Goal: Understand process/instructions: Learn how to perform a task or action

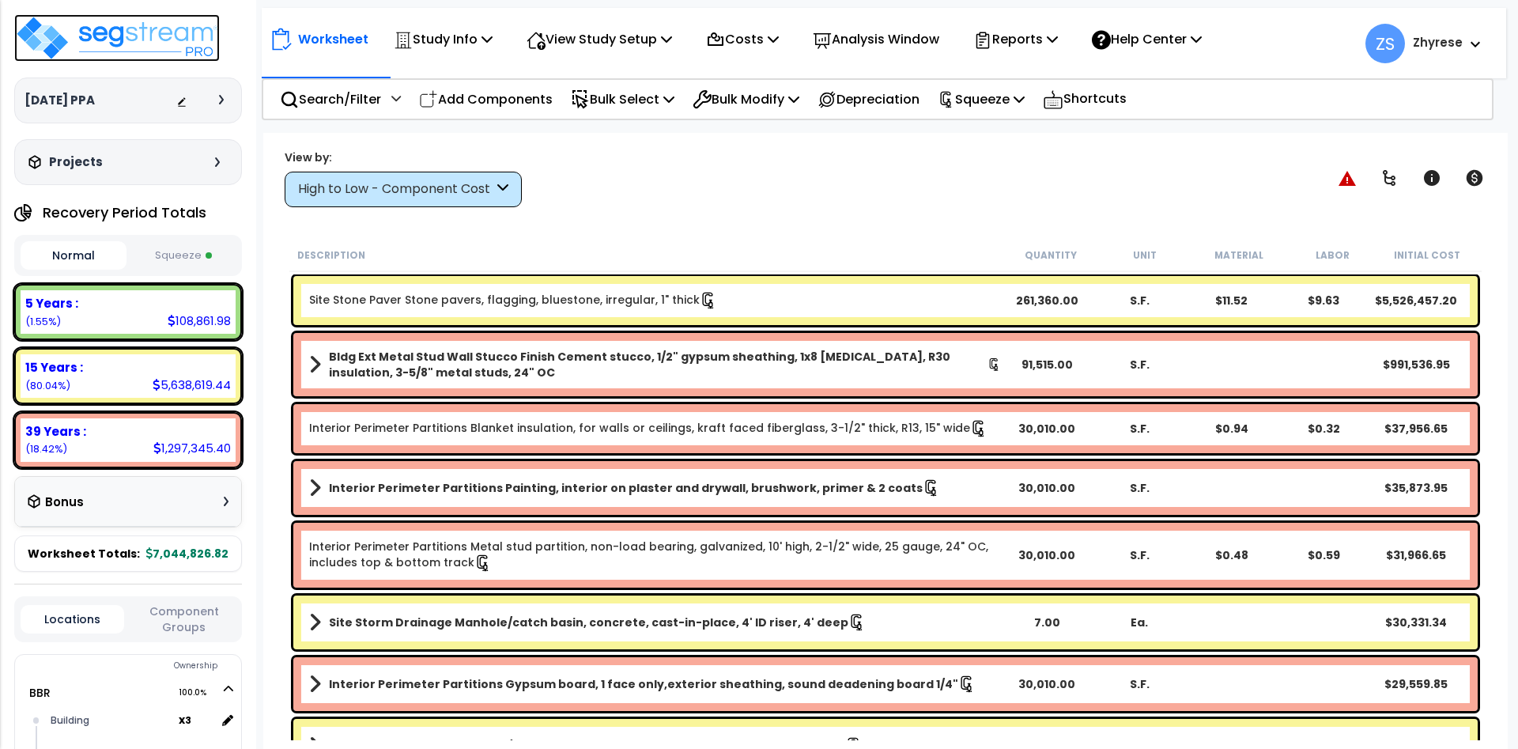
click at [128, 58] on img at bounding box center [117, 37] width 206 height 47
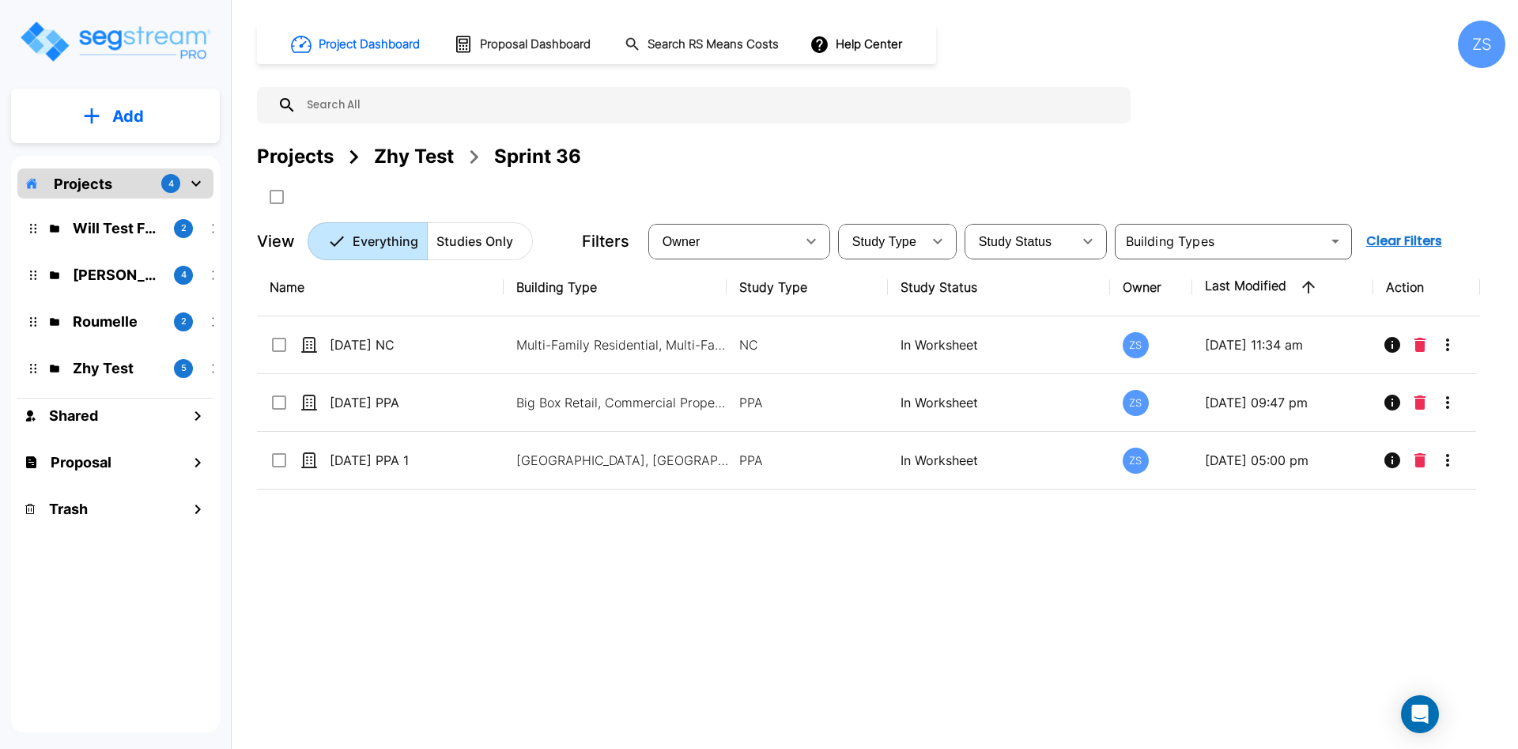
click at [85, 474] on div "Proposal" at bounding box center [115, 462] width 196 height 34
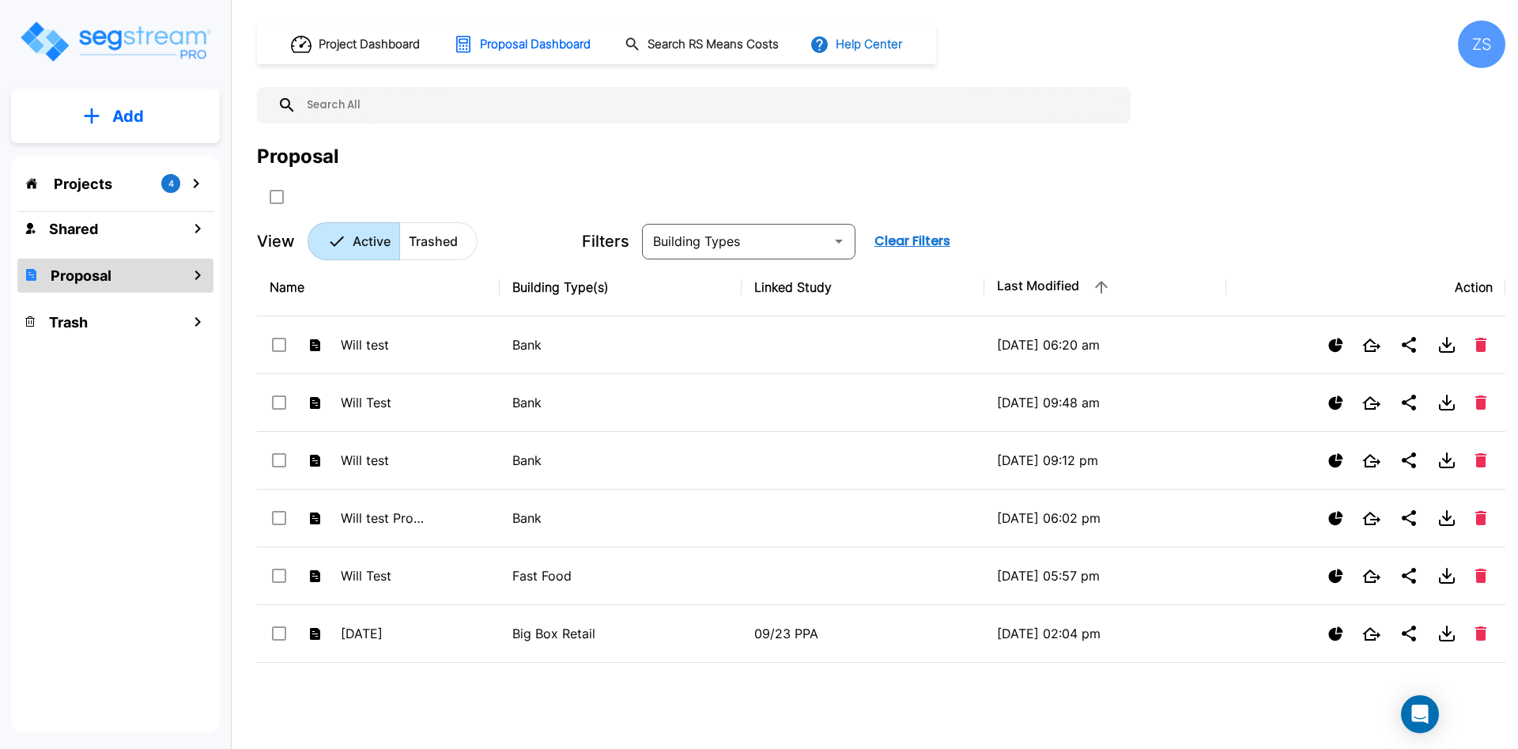
click at [883, 49] on button "Help Center" at bounding box center [858, 44] width 102 height 30
click at [890, 74] on link "Knowledge Base" at bounding box center [907, 86] width 153 height 29
click at [904, 57] on button "Help Center" at bounding box center [858, 44] width 102 height 30
click at [915, 146] on li "Tours" at bounding box center [907, 144] width 153 height 28
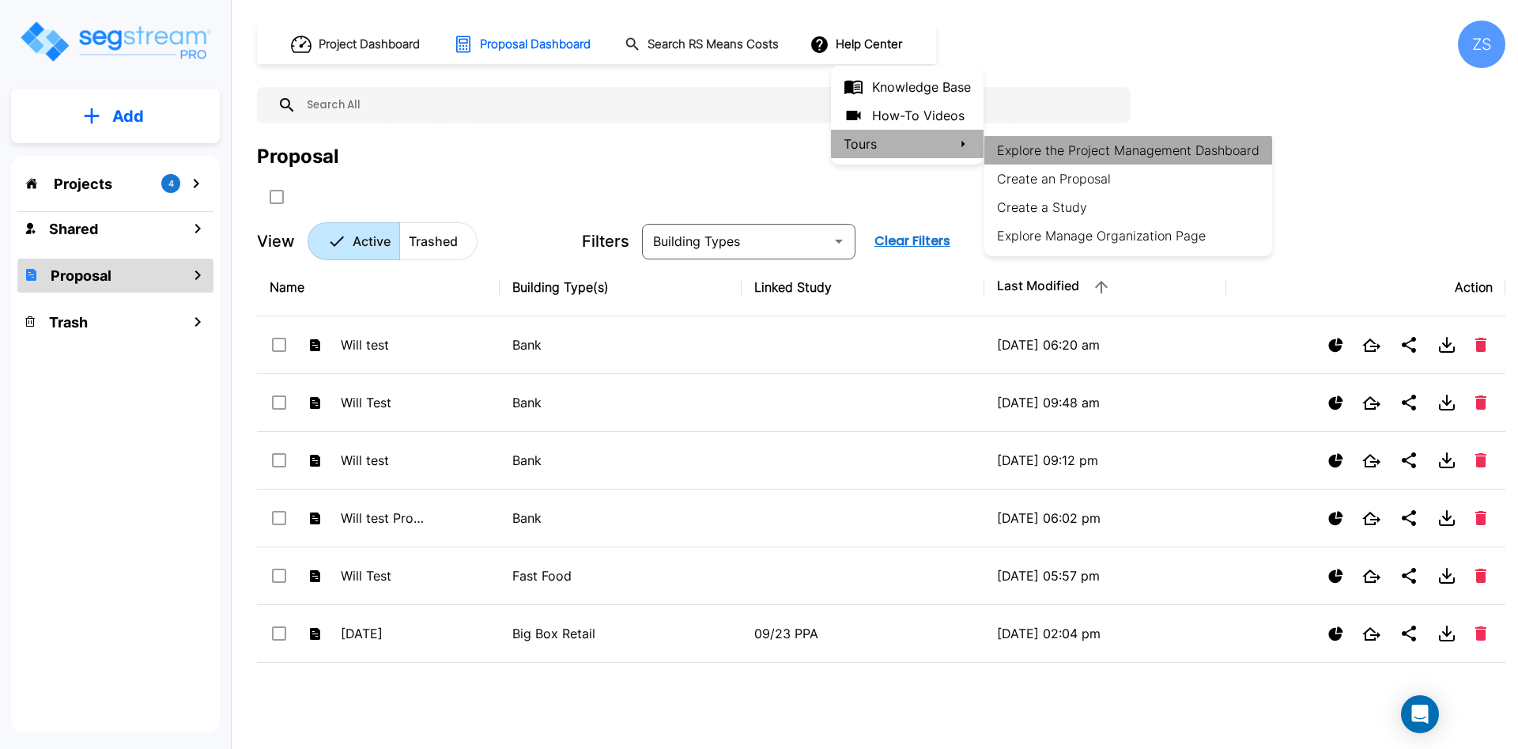
click at [1098, 157] on li "Explore the Project Management Dashboard" at bounding box center [1129, 150] width 288 height 28
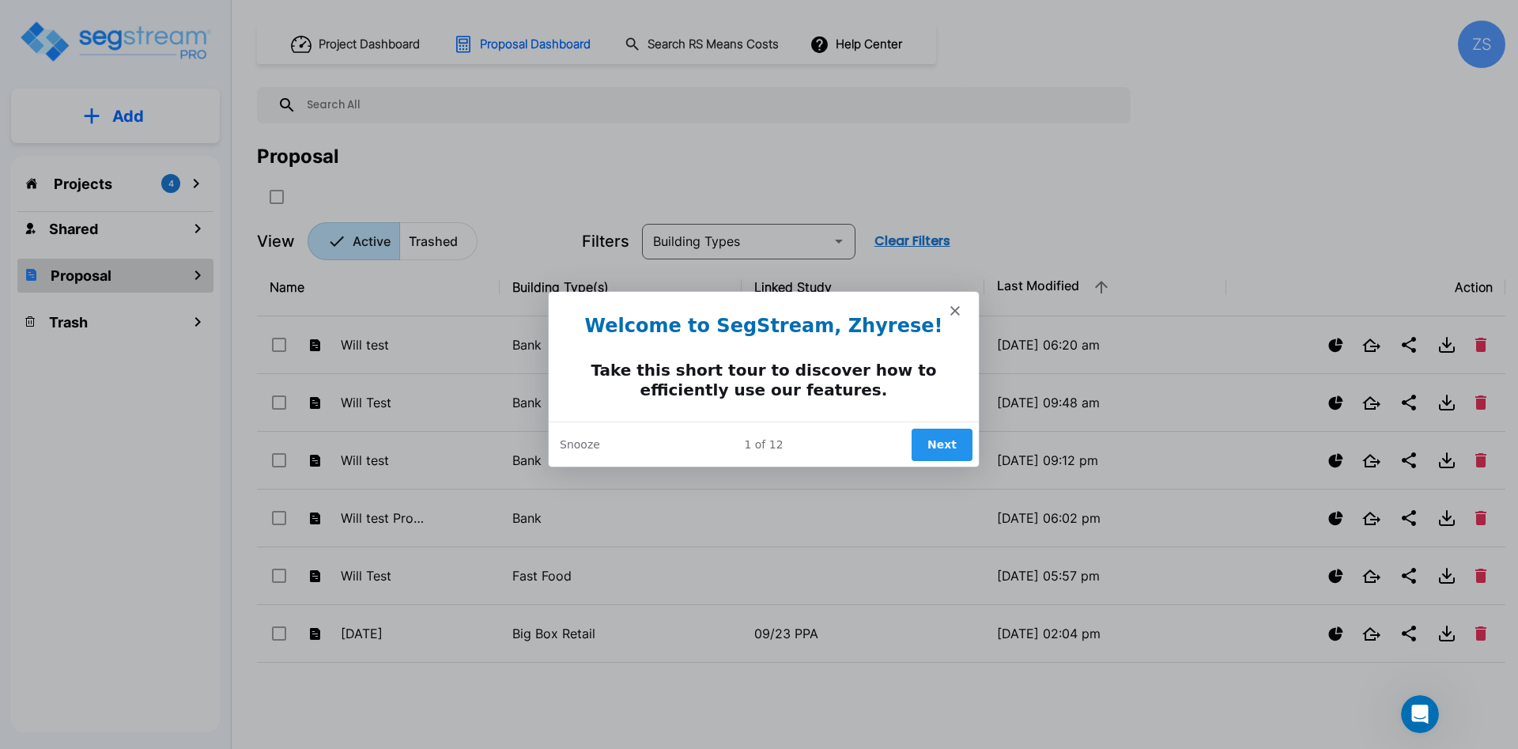
click at [936, 437] on button "Next" at bounding box center [941, 443] width 61 height 32
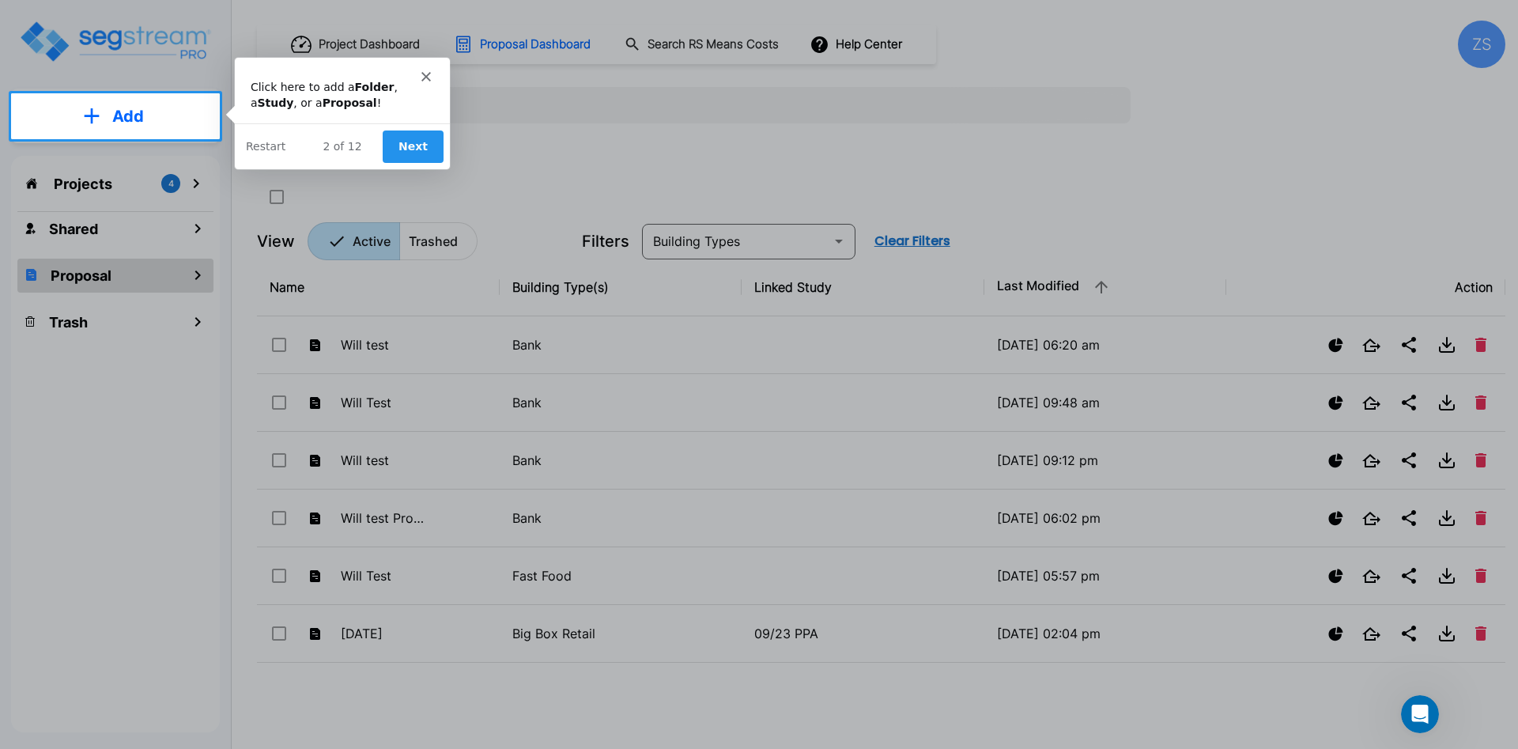
click at [441, 149] on button "Next" at bounding box center [412, 146] width 61 height 32
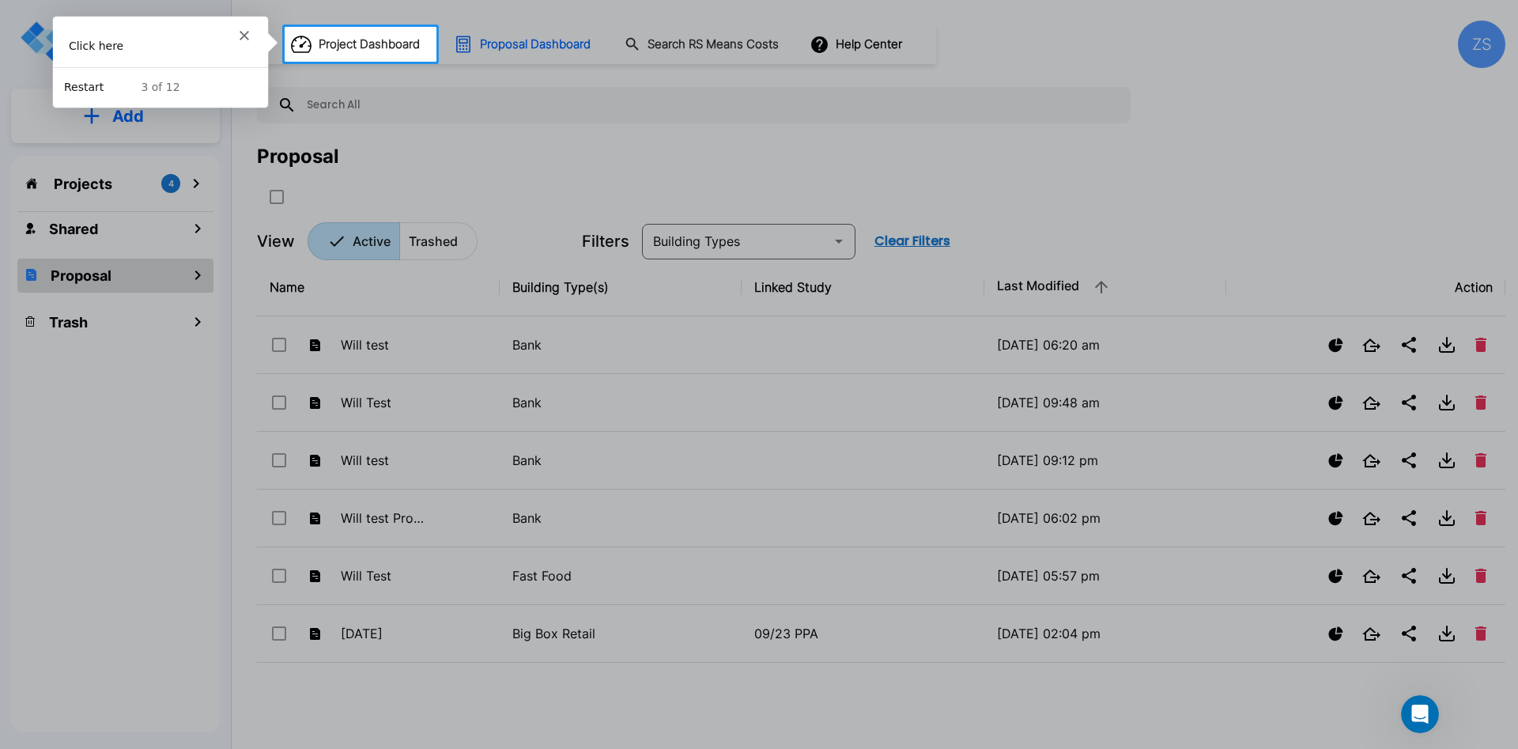
click at [89, 89] on button "Restart" at bounding box center [83, 86] width 40 height 17
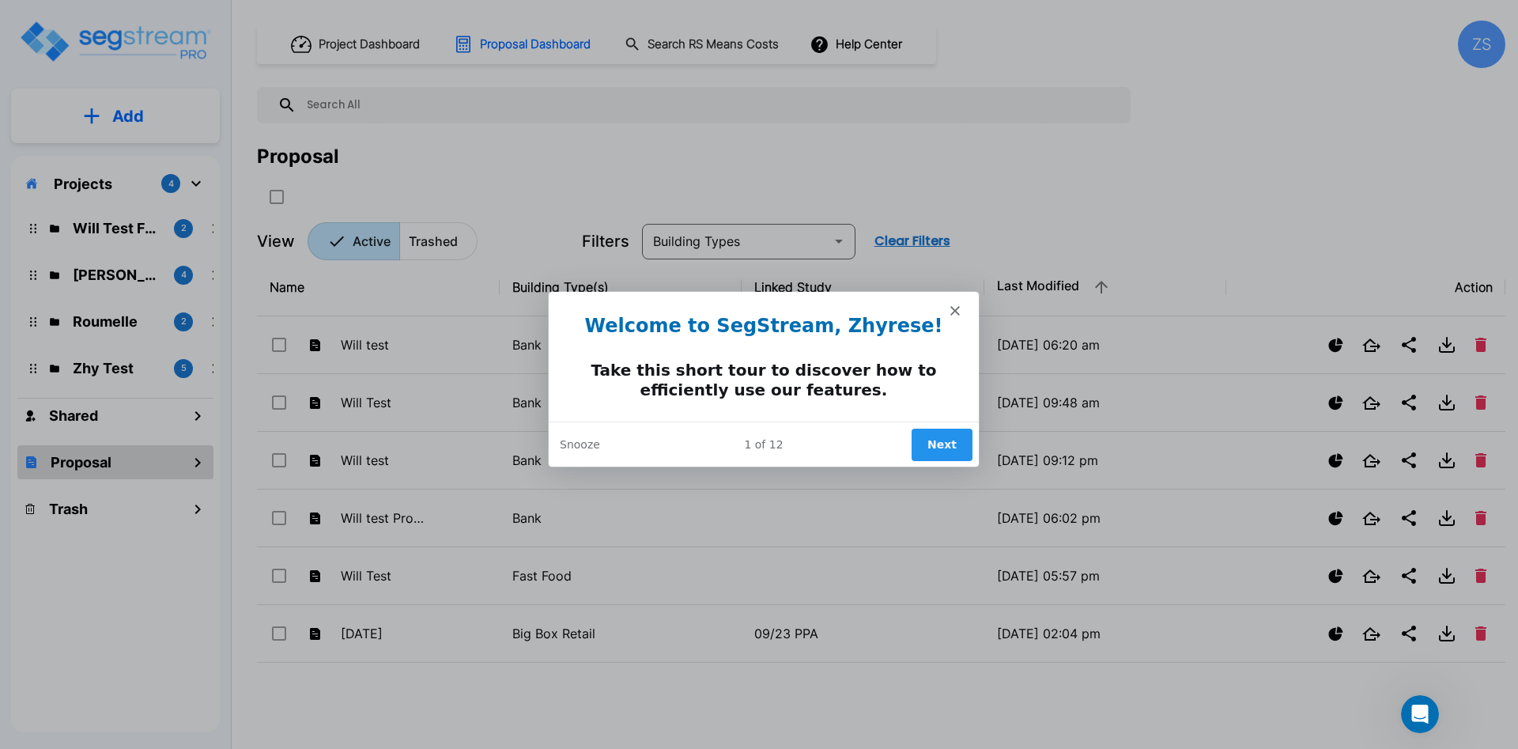
click at [941, 450] on button "Next" at bounding box center [941, 443] width 61 height 32
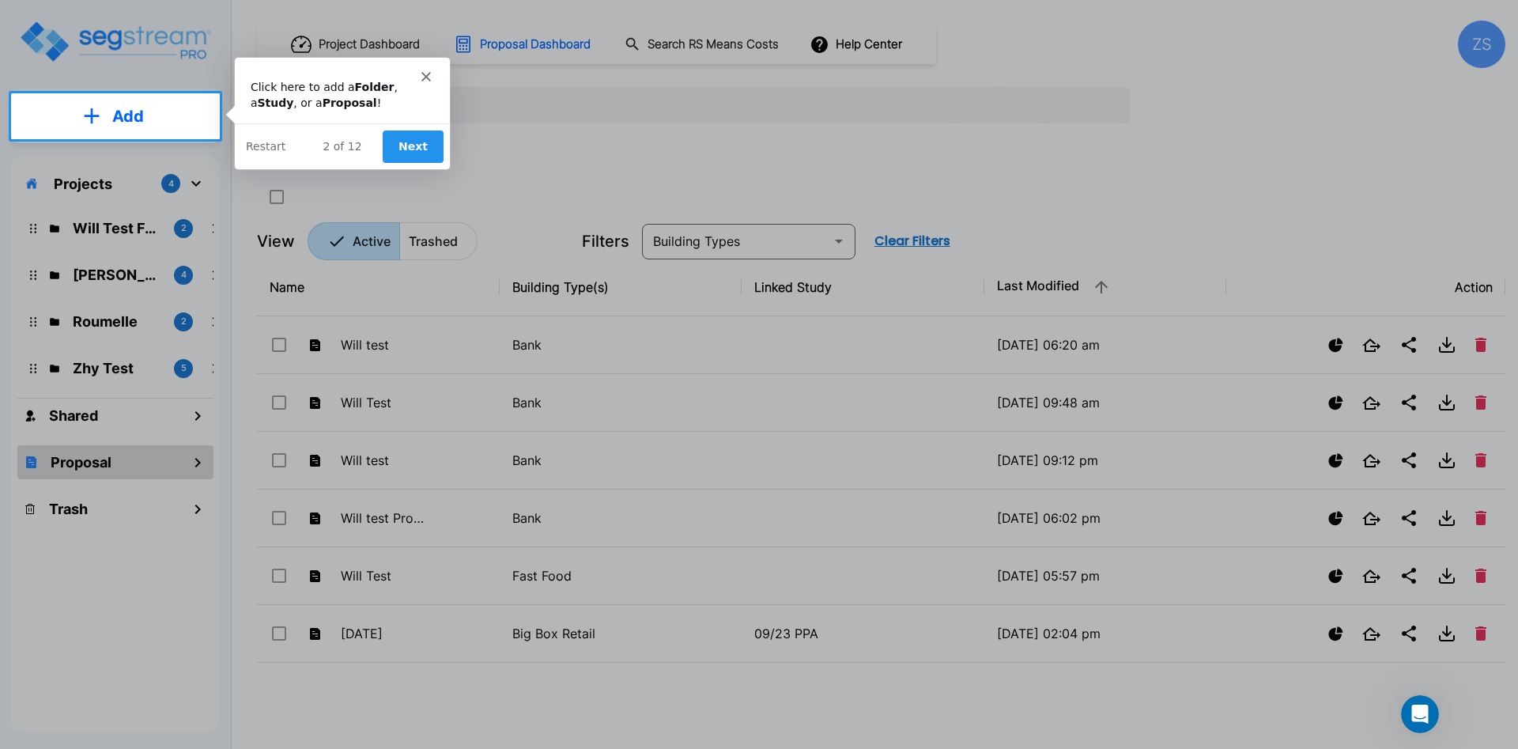
click at [420, 147] on button "Next" at bounding box center [412, 146] width 61 height 32
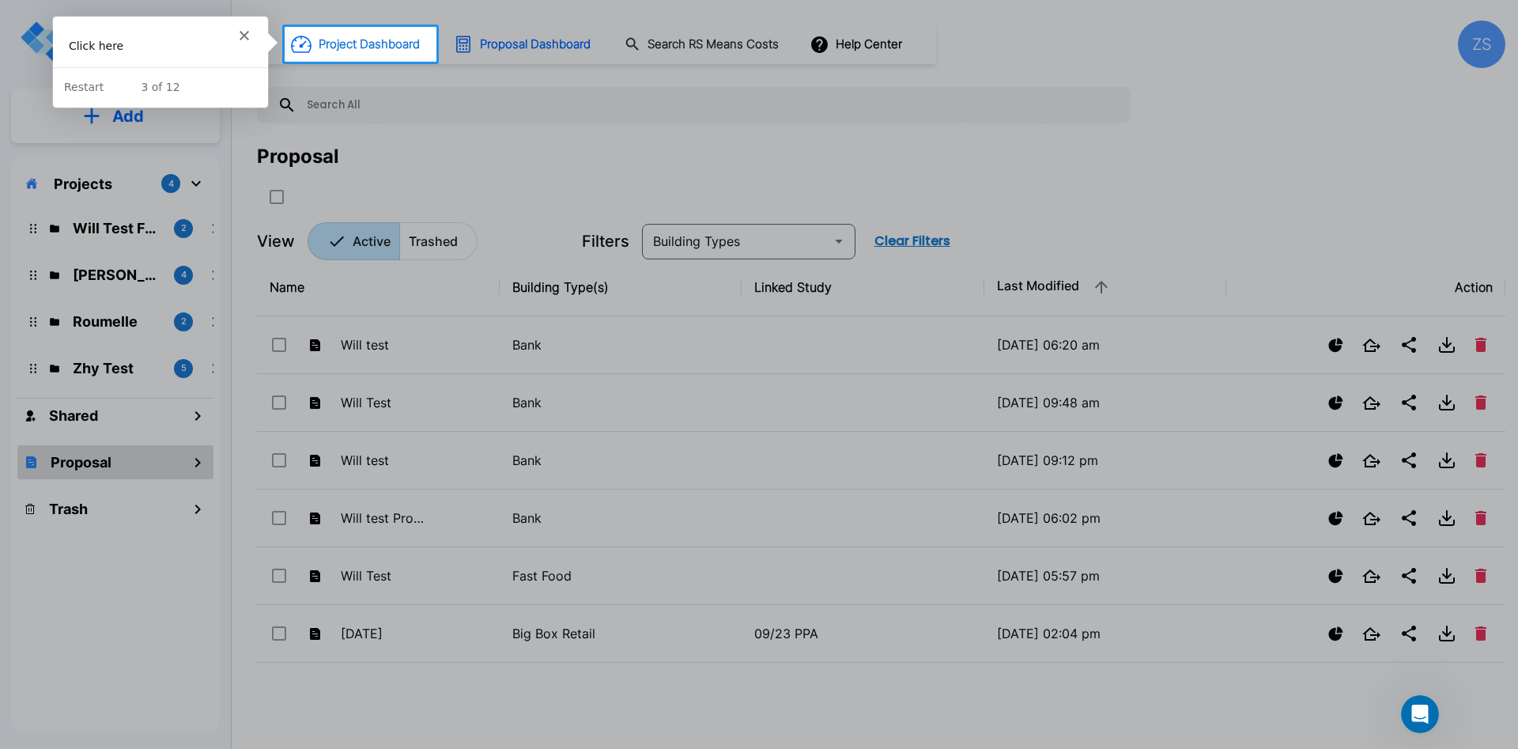
click at [364, 57] on button "Project Dashboard" at bounding box center [357, 44] width 144 height 35
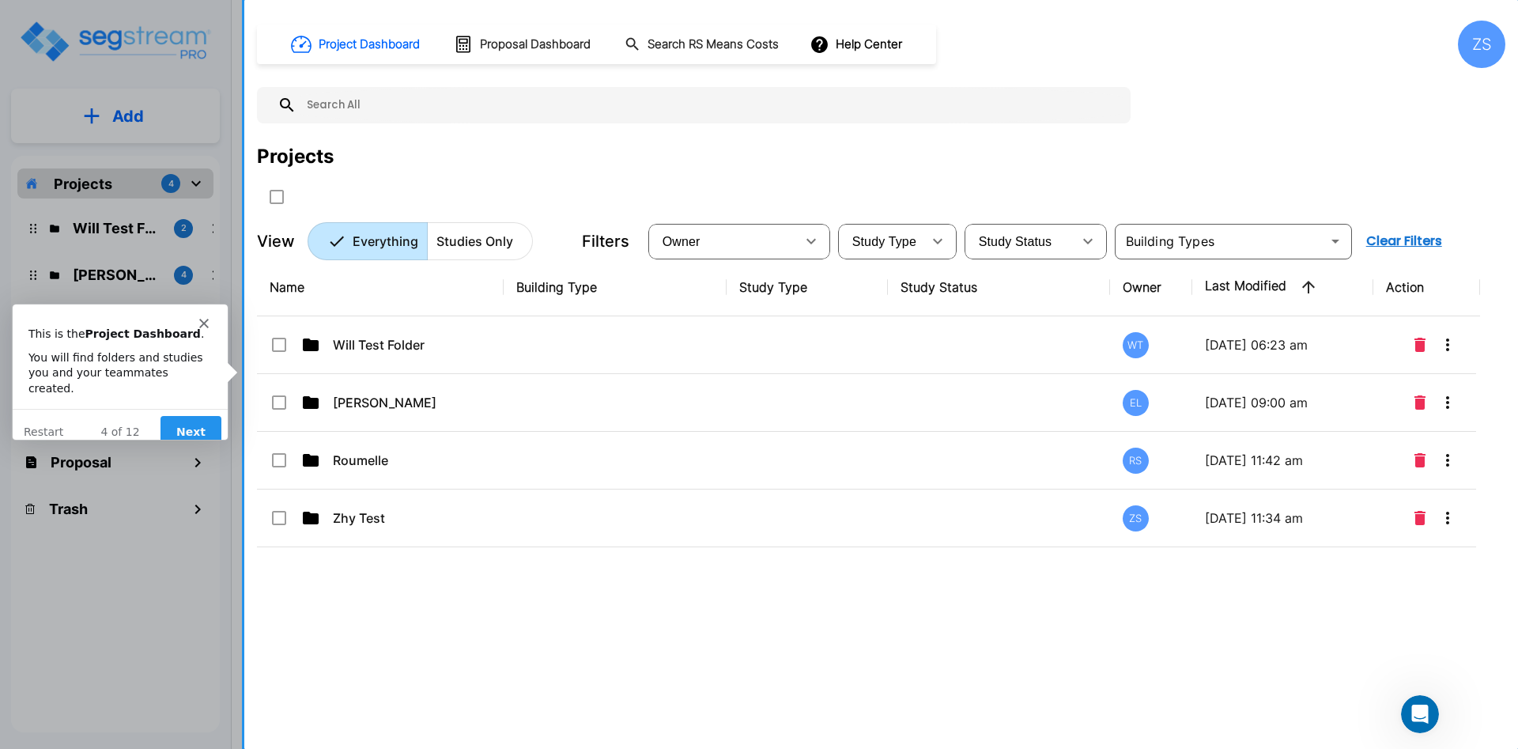
click at [174, 415] on button "Next" at bounding box center [190, 431] width 61 height 32
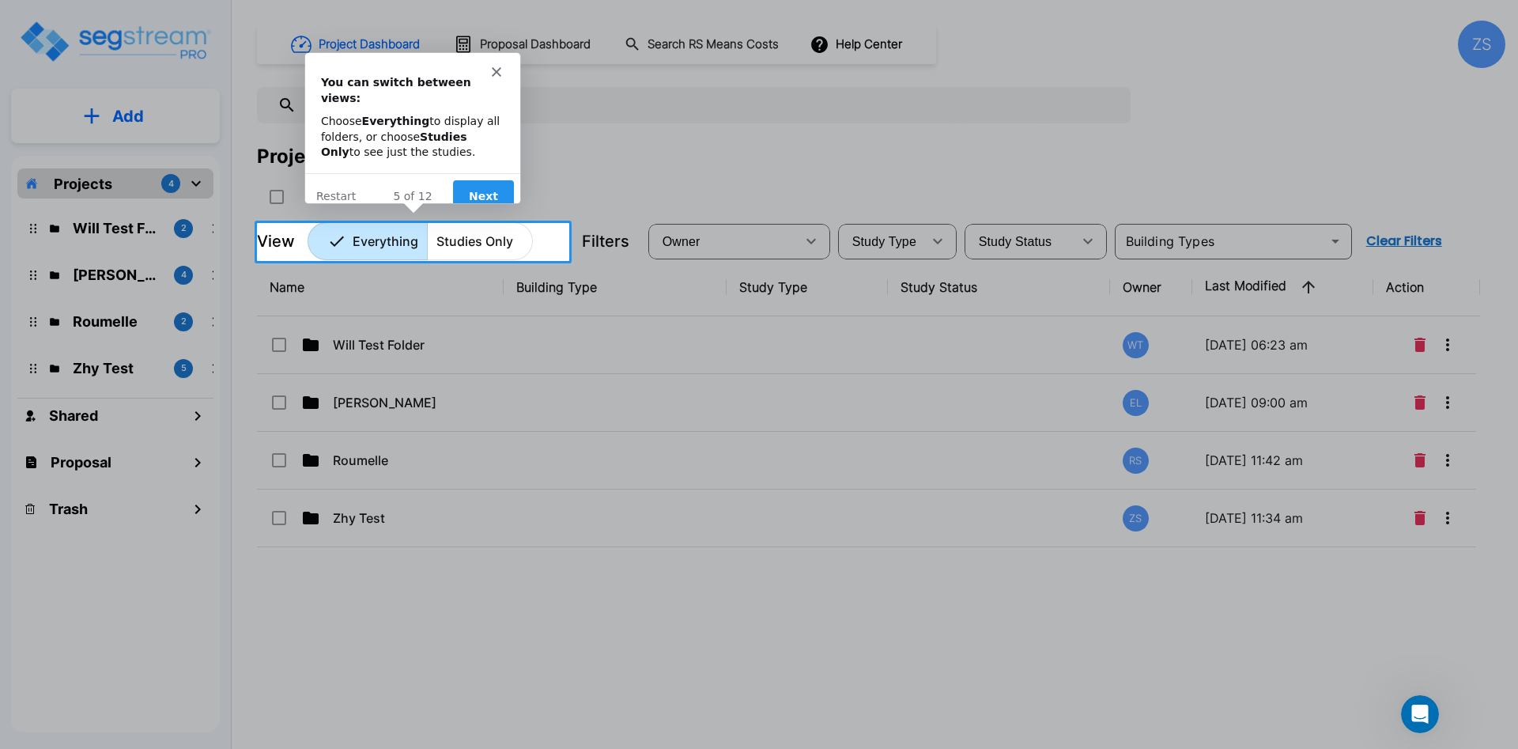
click at [488, 180] on button "Next" at bounding box center [482, 196] width 61 height 32
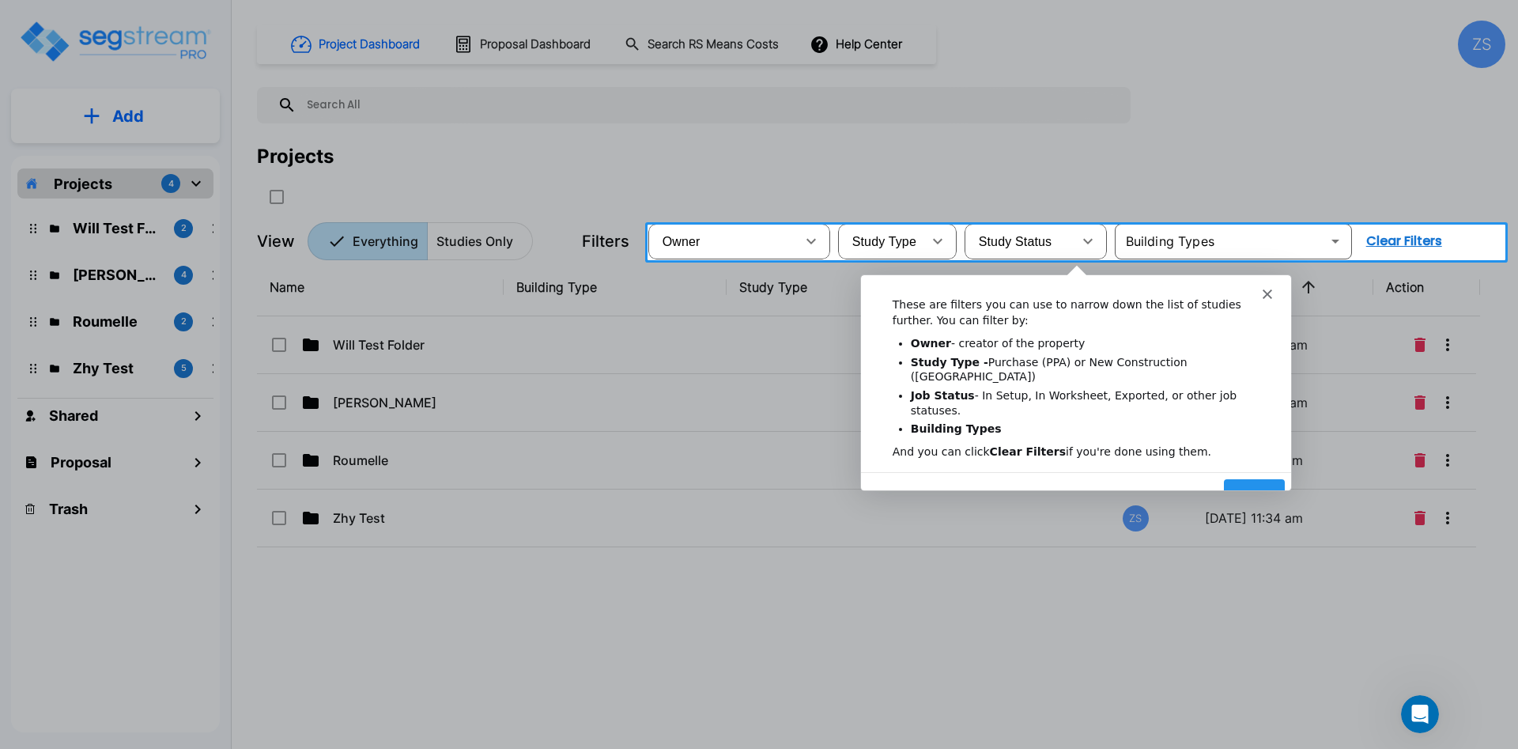
click at [1259, 478] on button "Next" at bounding box center [1253, 494] width 61 height 32
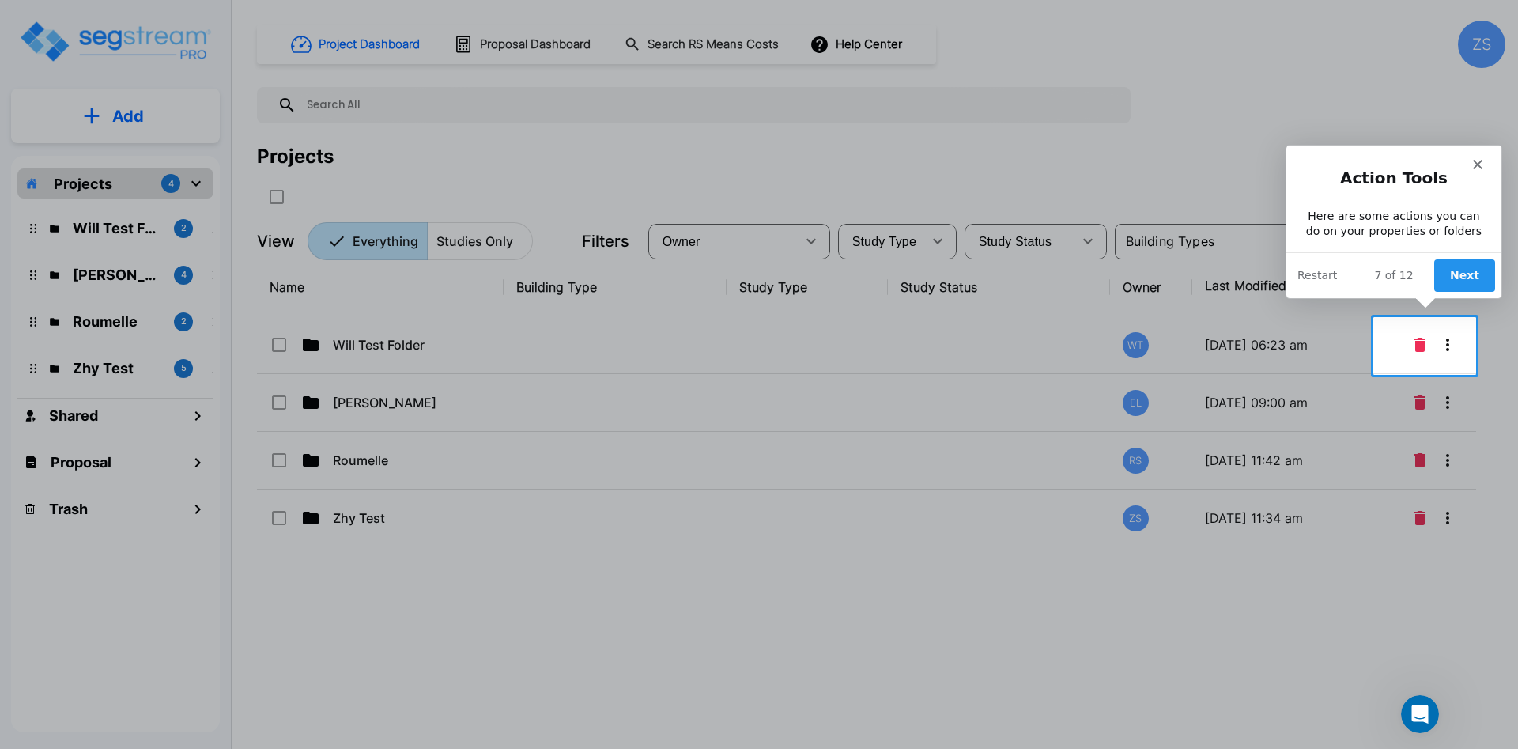
click at [1471, 286] on button "Next" at bounding box center [1464, 274] width 61 height 32
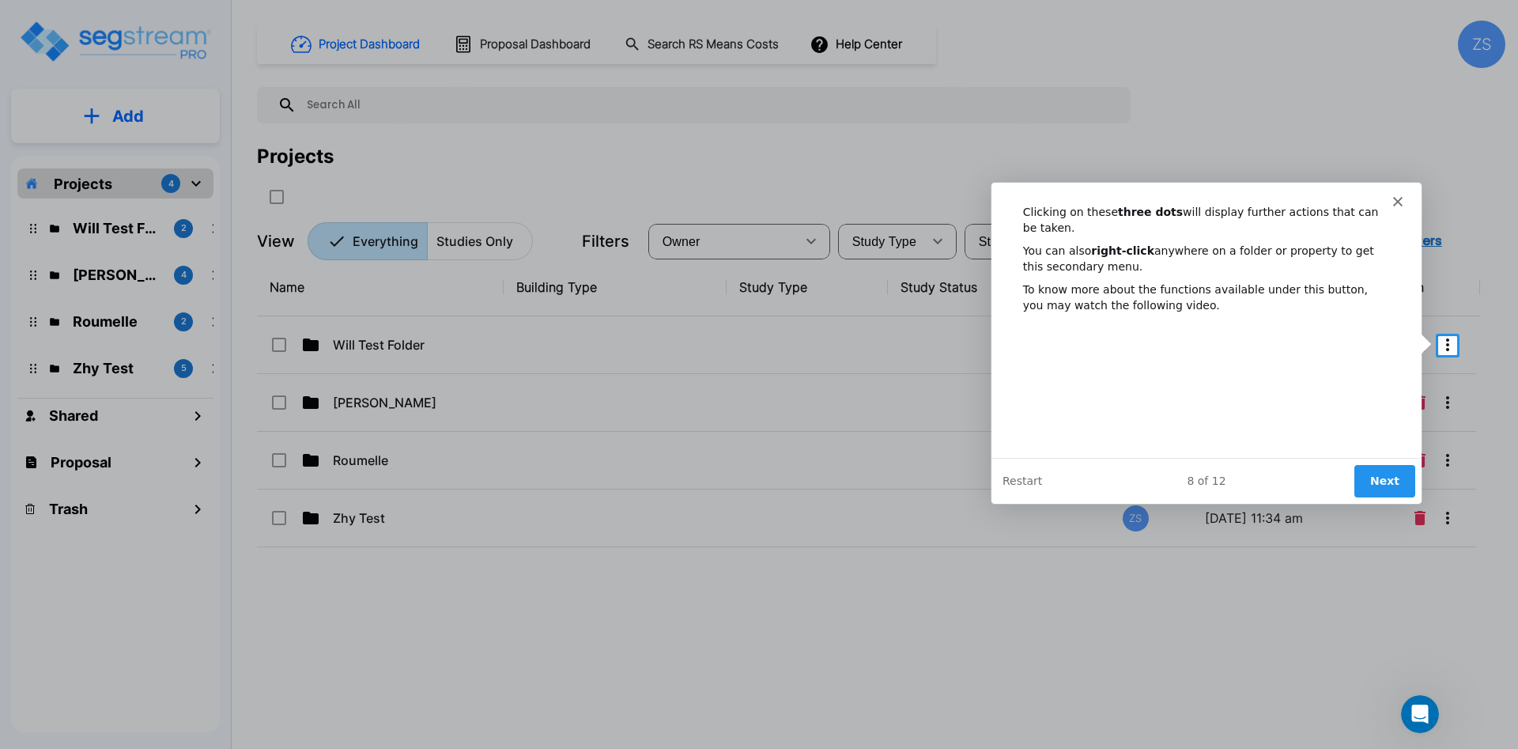
click at [1386, 489] on button "Next" at bounding box center [1384, 480] width 61 height 32
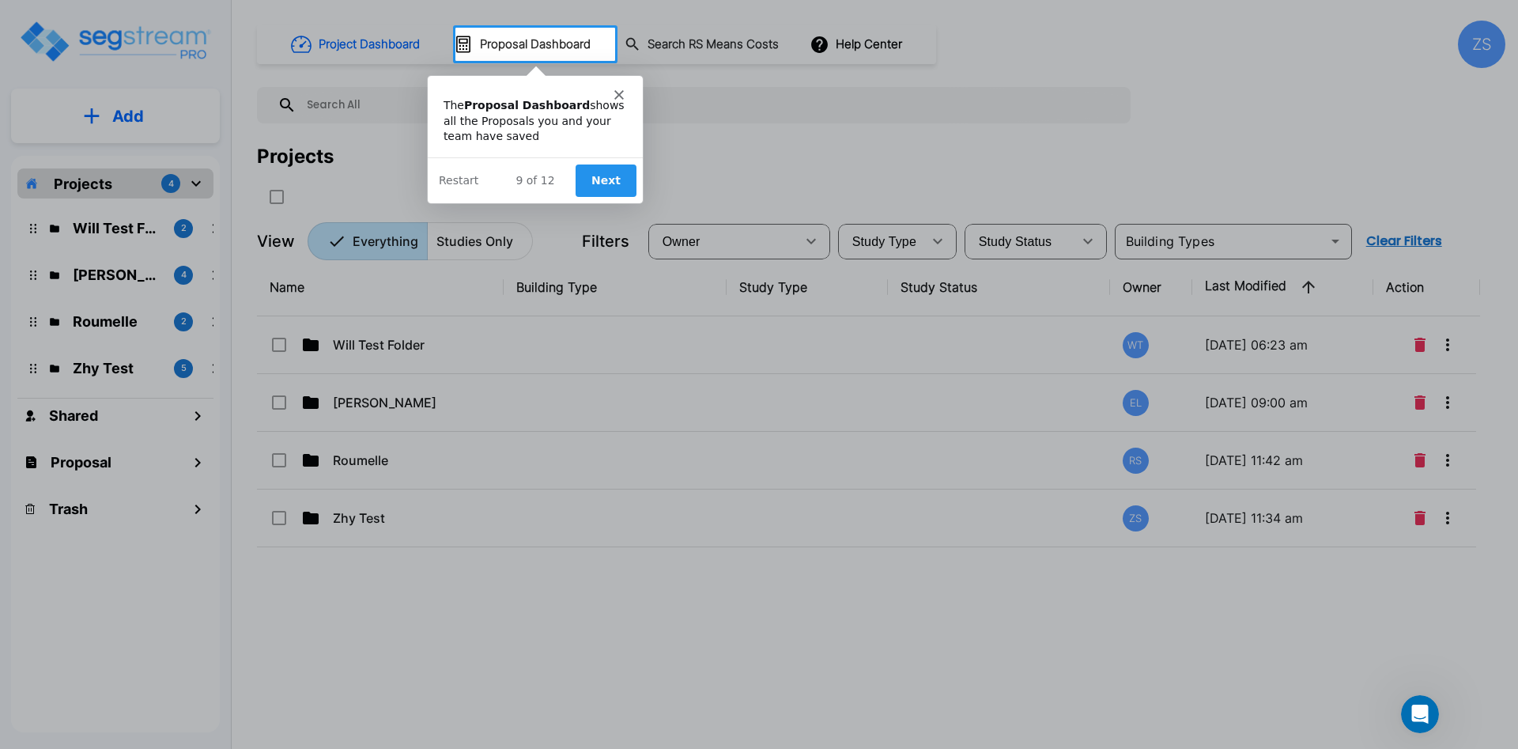
click at [607, 194] on button "Next" at bounding box center [604, 180] width 61 height 32
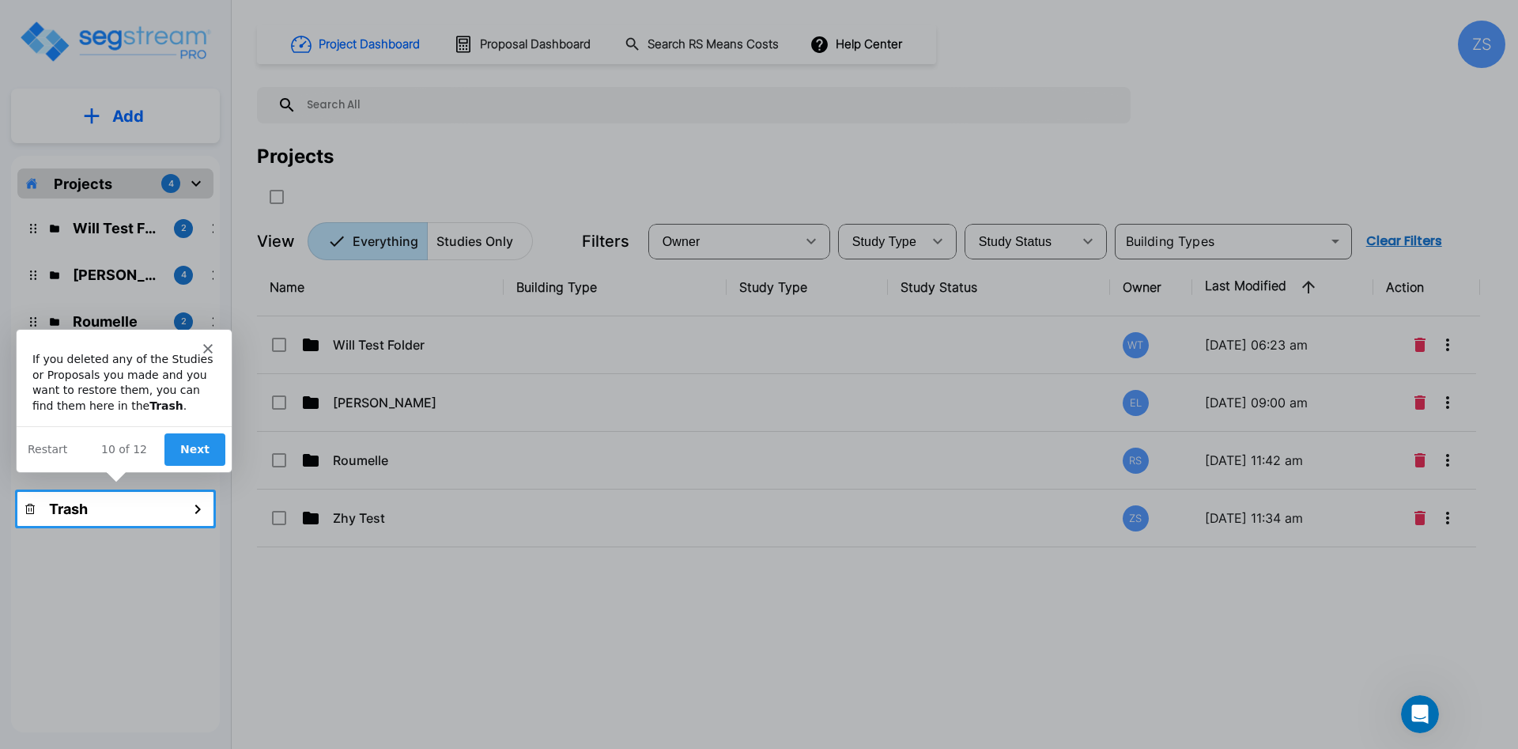
click at [203, 446] on button "Next" at bounding box center [194, 449] width 61 height 32
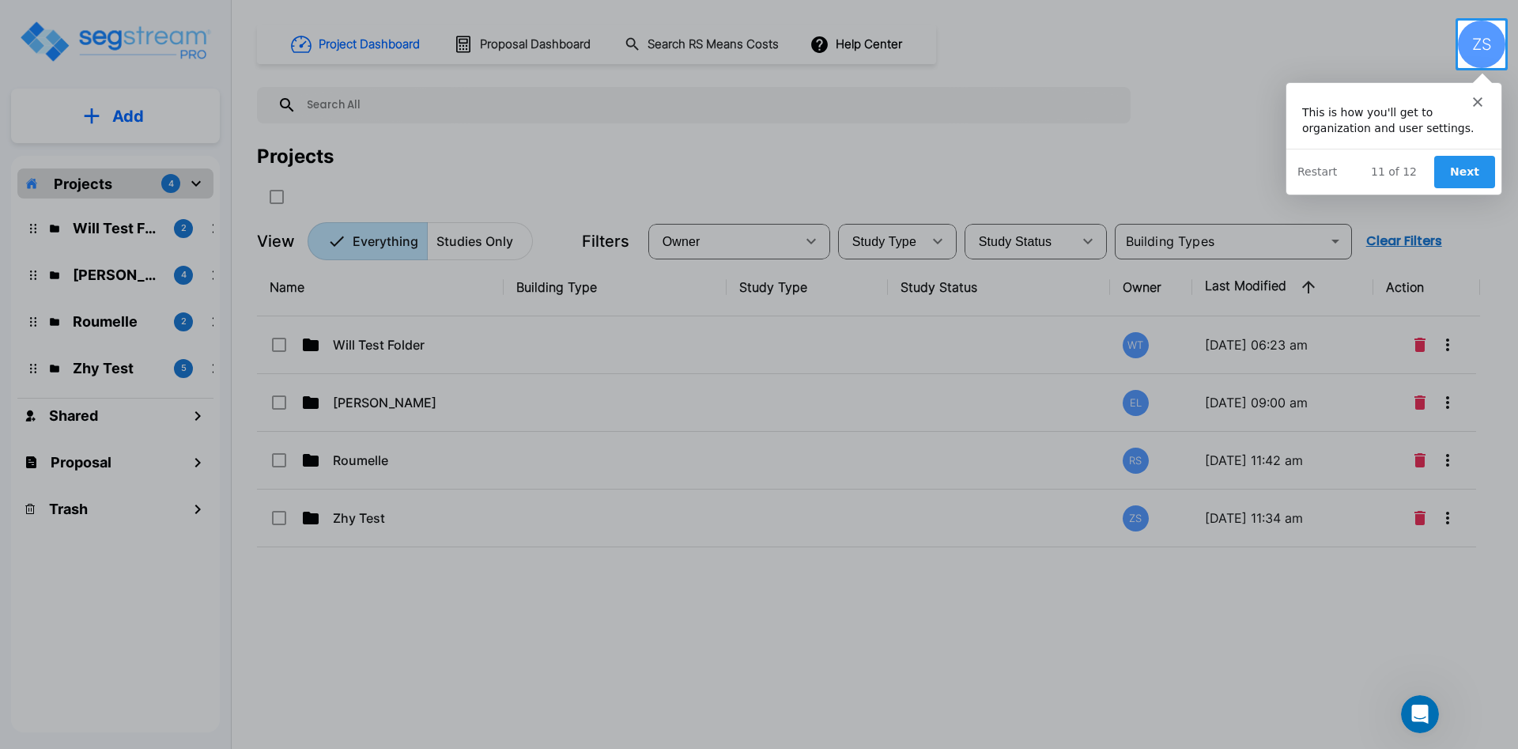
click at [1453, 184] on button "Next" at bounding box center [1464, 171] width 61 height 32
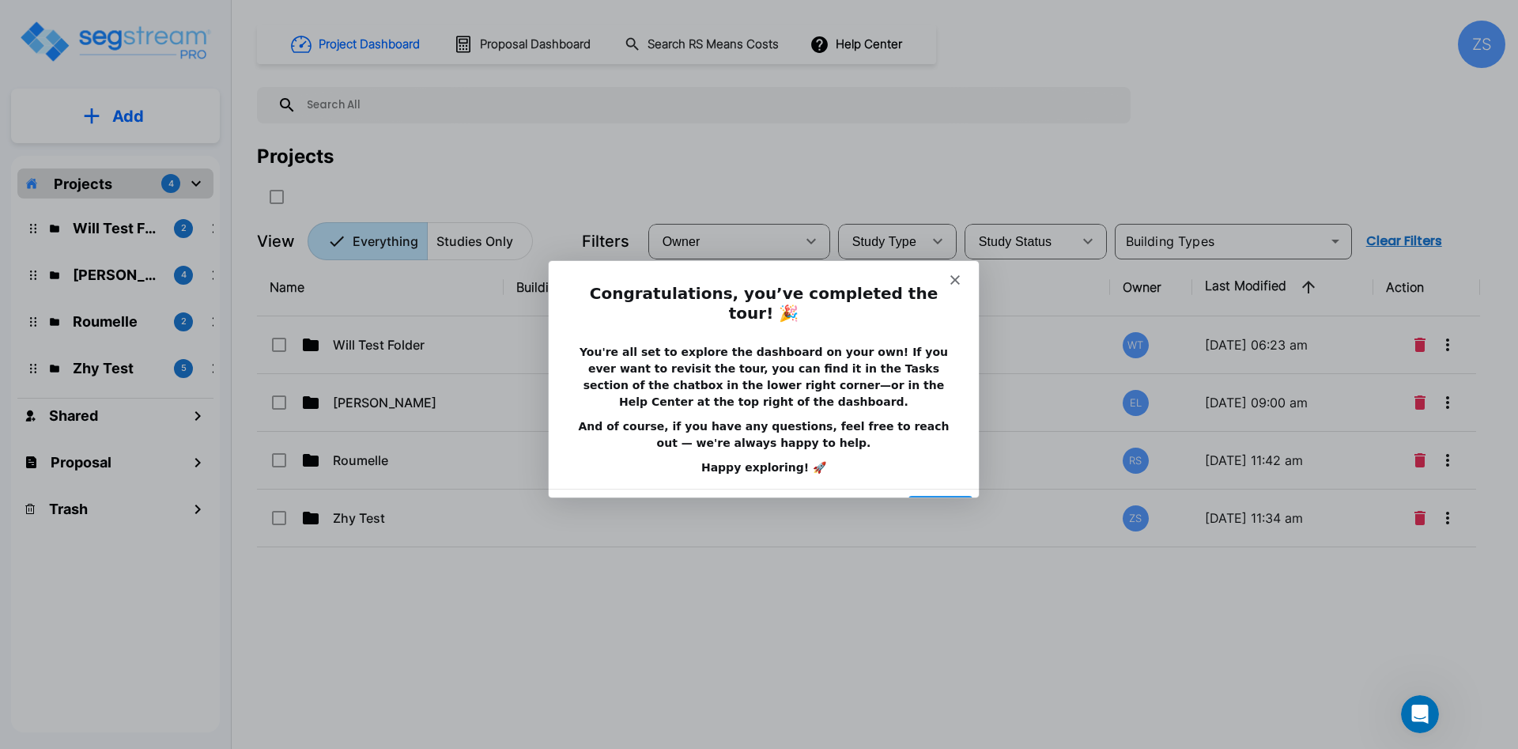
click at [932, 494] on button "Done" at bounding box center [940, 510] width 64 height 32
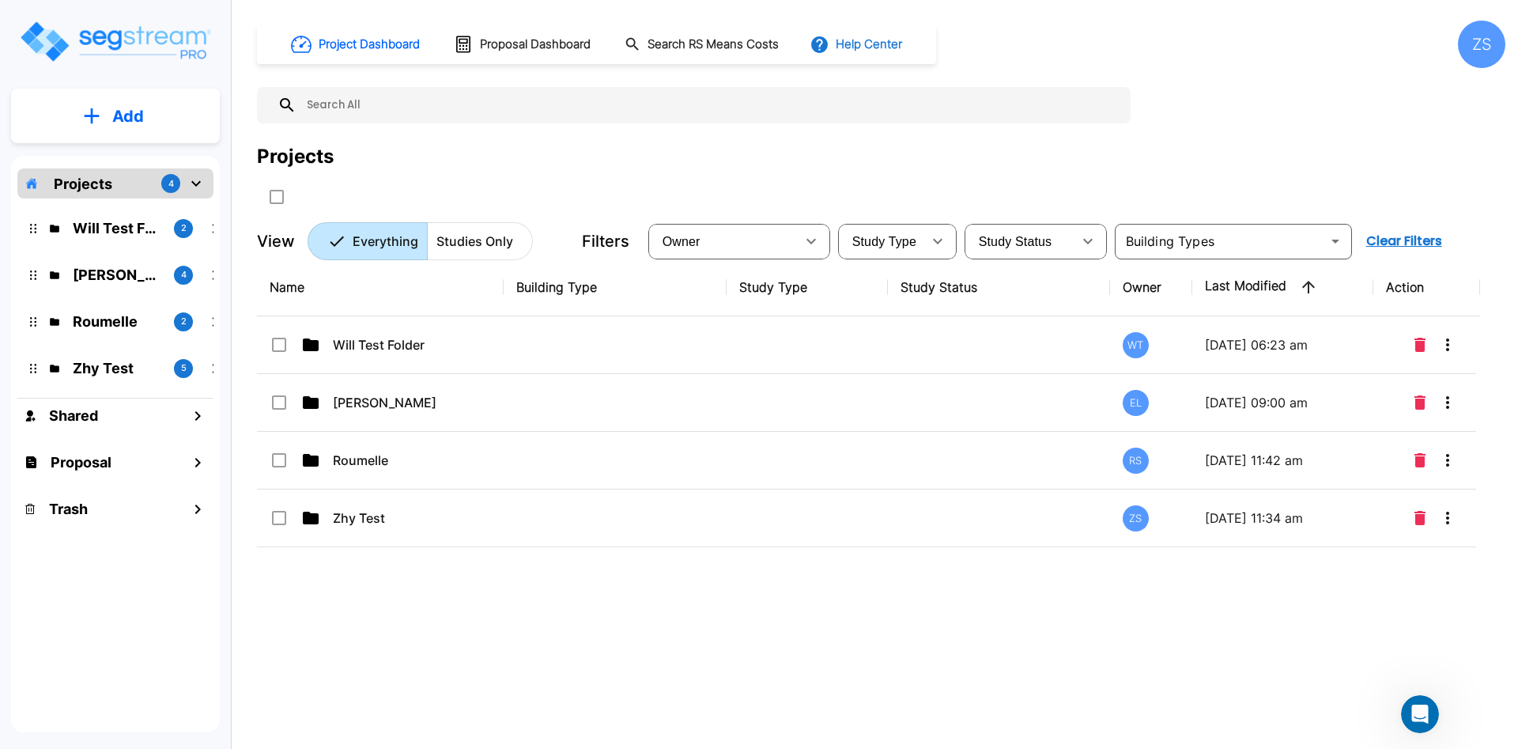
click at [862, 49] on button "Help Center" at bounding box center [858, 44] width 102 height 30
drag, startPoint x: 116, startPoint y: 444, endPoint x: 110, endPoint y: 454, distance: 11.4
click at [116, 444] on div at bounding box center [759, 374] width 1518 height 749
click at [100, 468] on h1 "Proposal" at bounding box center [81, 462] width 61 height 21
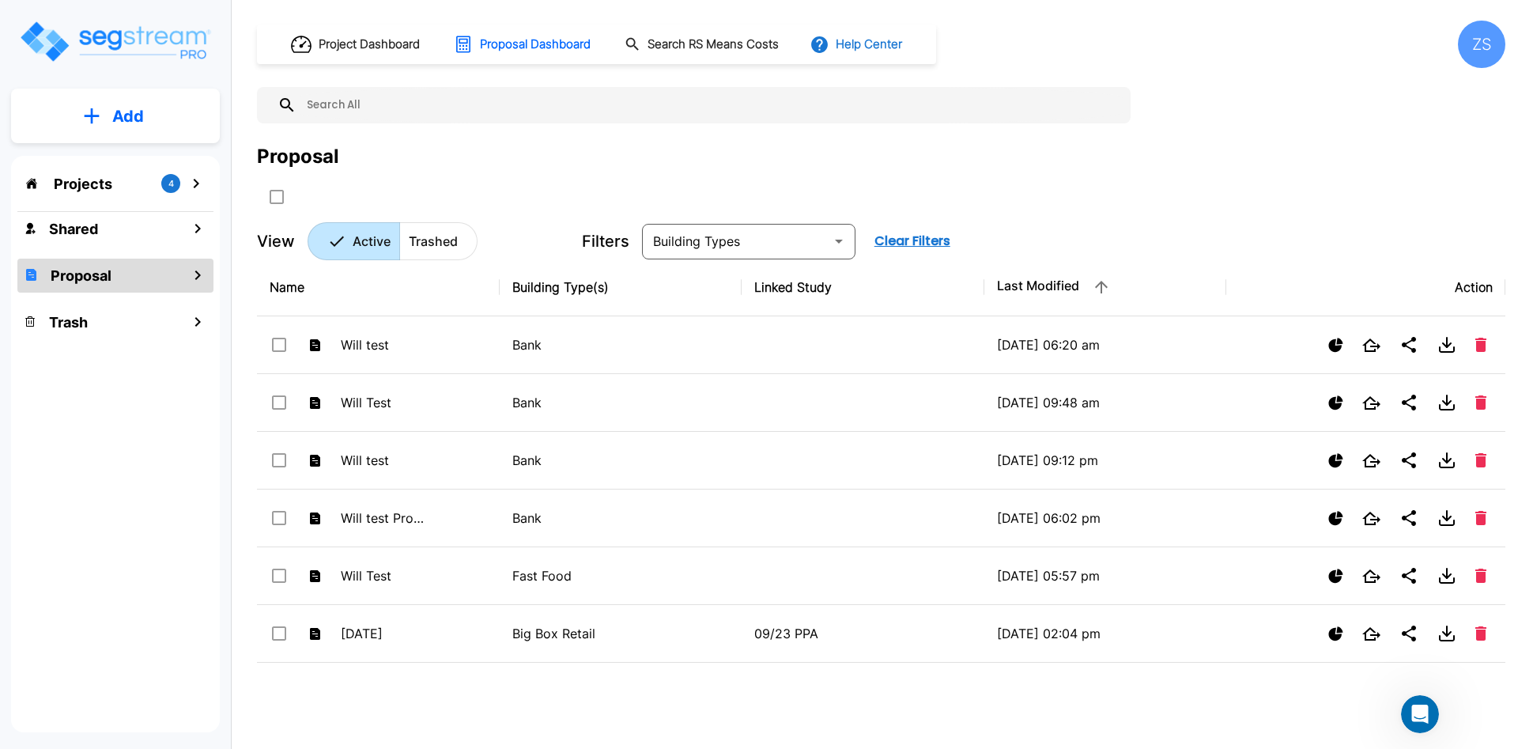
click at [887, 43] on button "Help Center" at bounding box center [858, 44] width 102 height 30
click at [875, 144] on li "Tours" at bounding box center [907, 144] width 153 height 28
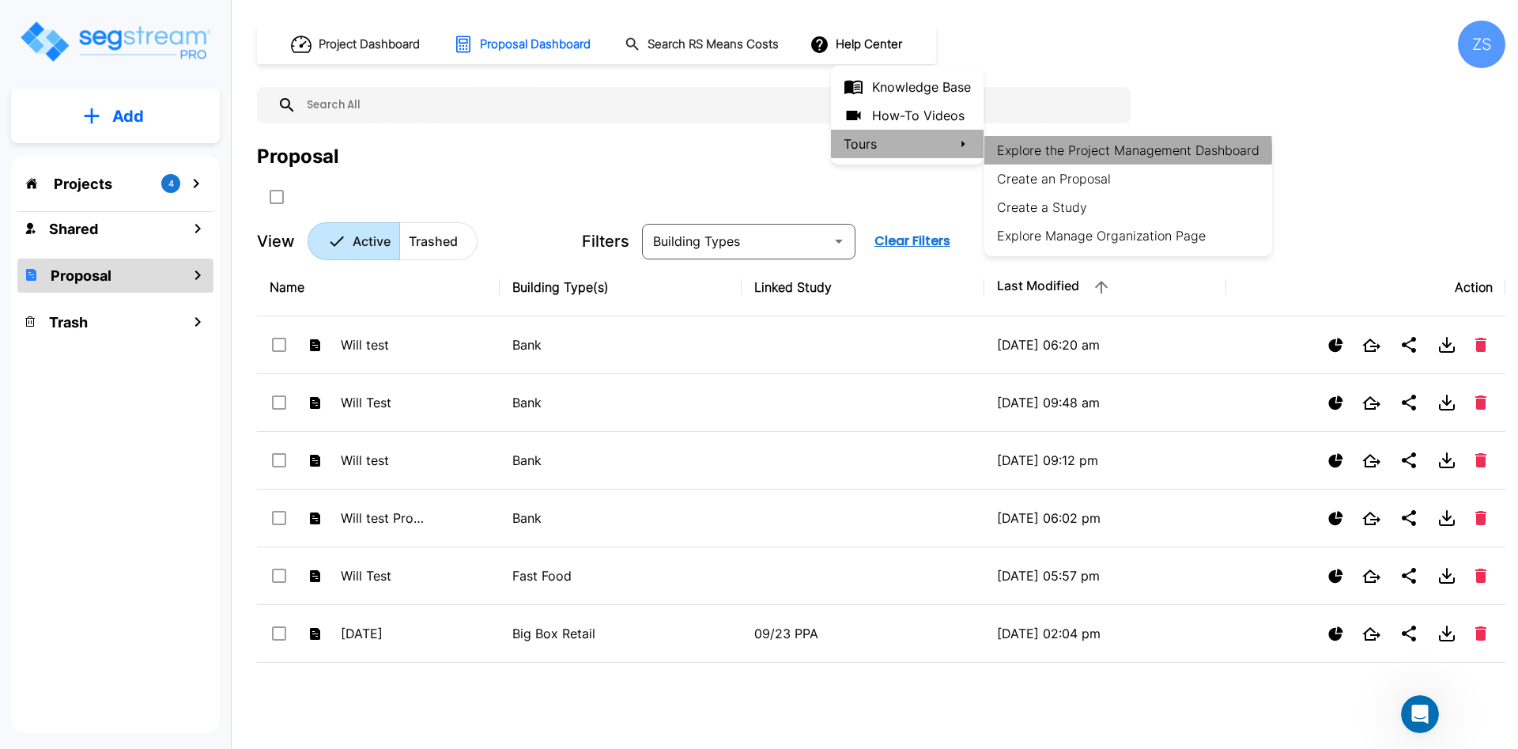
click at [1029, 153] on li "Explore the Project Management Dashboard" at bounding box center [1129, 150] width 288 height 28
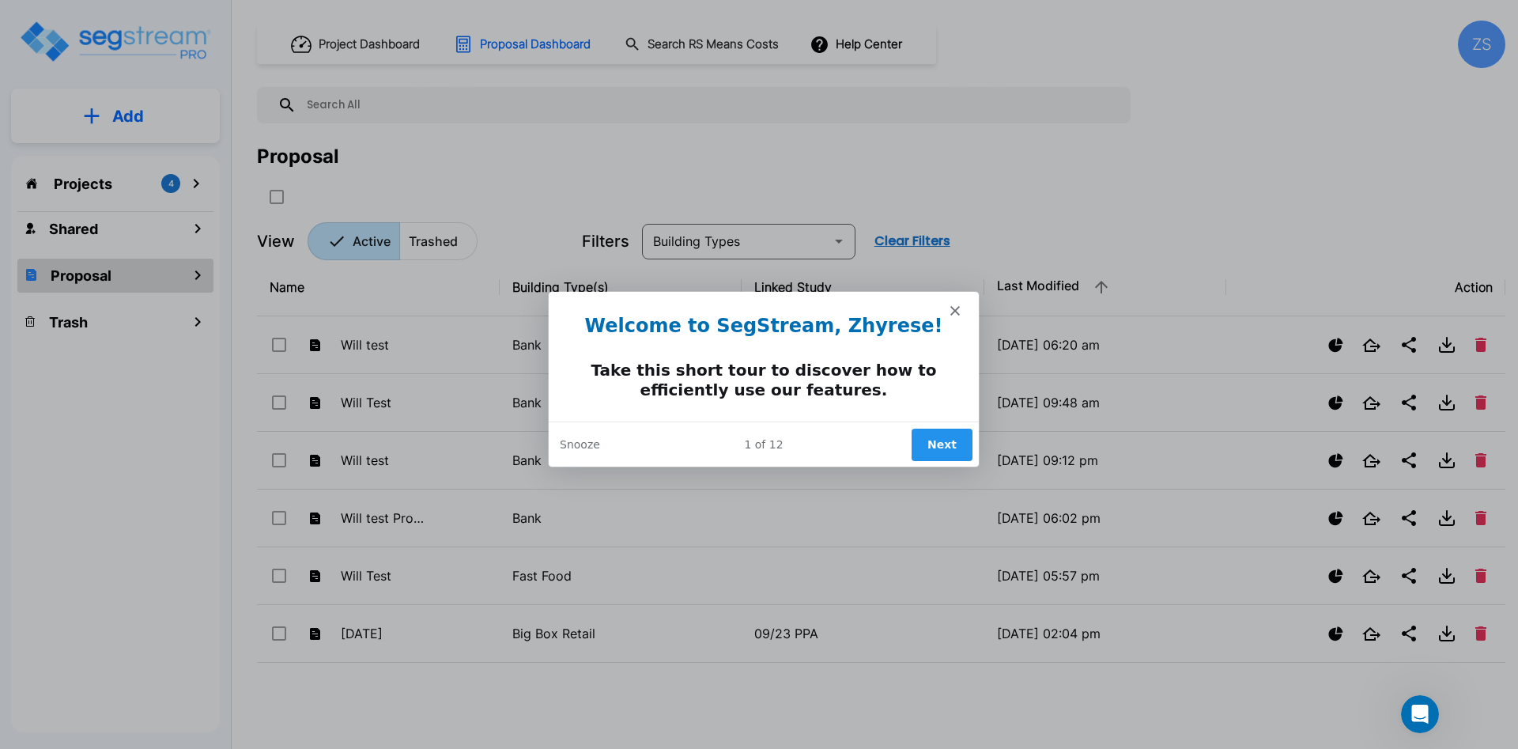
click at [942, 449] on button "Next" at bounding box center [941, 443] width 61 height 32
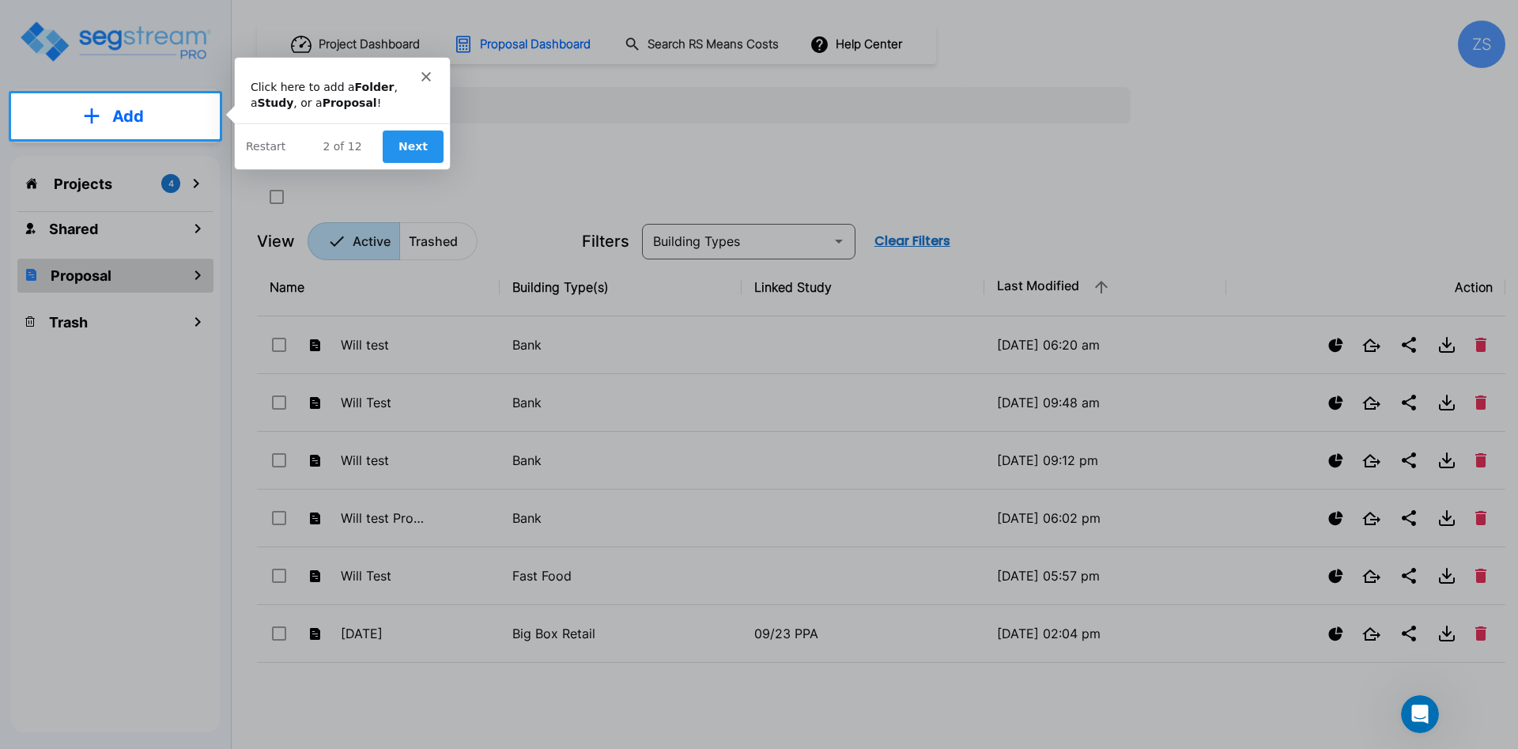
click at [421, 149] on button "Next" at bounding box center [412, 146] width 61 height 32
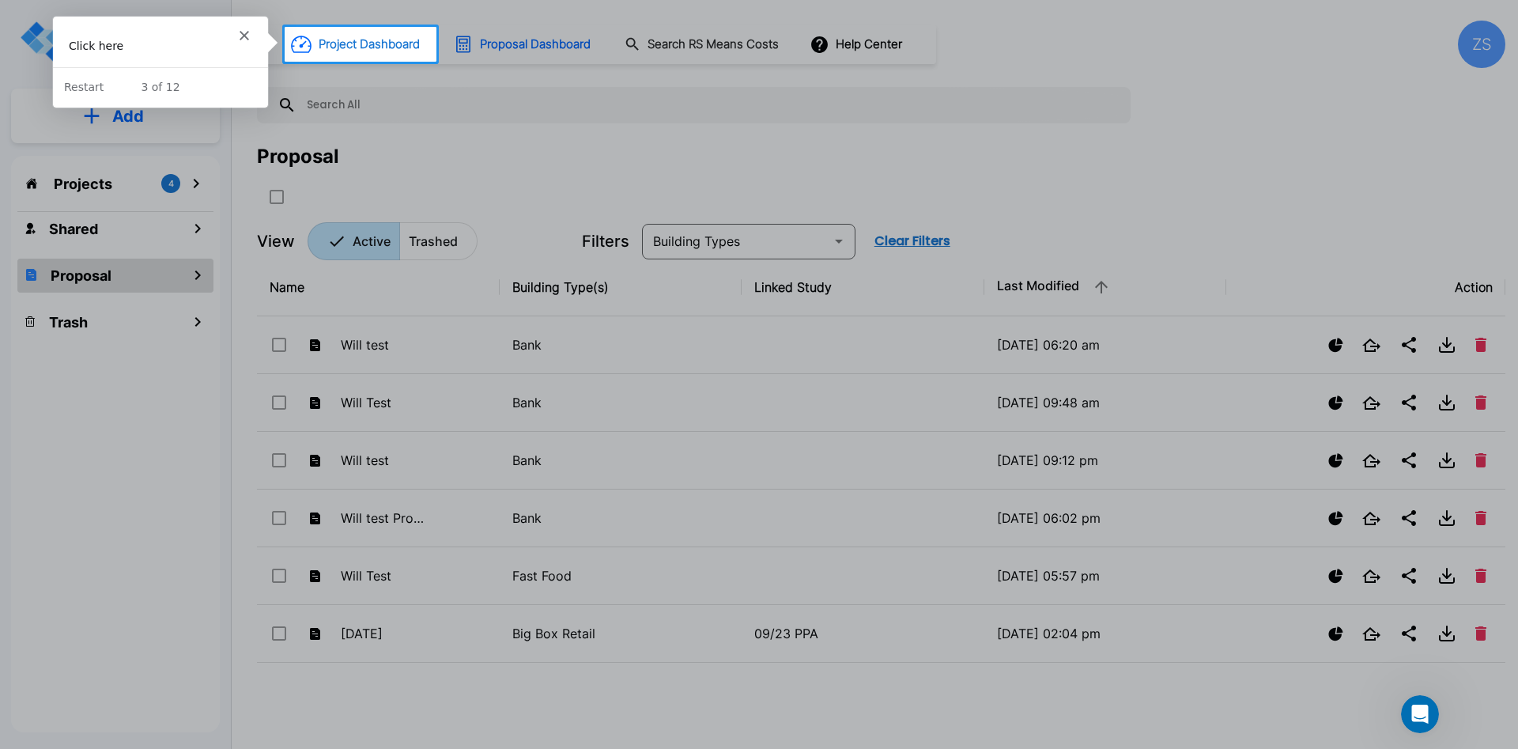
click at [383, 41] on h1 "Project Dashboard" at bounding box center [369, 45] width 101 height 18
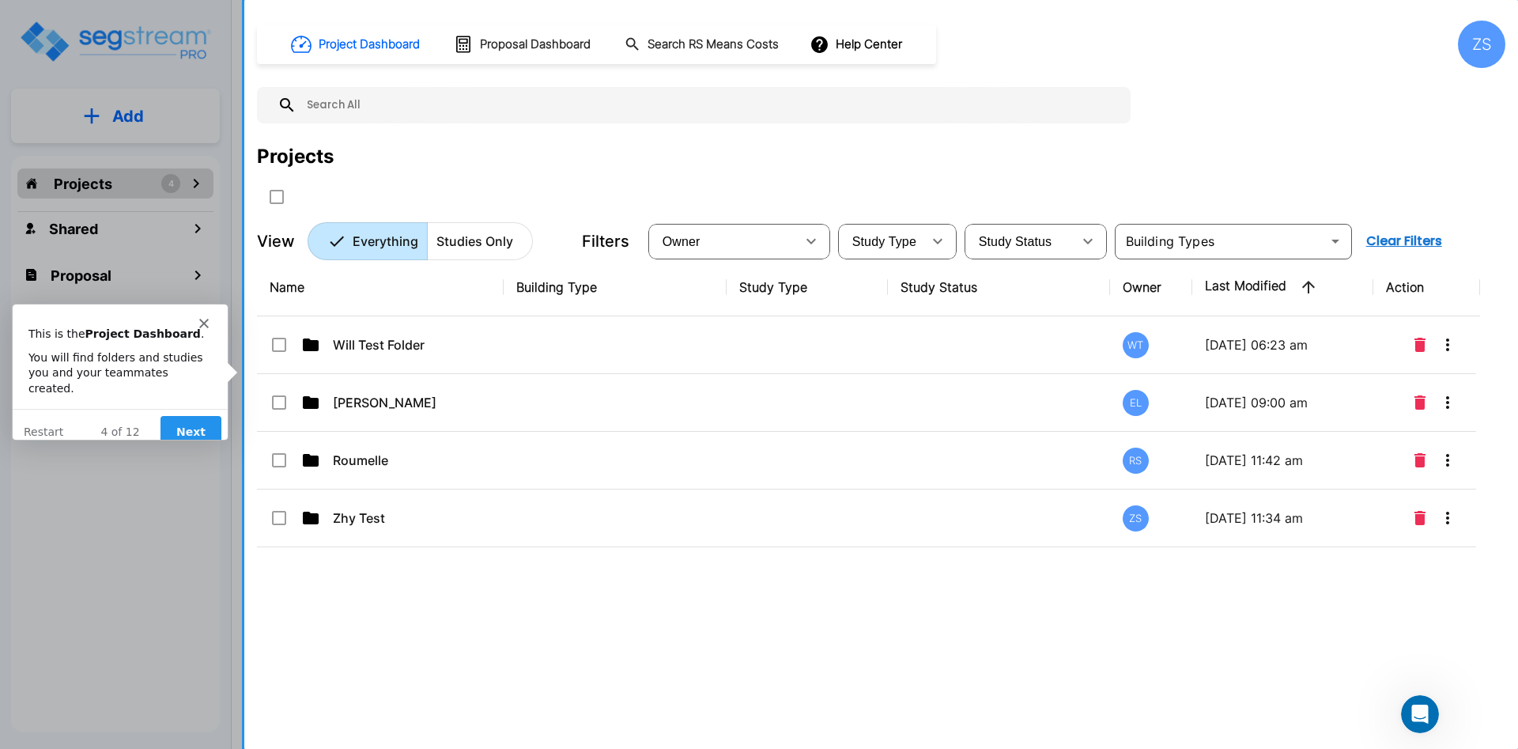
click at [202, 416] on button "Next" at bounding box center [190, 431] width 61 height 32
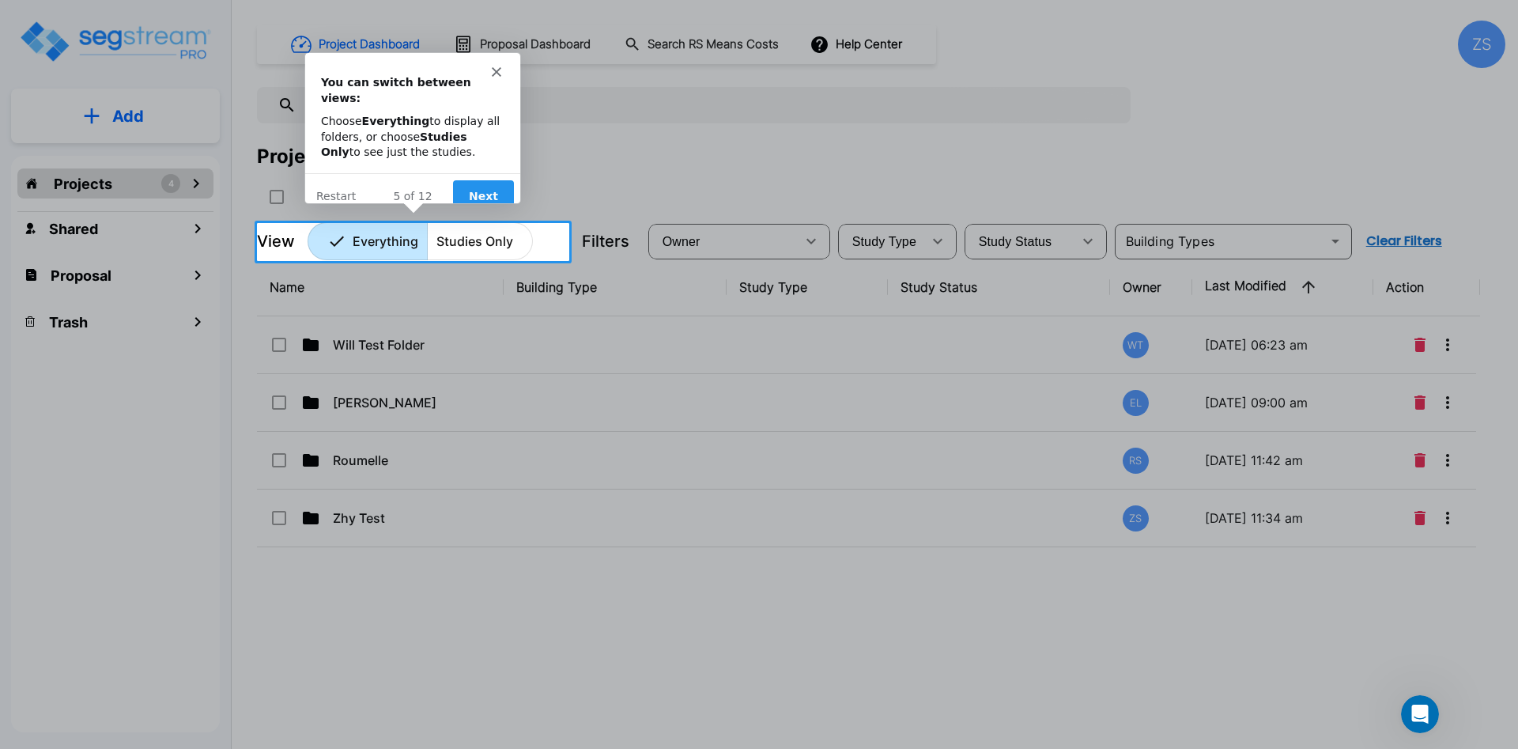
click at [491, 180] on button "Next" at bounding box center [482, 196] width 61 height 32
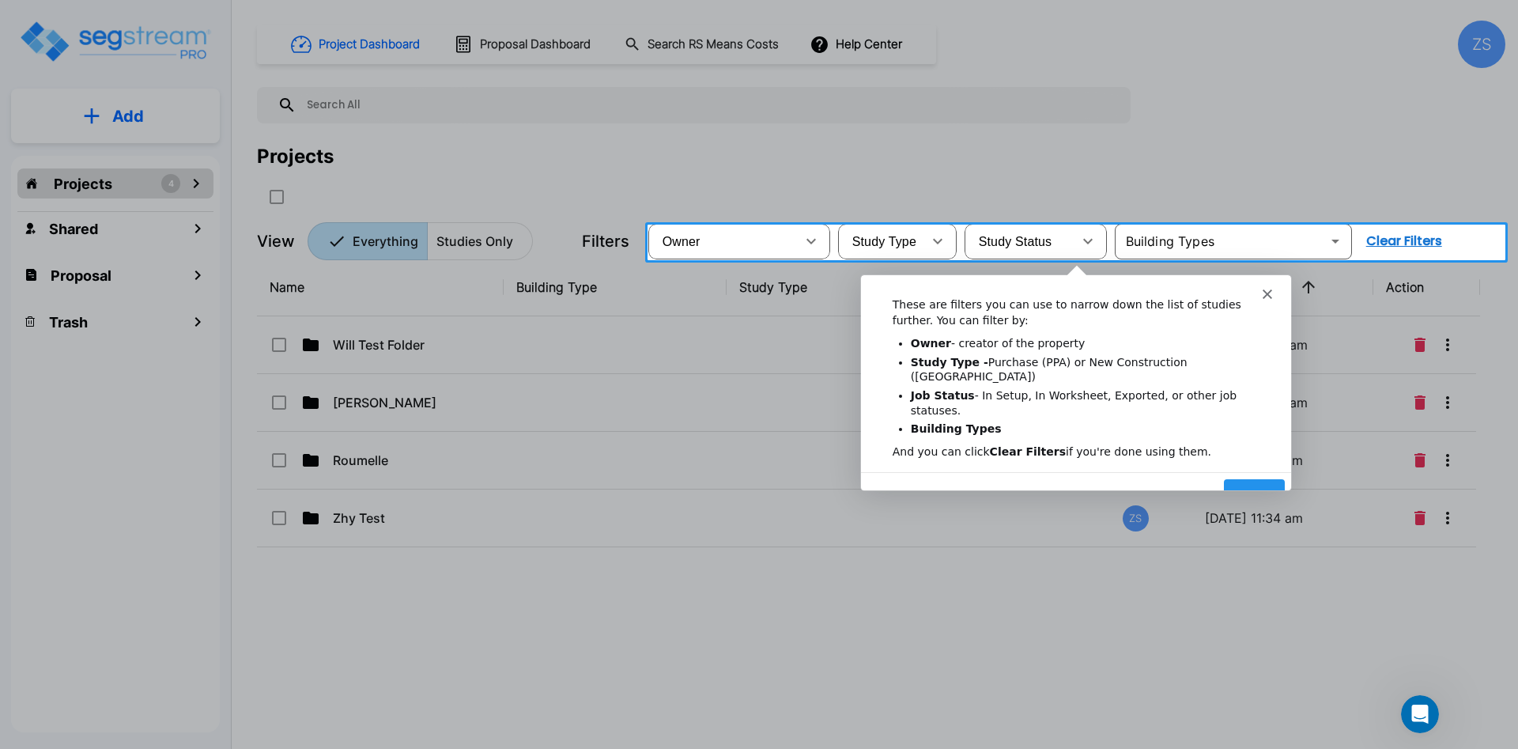
click at [1240, 478] on button "Next" at bounding box center [1253, 494] width 61 height 32
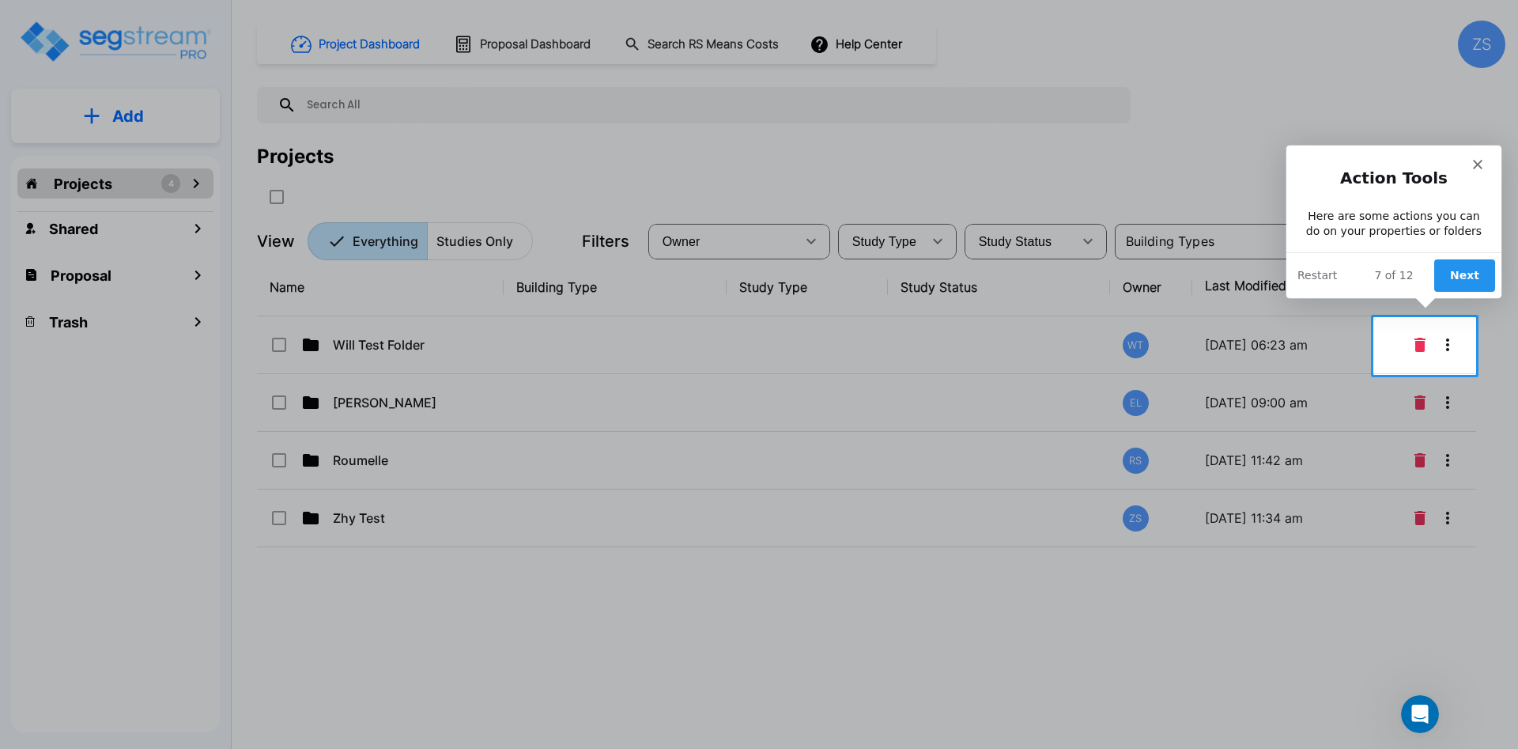
click at [1469, 277] on button "Next" at bounding box center [1464, 274] width 61 height 32
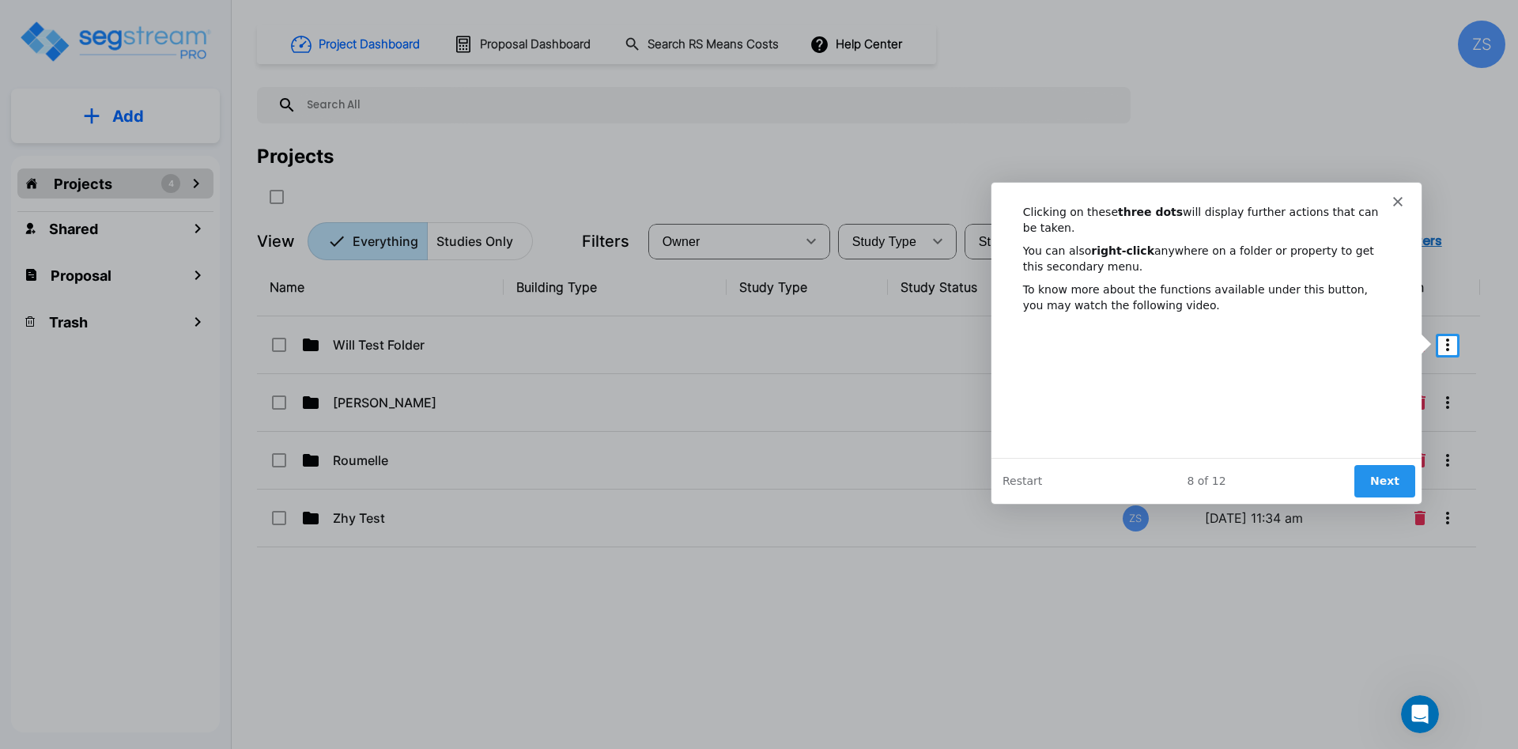
click at [1371, 483] on button "Next" at bounding box center [1384, 480] width 61 height 32
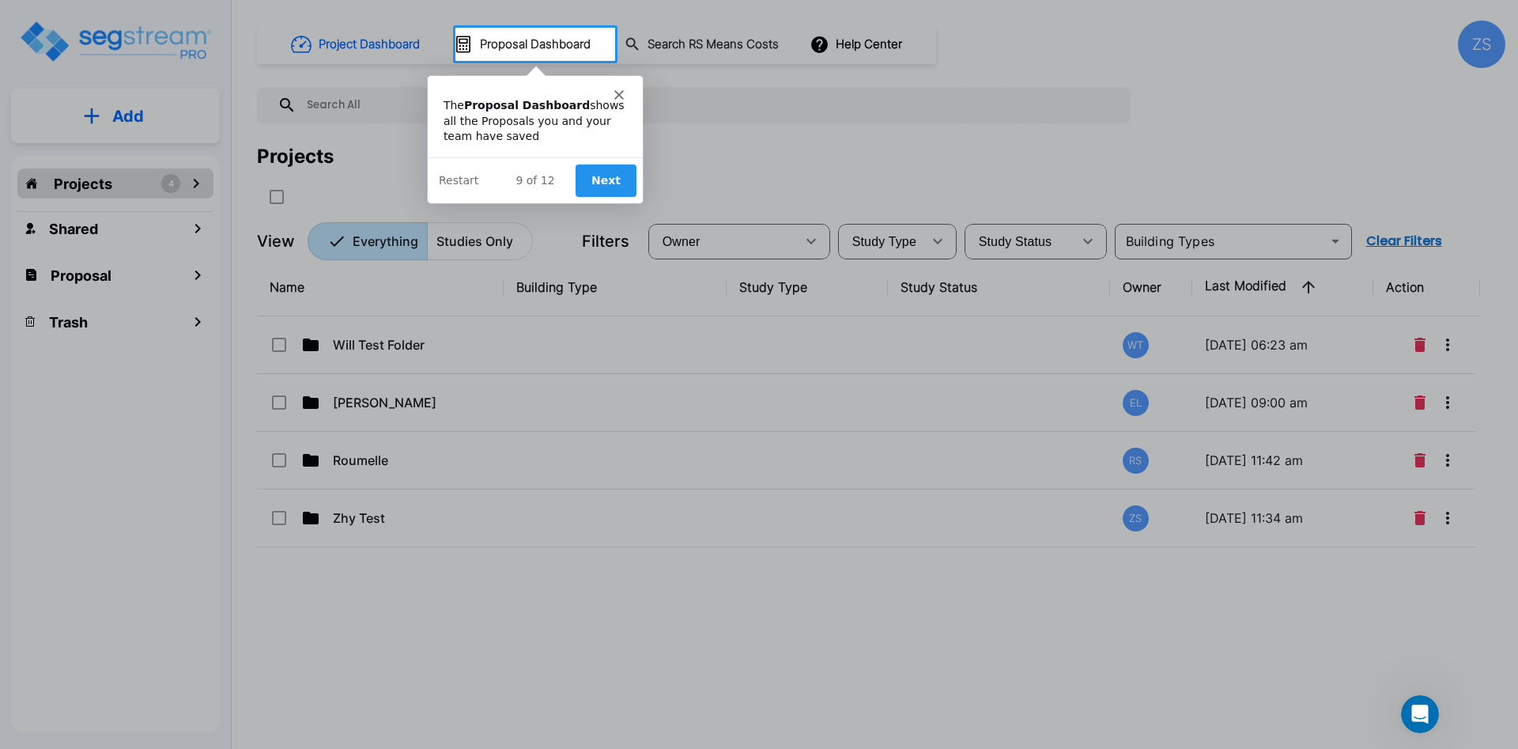
click at [592, 177] on button "Next" at bounding box center [604, 180] width 61 height 32
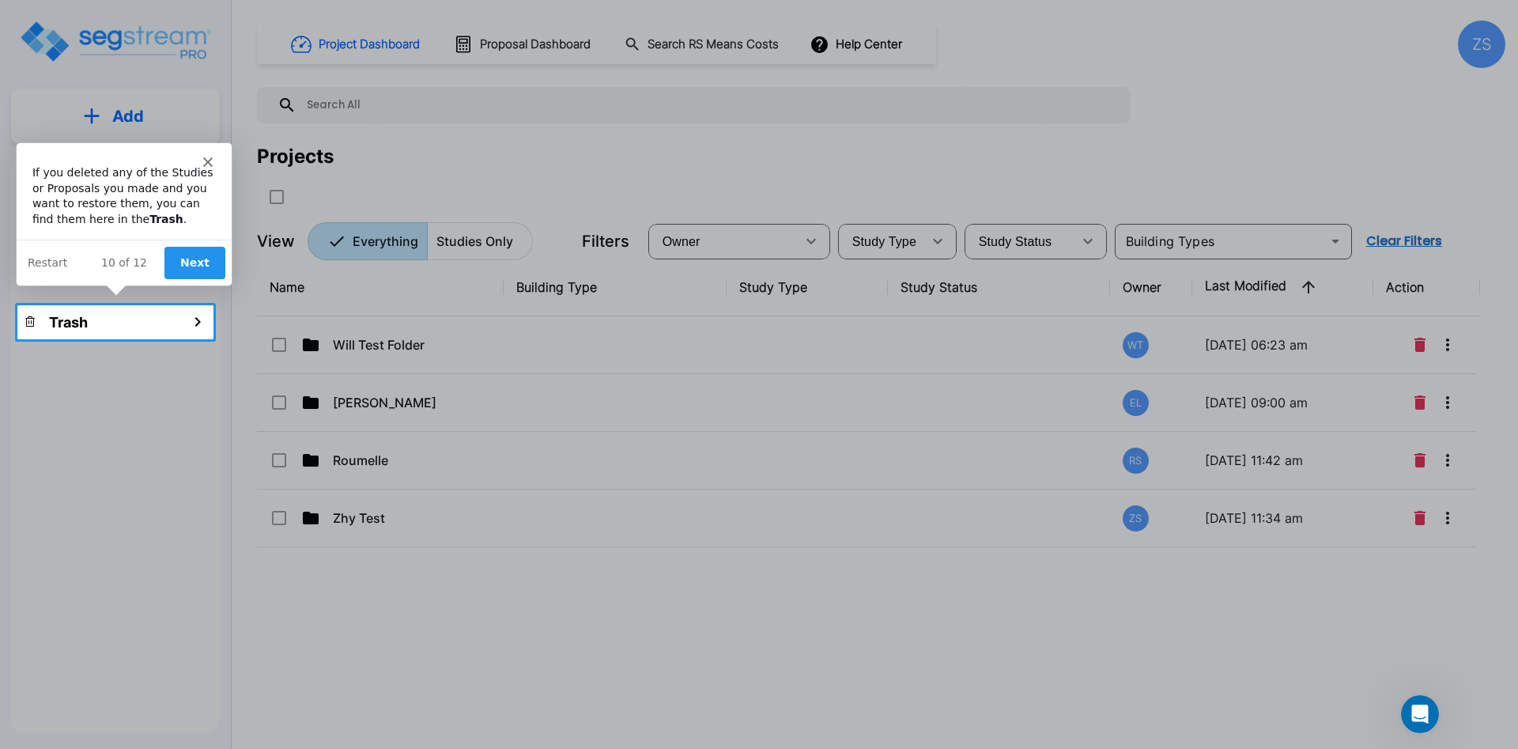
click at [212, 246] on button "Next" at bounding box center [194, 261] width 61 height 32
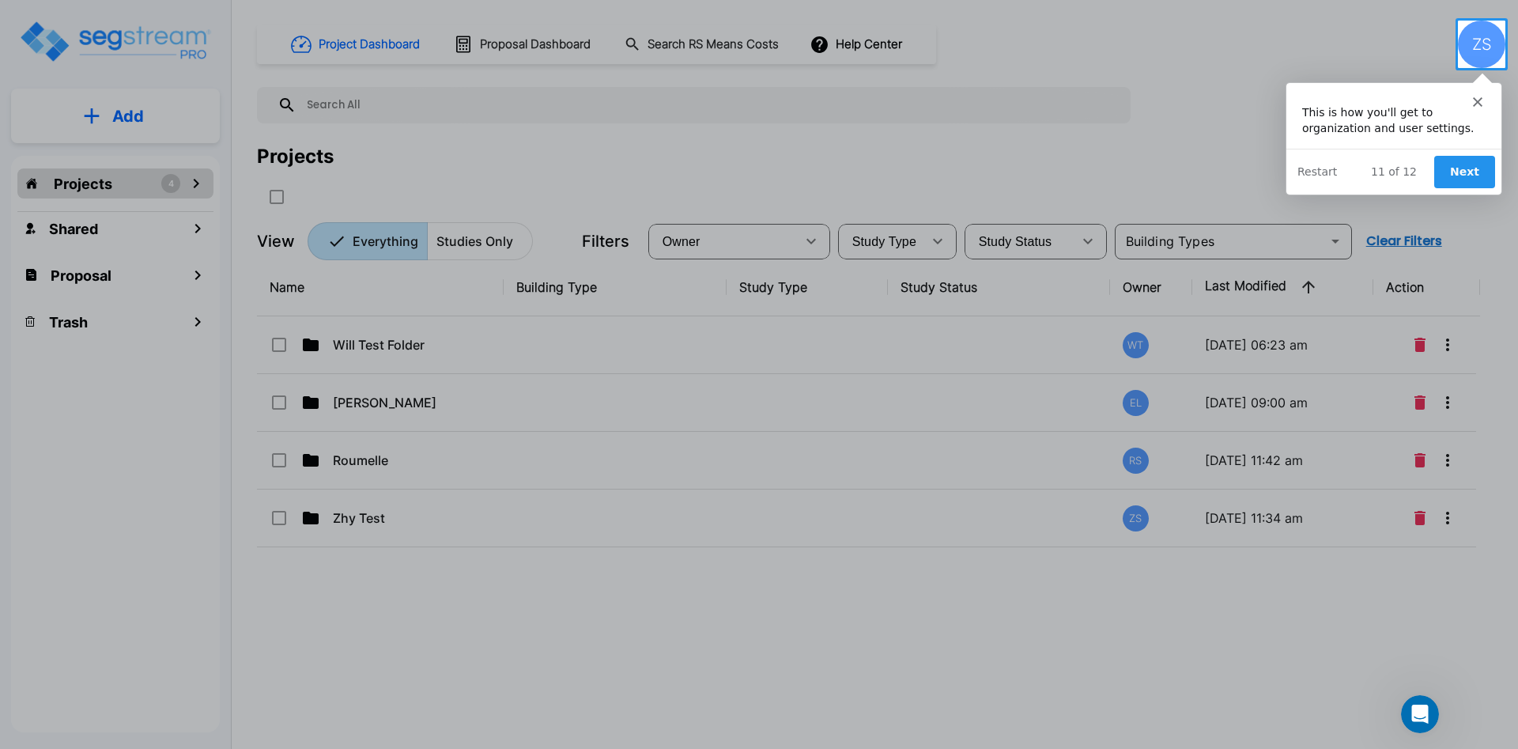
click at [1489, 164] on button "Next" at bounding box center [1464, 171] width 61 height 32
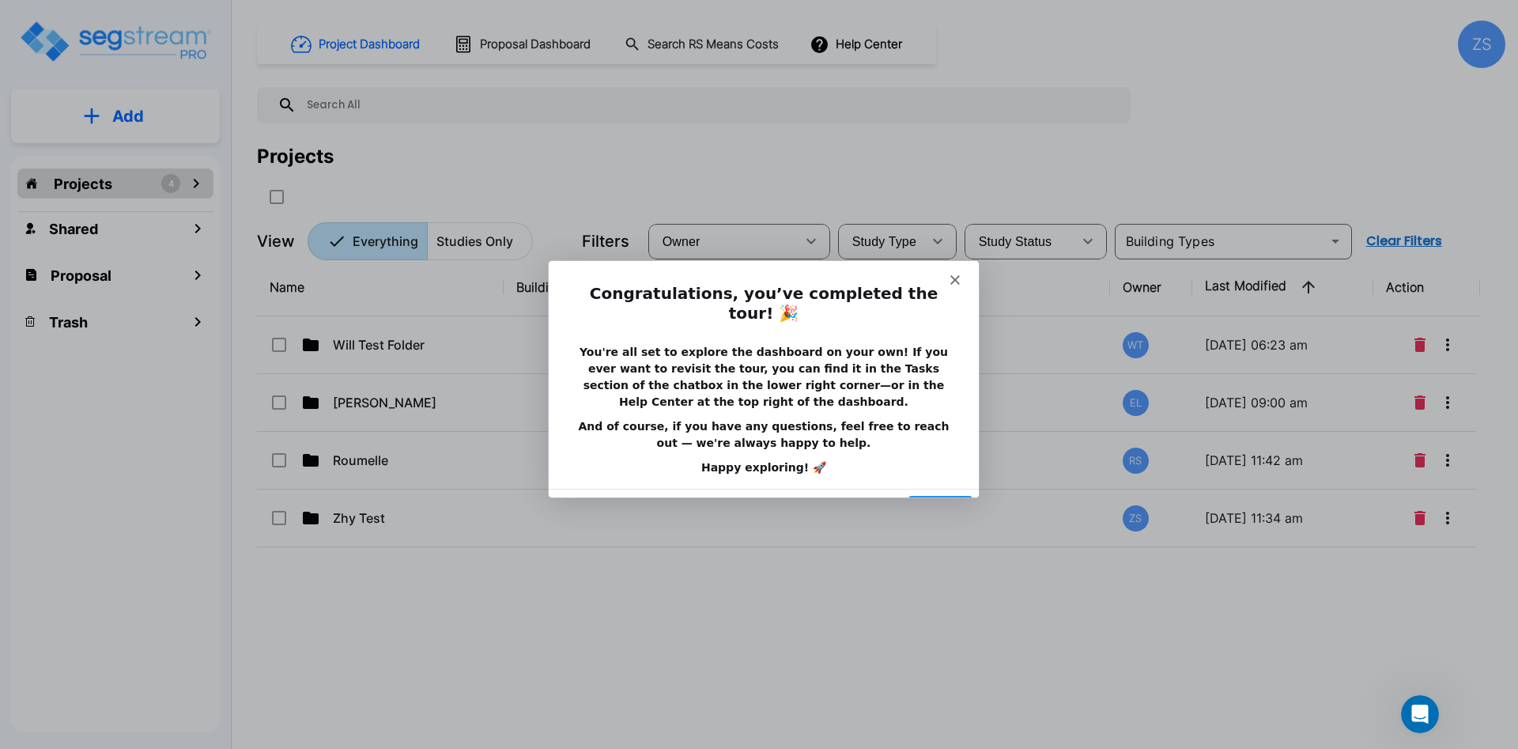
click at [927, 494] on button "Done" at bounding box center [940, 510] width 64 height 32
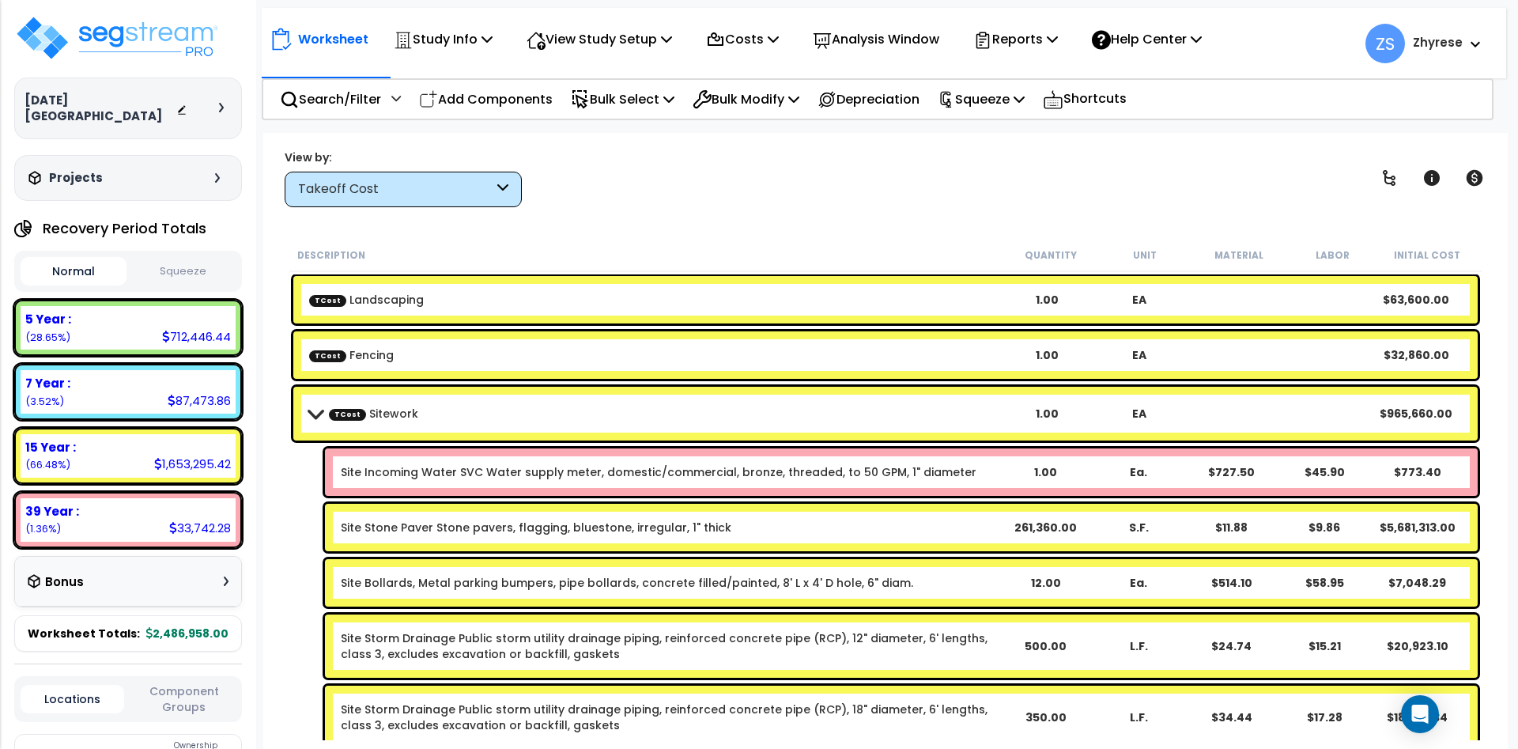
scroll to position [70, 0]
click at [1132, 54] on div "Help Center" at bounding box center [1146, 39] width 127 height 37
click at [1127, 136] on link "Tours" at bounding box center [1162, 149] width 157 height 35
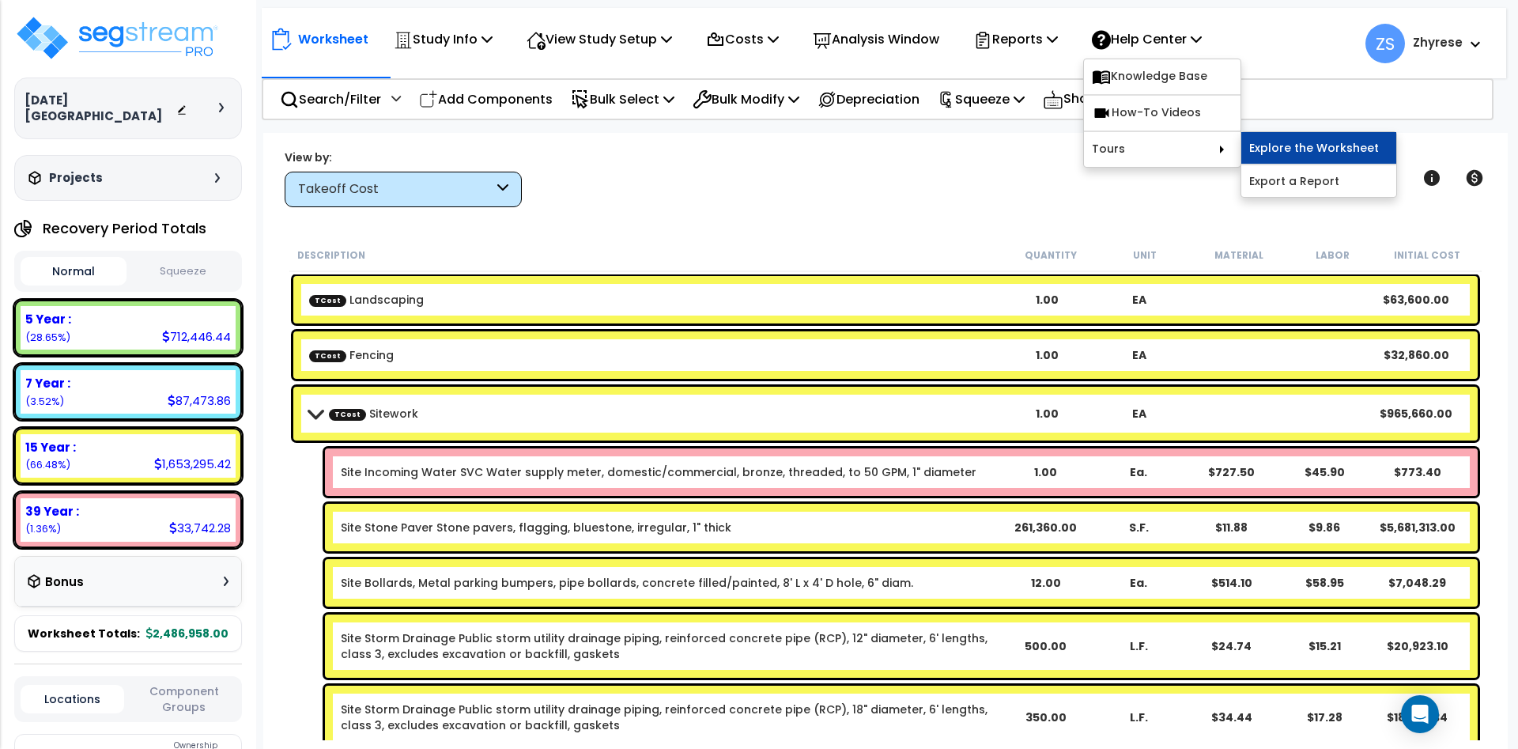
click at [1342, 147] on link "Explore the Worksheet" at bounding box center [1319, 148] width 155 height 32
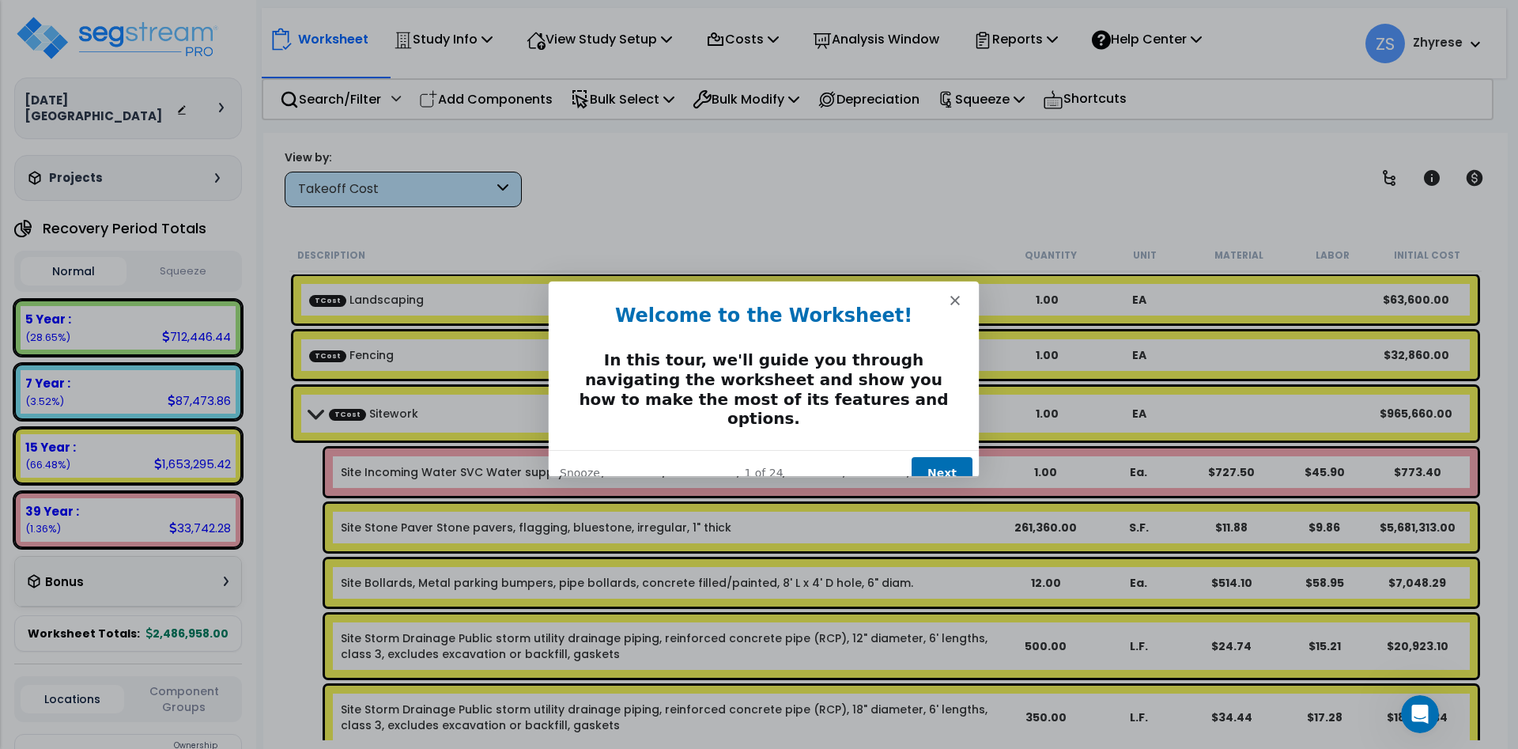
scroll to position [0, 0]
click at [935, 459] on button "Next" at bounding box center [941, 472] width 61 height 32
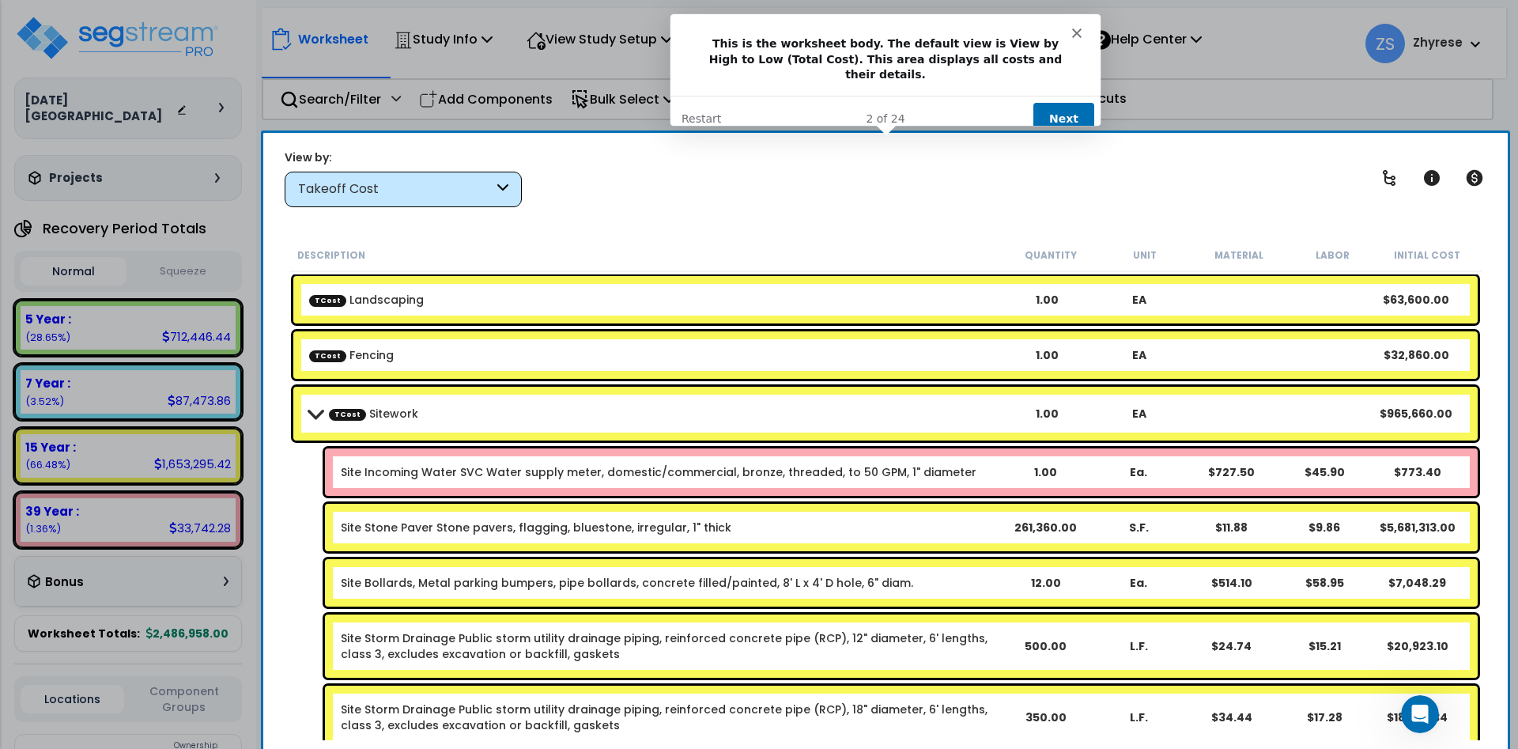
click at [1060, 95] on div "2 of 24 Next Restart" at bounding box center [885, 118] width 430 height 46
click at [1052, 113] on button "Next" at bounding box center [1063, 118] width 61 height 32
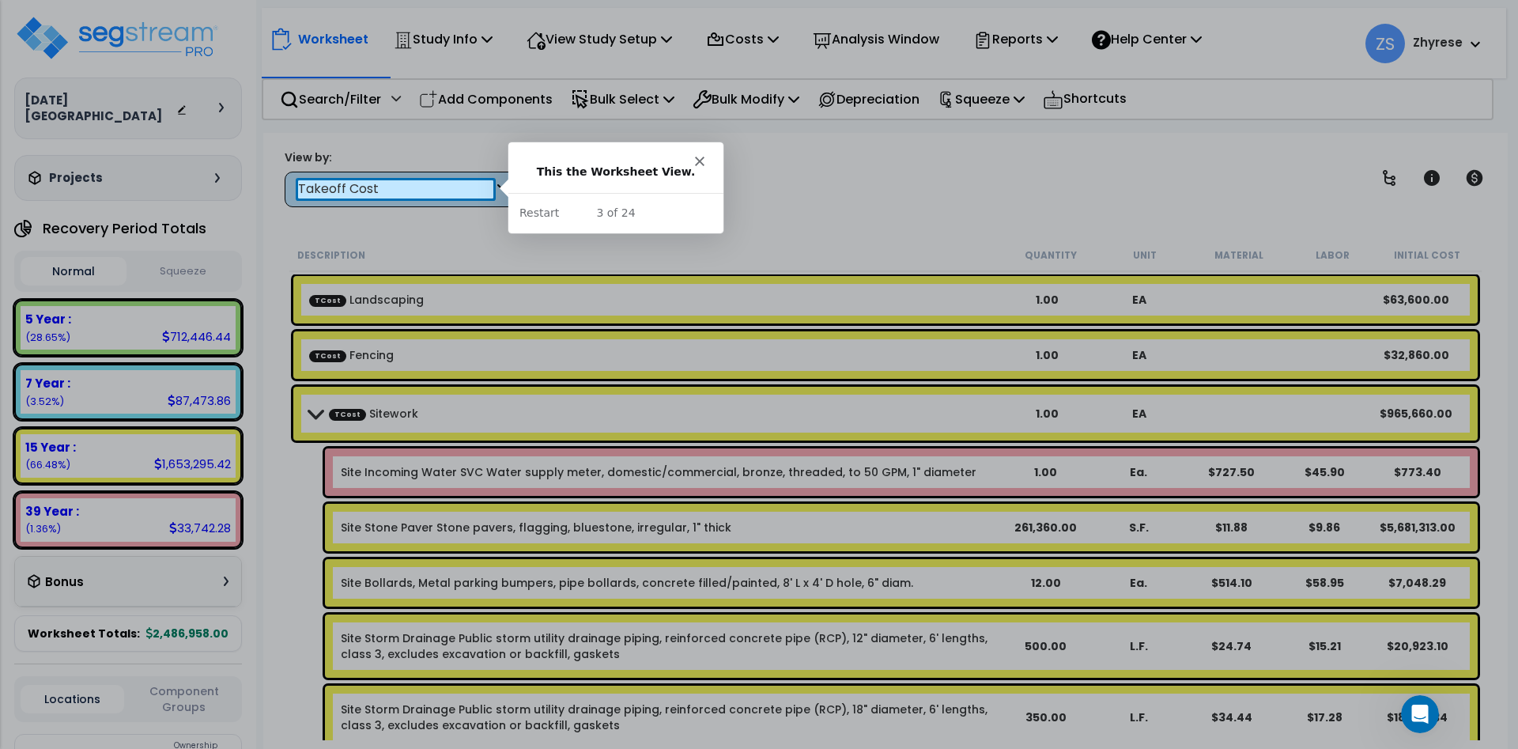
click at [363, 188] on div "Takeoff Cost" at bounding box center [395, 189] width 195 height 18
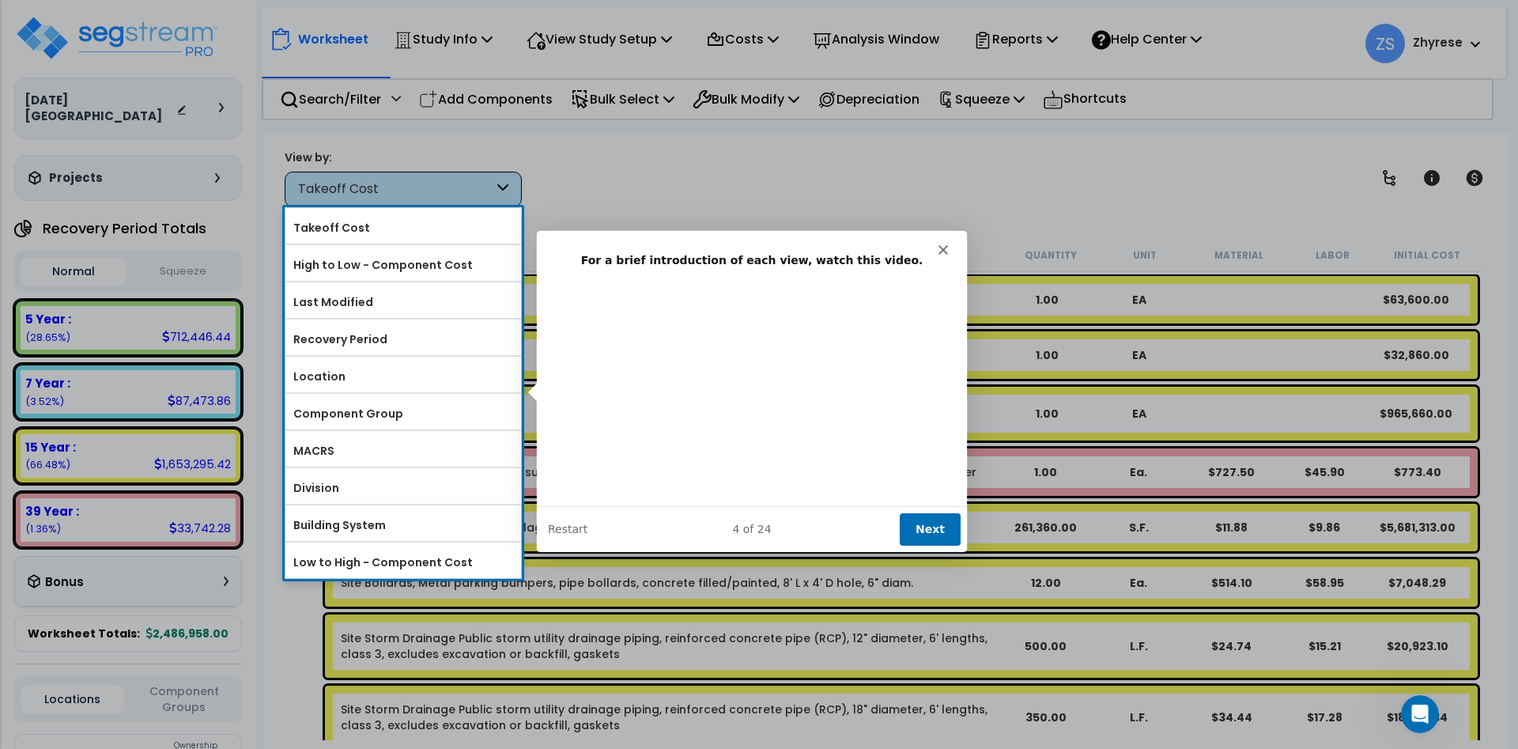
click at [928, 527] on button "Next" at bounding box center [929, 528] width 61 height 32
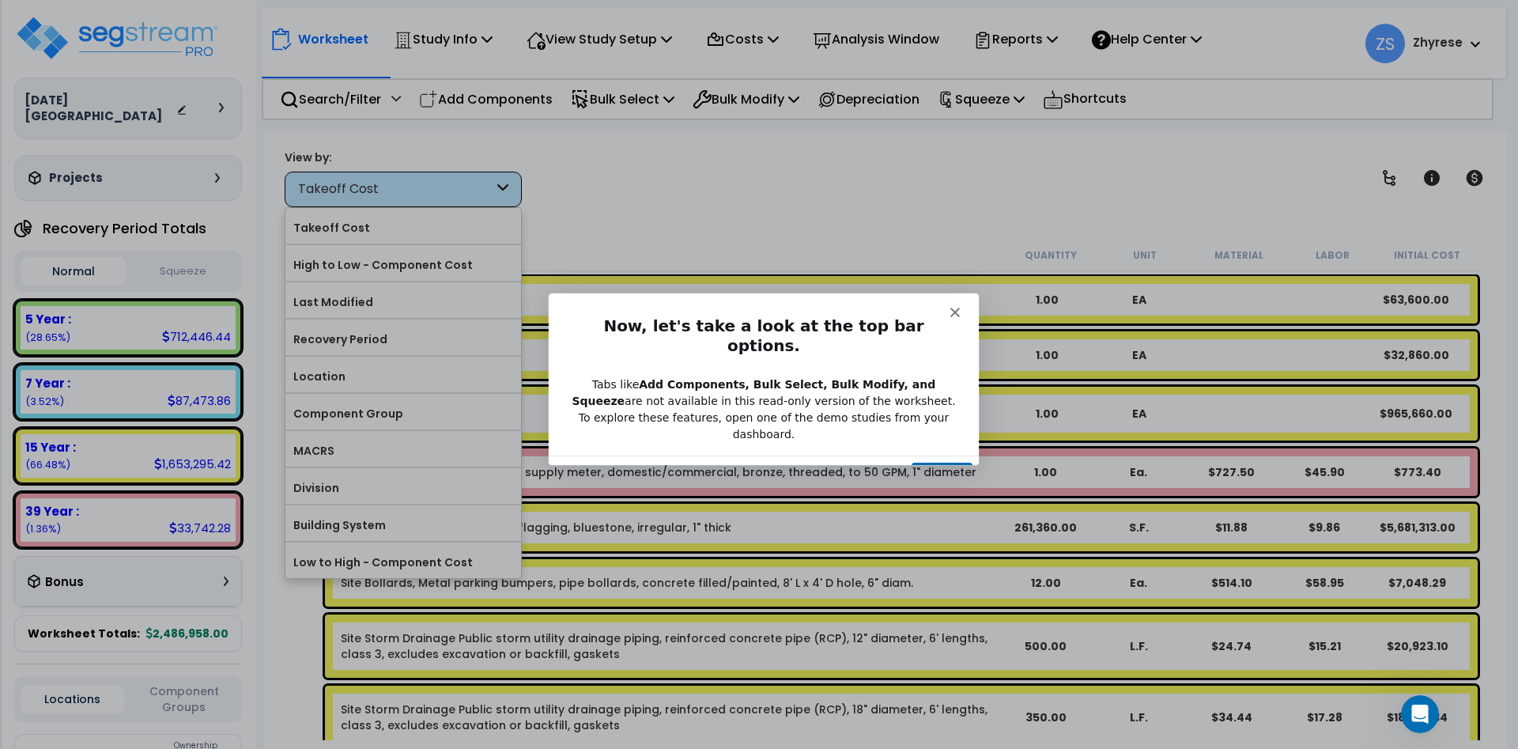
click at [970, 462] on button "Next" at bounding box center [941, 478] width 61 height 32
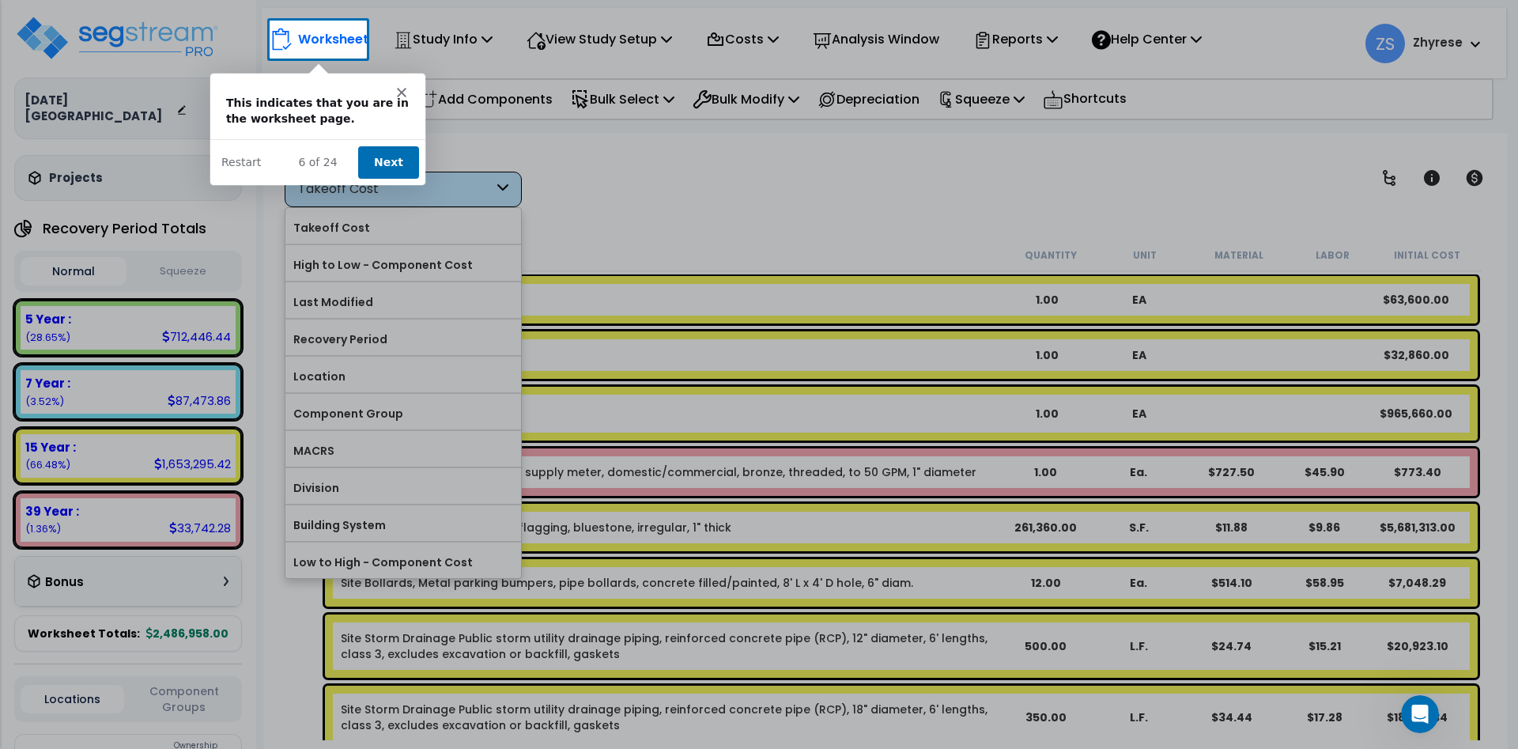
click at [390, 154] on button "Next" at bounding box center [387, 161] width 61 height 32
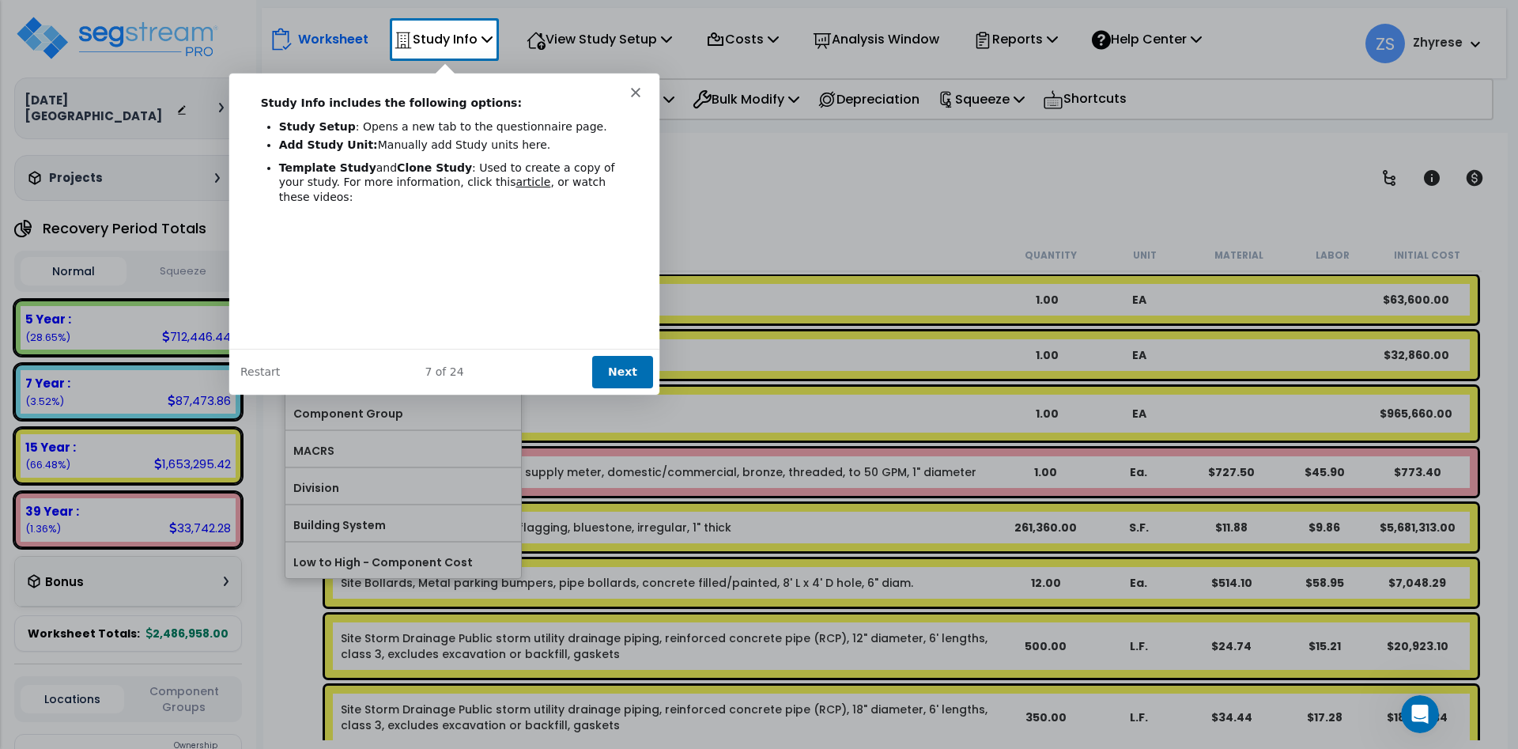
click at [616, 371] on button "Next" at bounding box center [622, 370] width 61 height 32
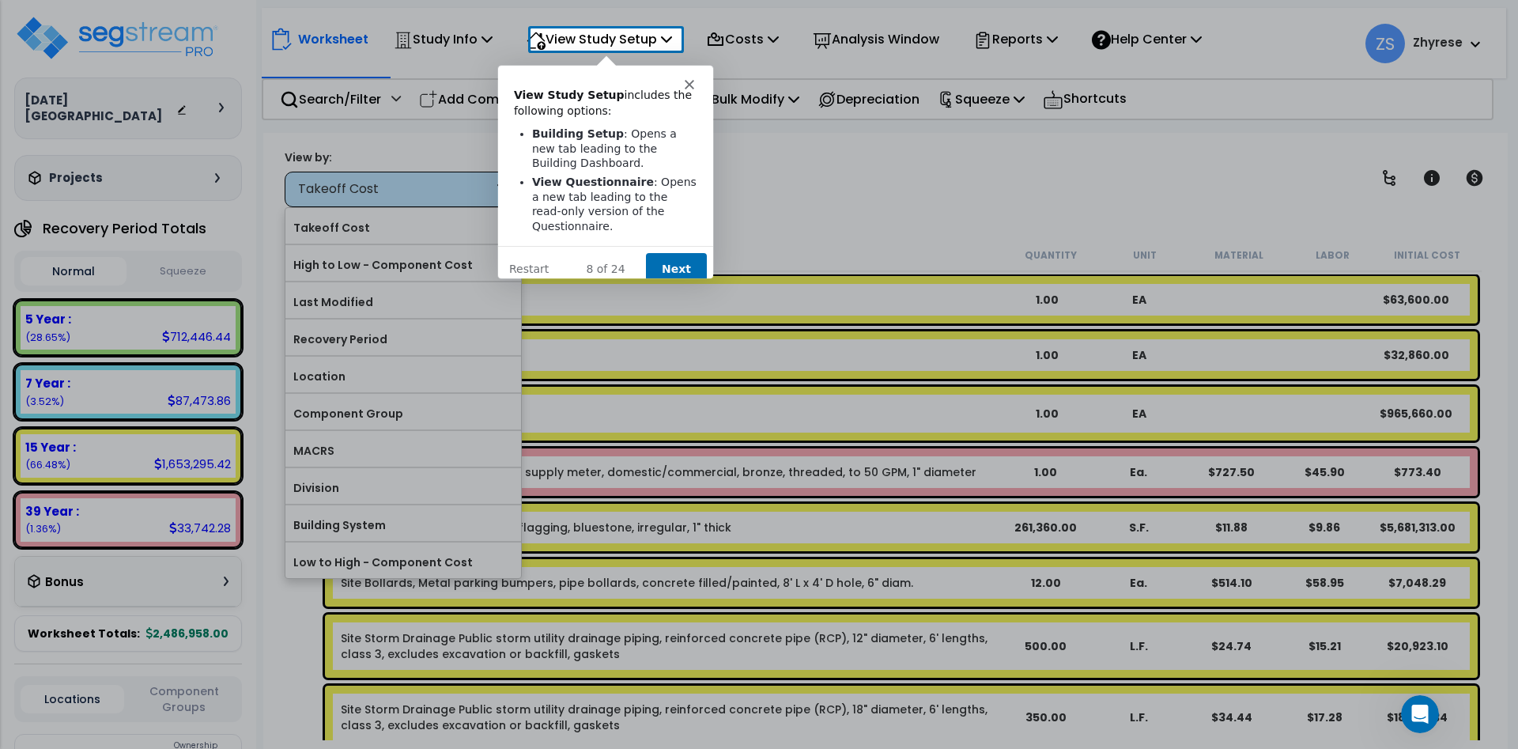
click at [673, 258] on button "Next" at bounding box center [675, 267] width 61 height 32
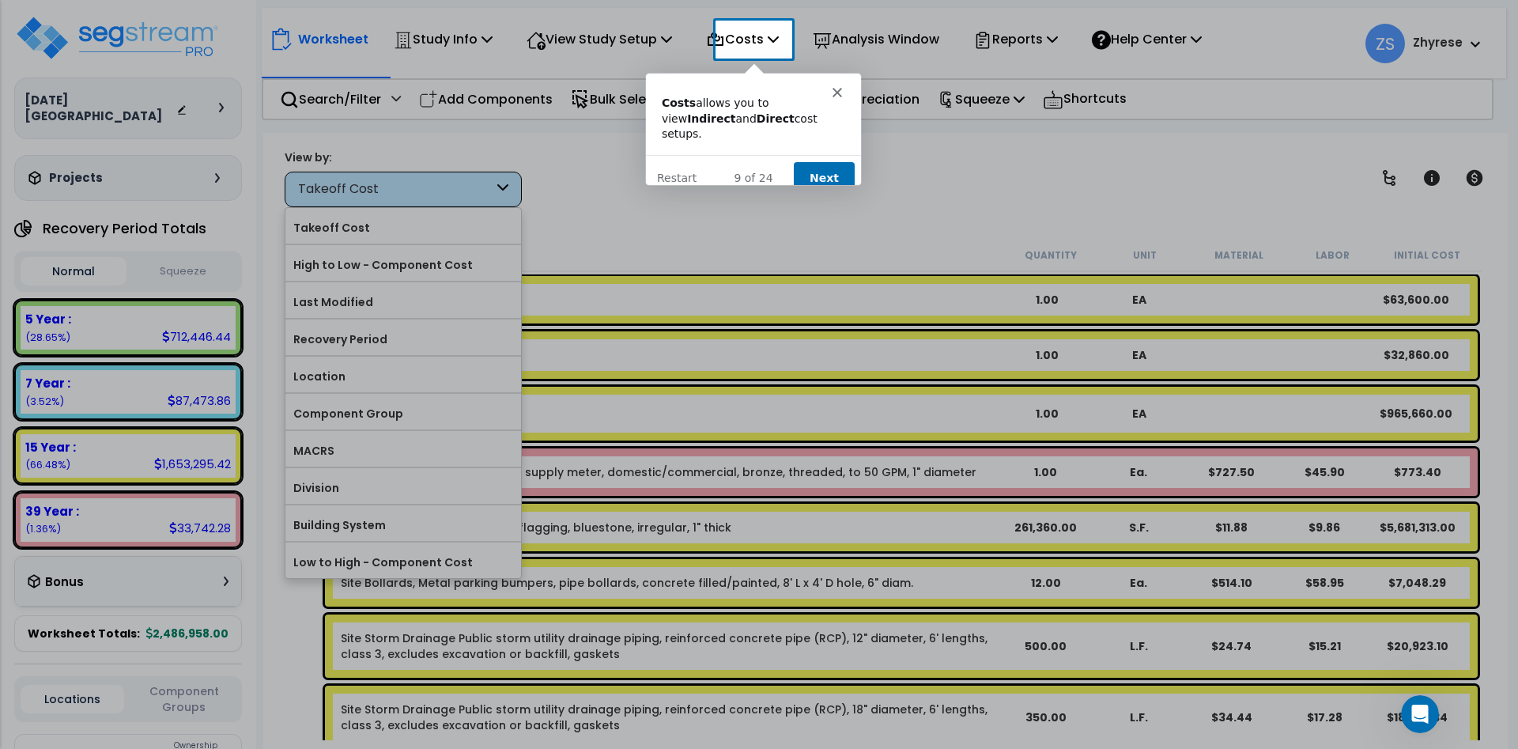
click at [822, 175] on button "Next" at bounding box center [823, 177] width 61 height 32
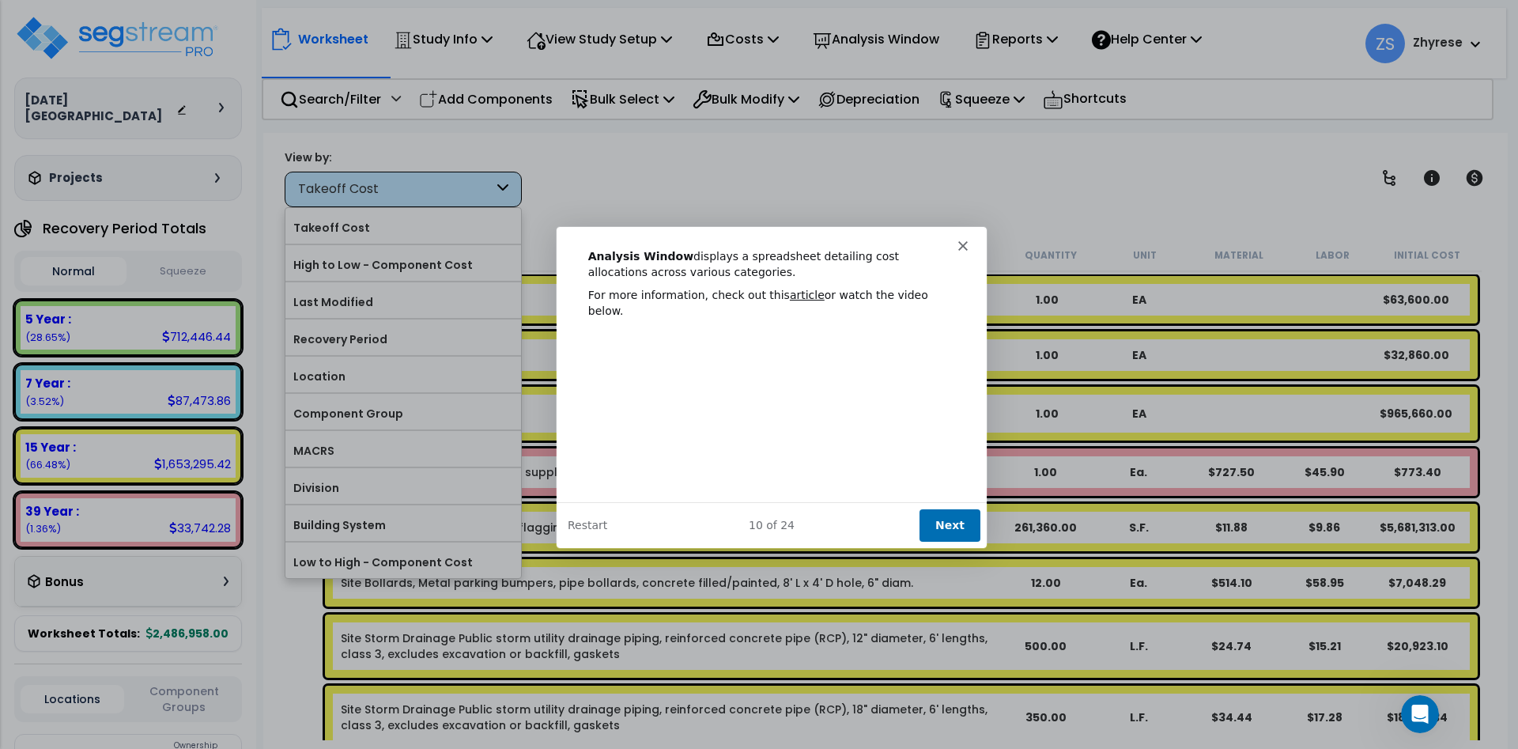
click at [973, 528] on button "Next" at bounding box center [949, 524] width 61 height 32
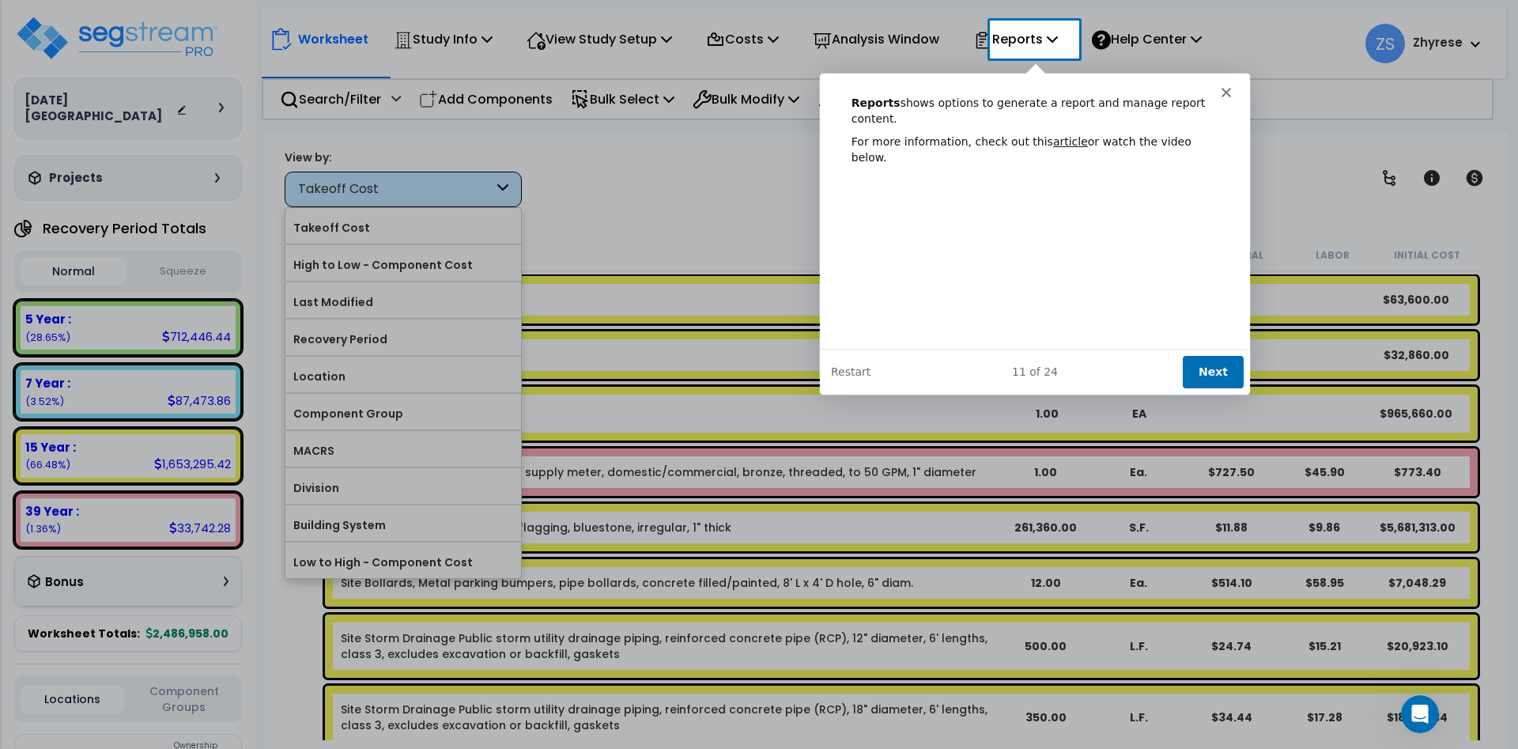
click at [1220, 376] on button "Next" at bounding box center [1211, 370] width 61 height 32
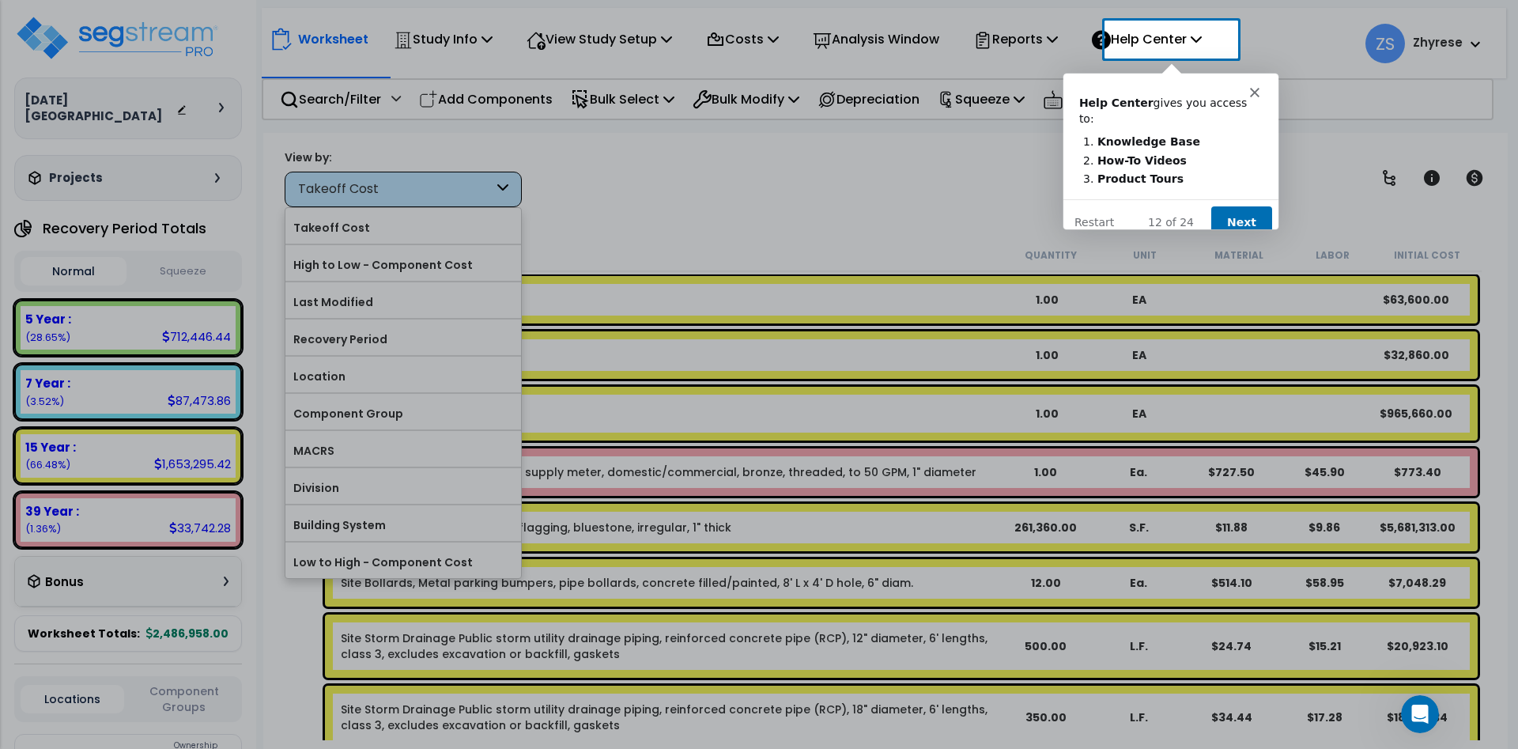
click at [1262, 215] on button "Next" at bounding box center [1241, 221] width 61 height 32
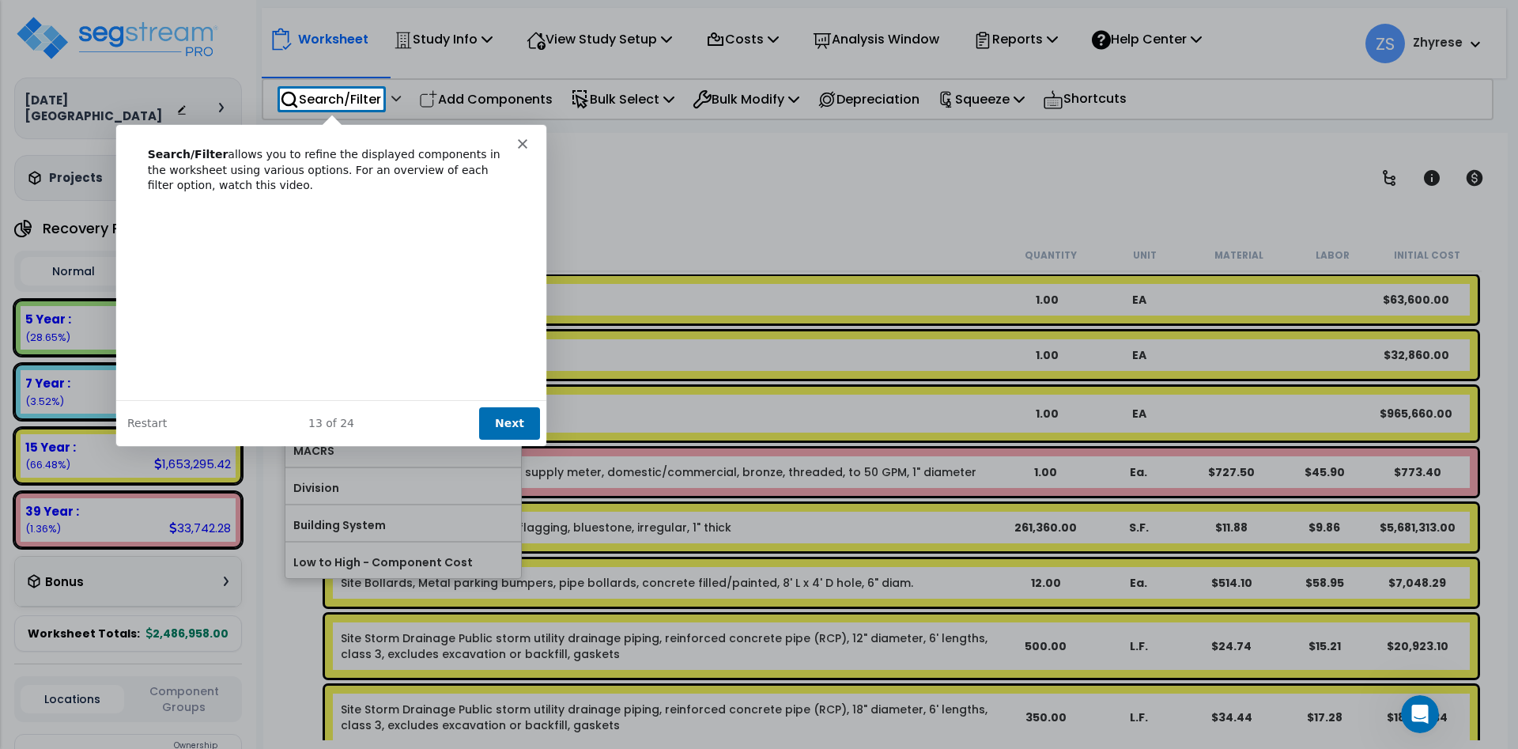
click at [529, 425] on button "Next" at bounding box center [508, 422] width 61 height 32
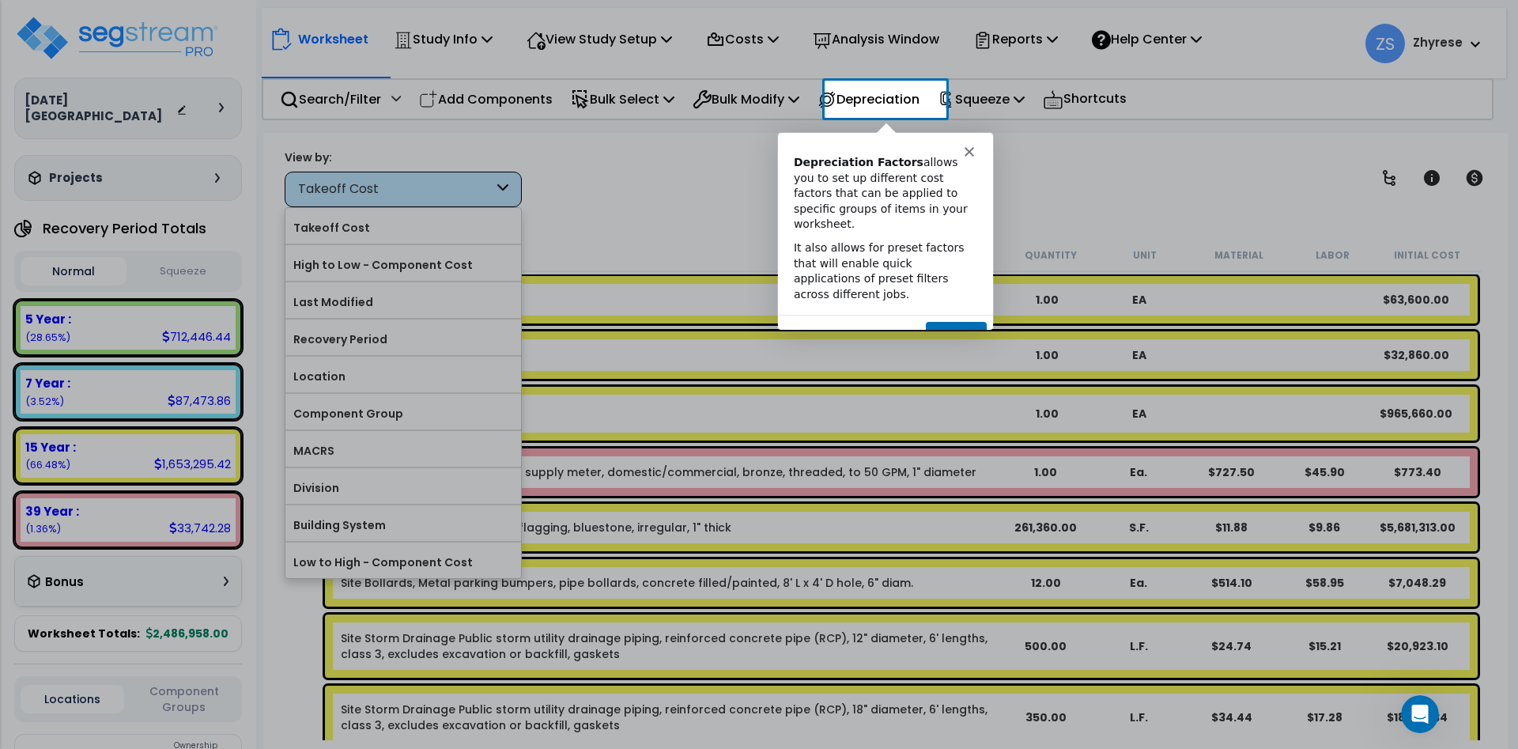
click at [955, 323] on div "14 of 24 Next Restart" at bounding box center [884, 336] width 215 height 46
click at [955, 320] on button "Next" at bounding box center [955, 336] width 61 height 32
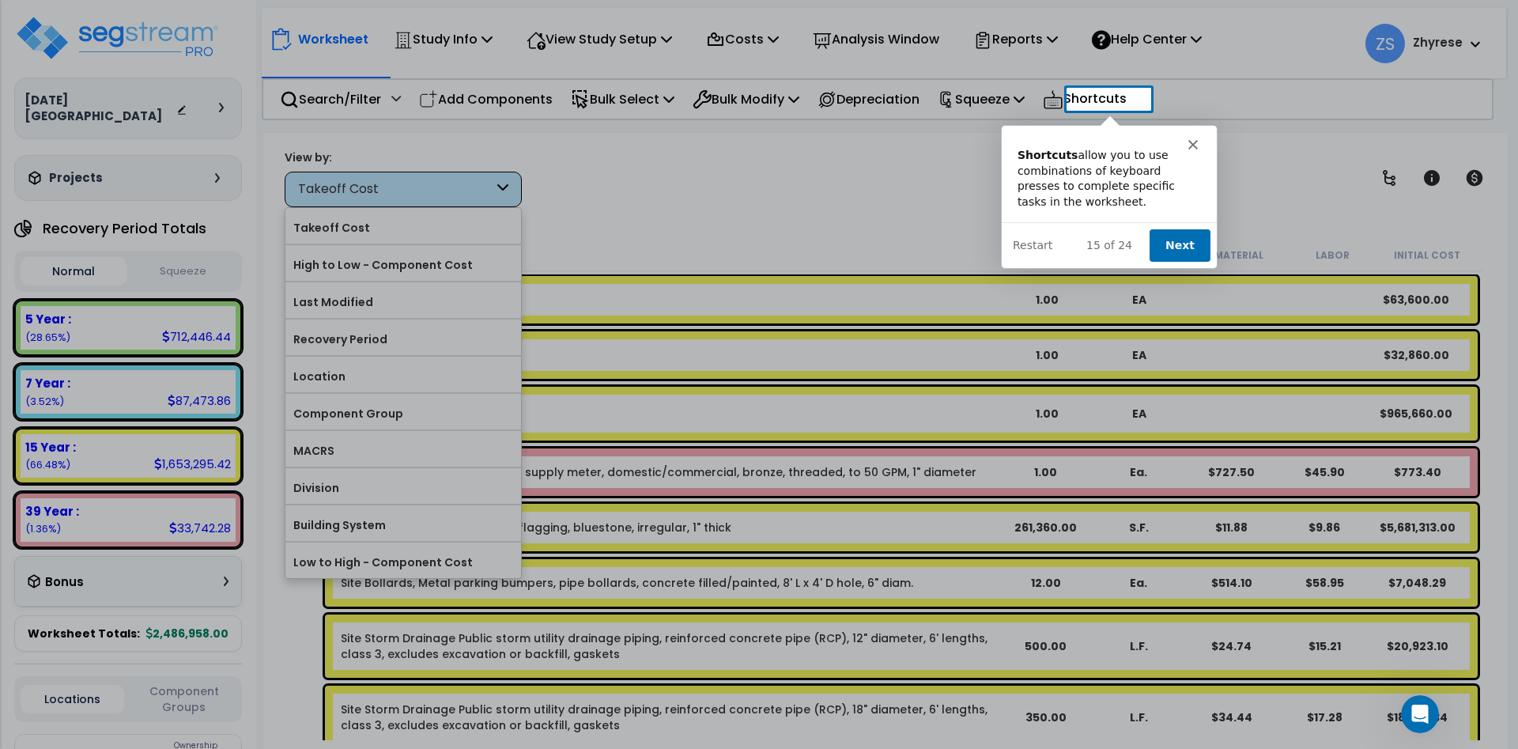
click at [1182, 233] on button "Next" at bounding box center [1178, 244] width 61 height 32
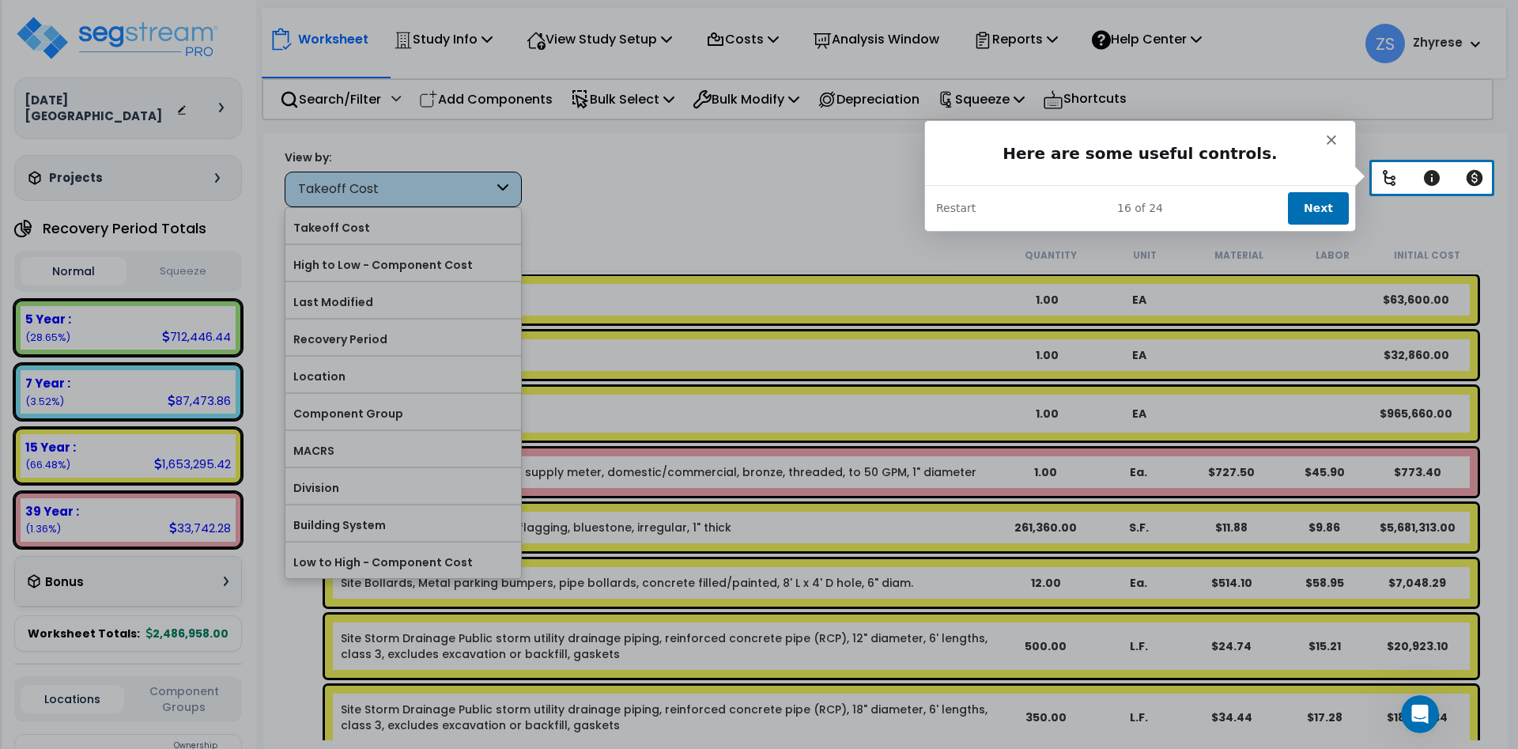
click at [1311, 210] on button "Next" at bounding box center [1317, 207] width 61 height 32
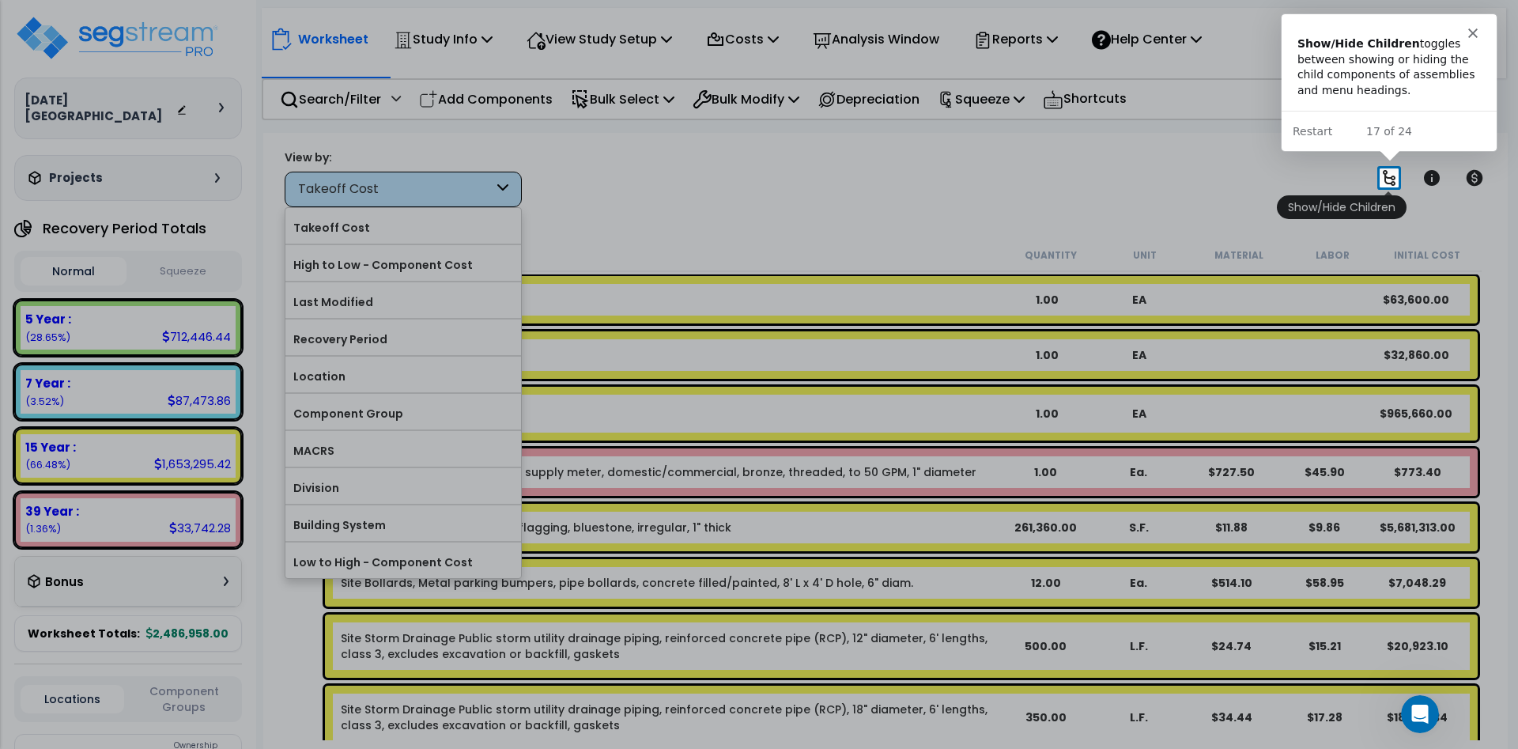
click at [1391, 174] on icon at bounding box center [1389, 177] width 19 height 19
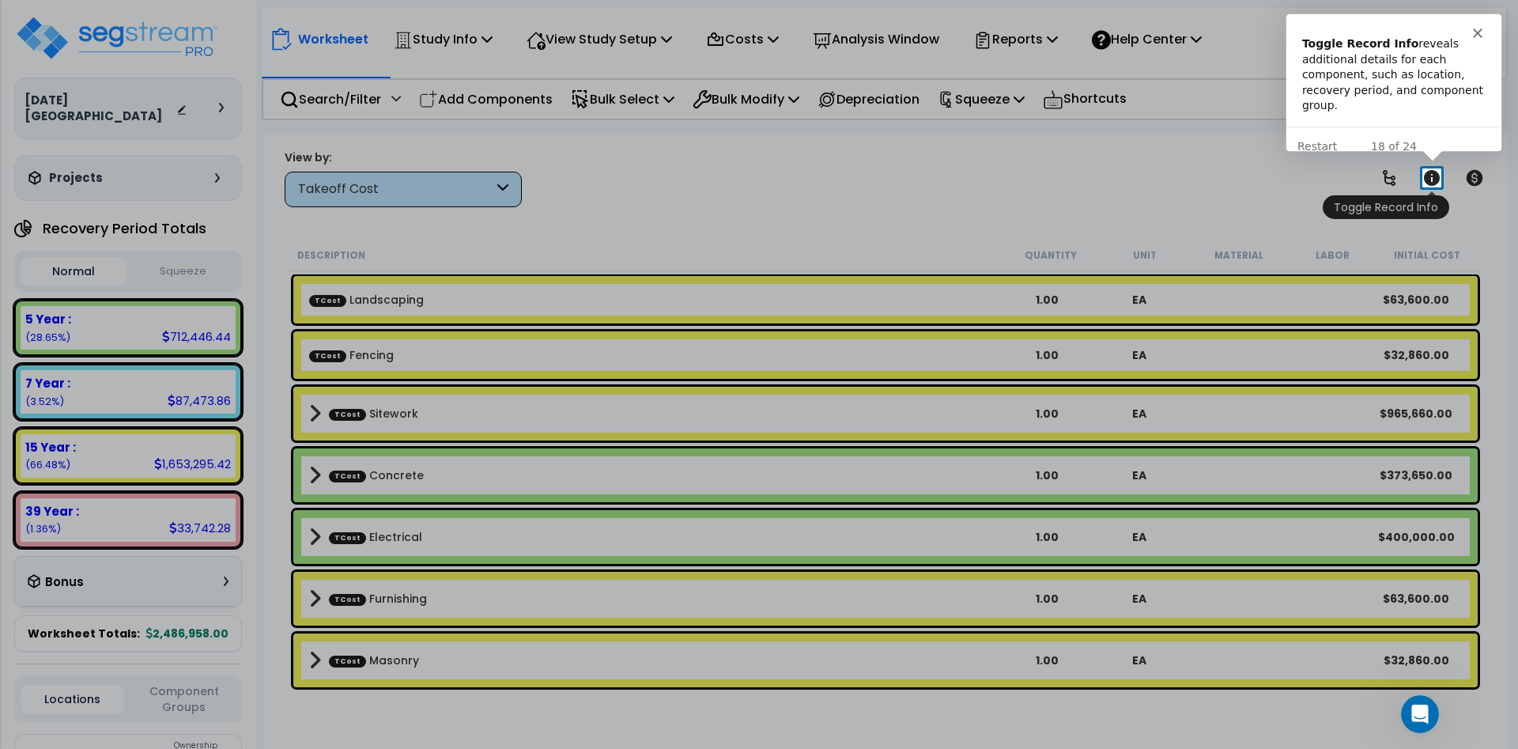
click at [1429, 177] on icon at bounding box center [1432, 178] width 16 height 16
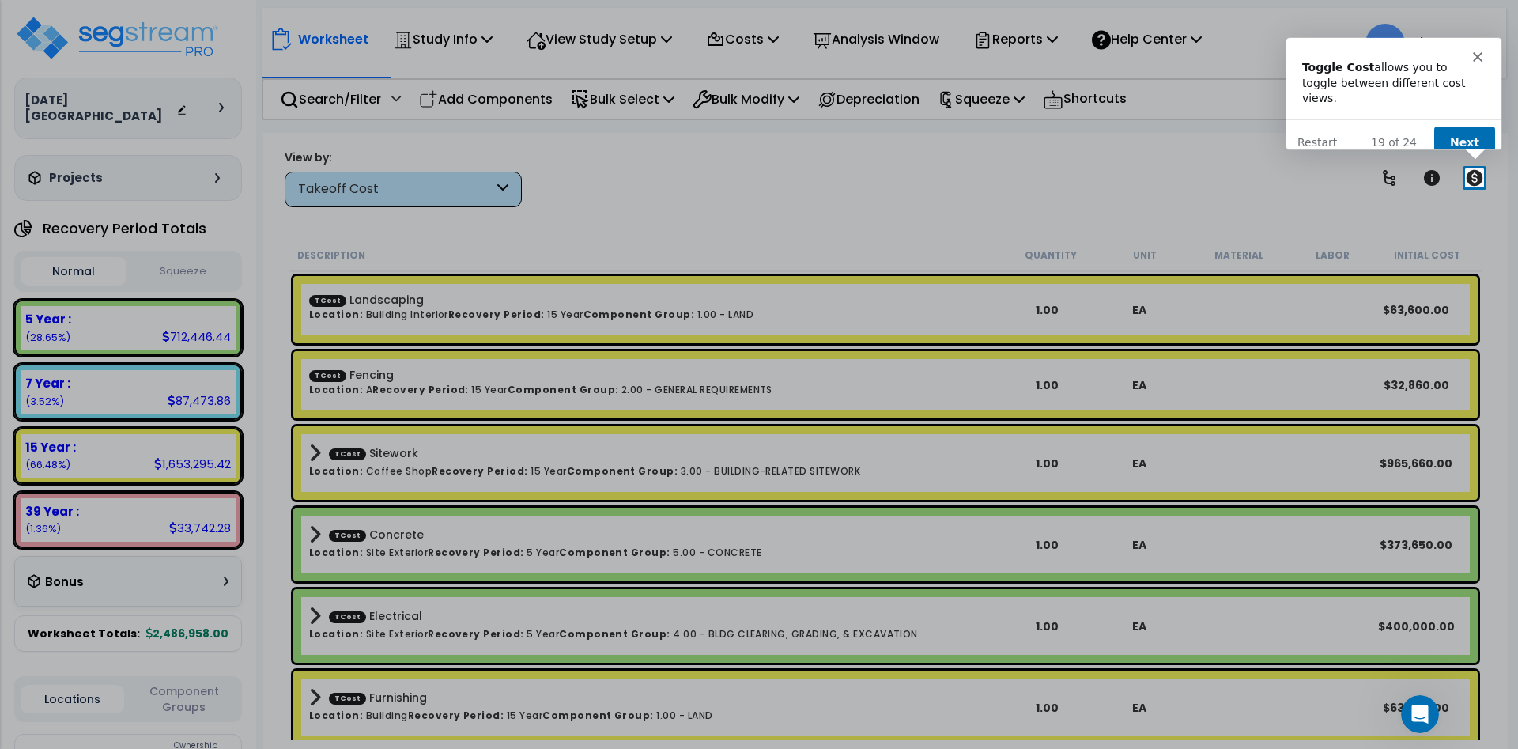
click at [1463, 126] on button "Next" at bounding box center [1464, 142] width 61 height 32
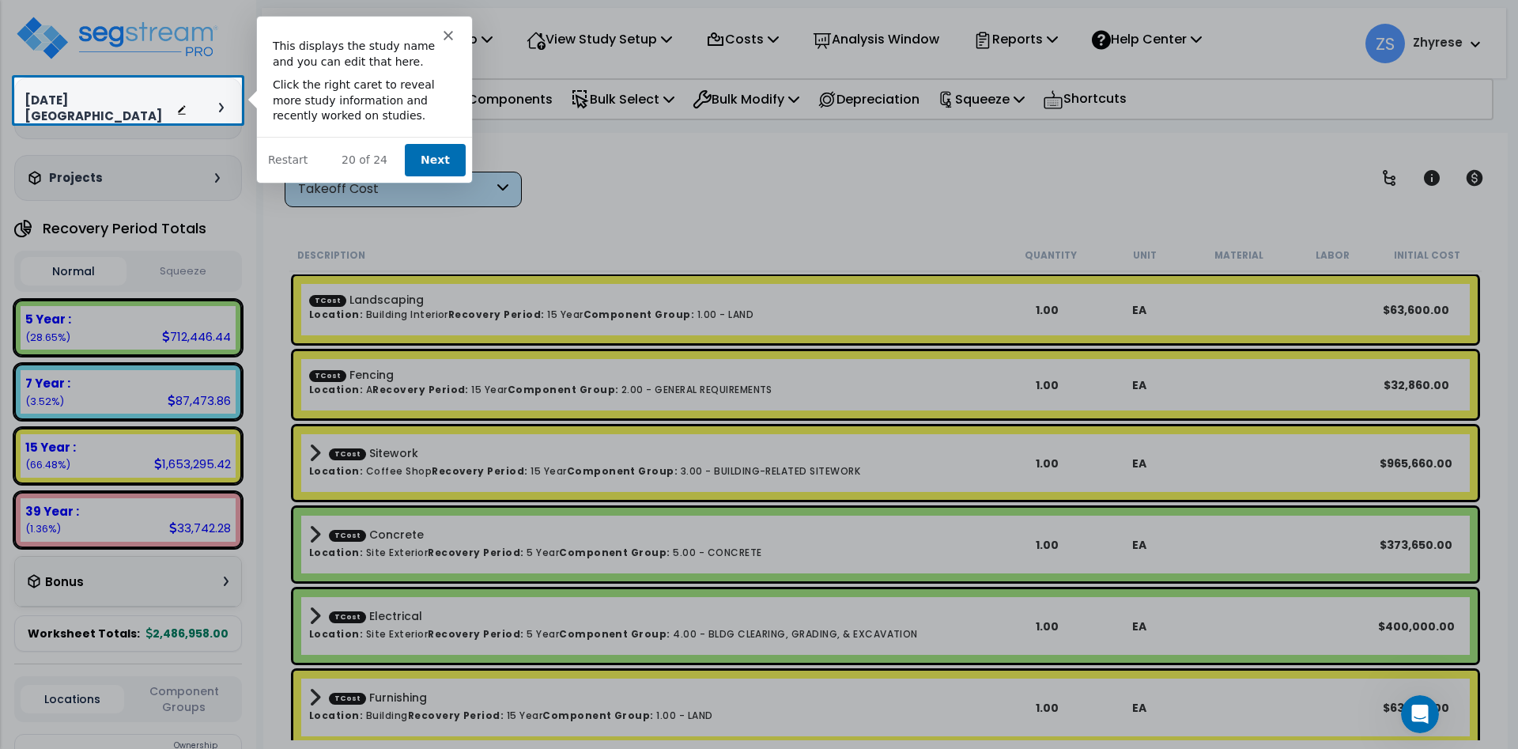
click at [431, 155] on button "Next" at bounding box center [434, 159] width 61 height 32
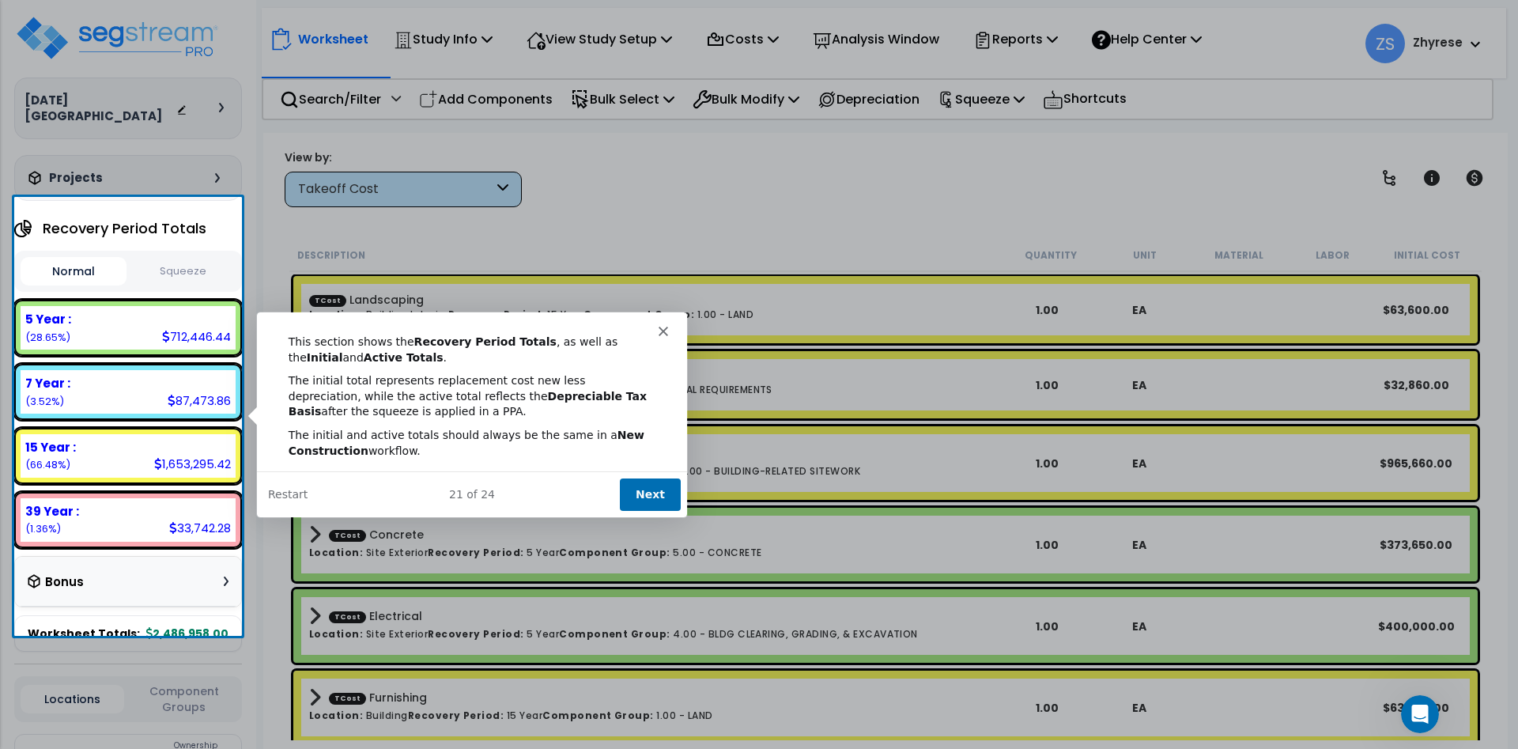
click at [640, 490] on button "Next" at bounding box center [649, 493] width 61 height 32
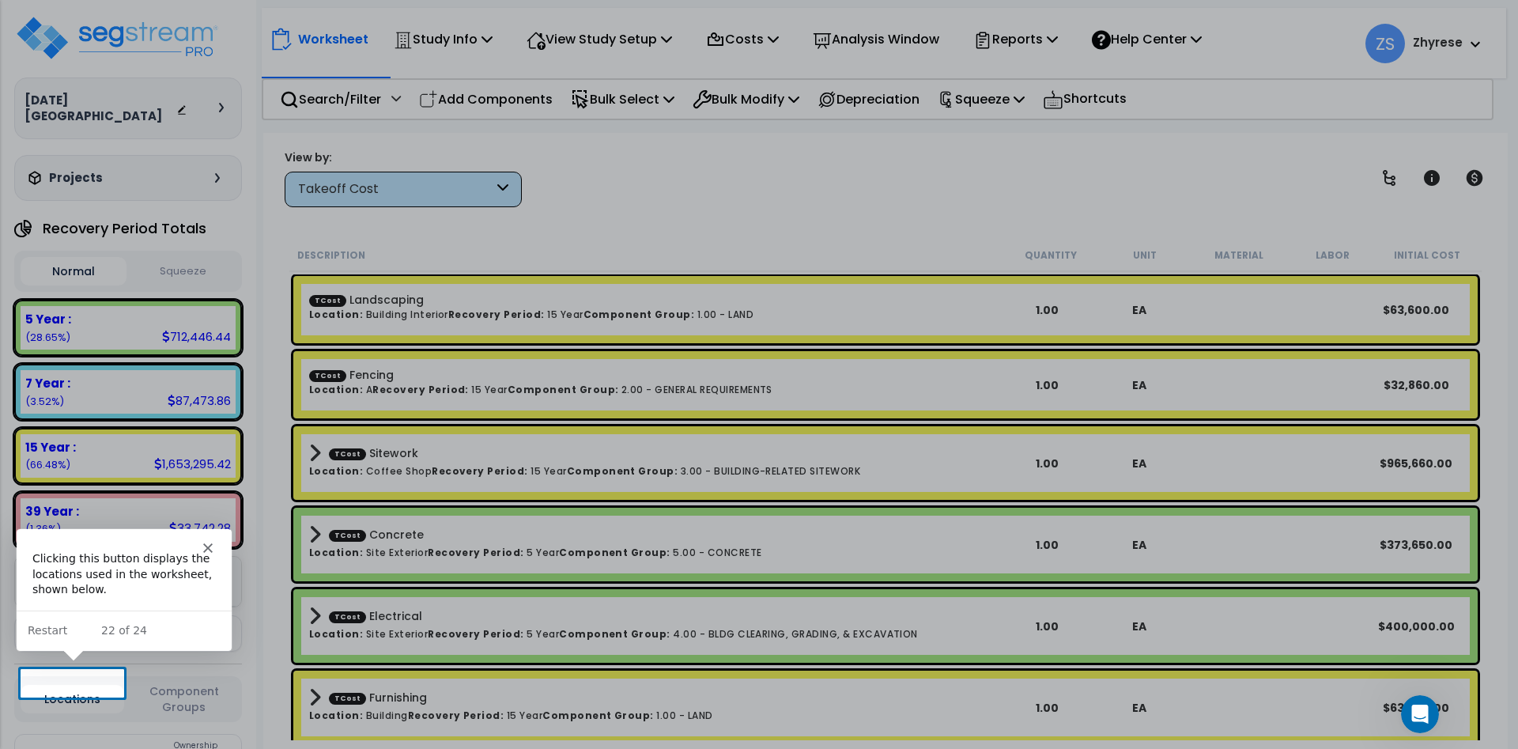
click at [58, 685] on button "Locations" at bounding box center [73, 699] width 104 height 28
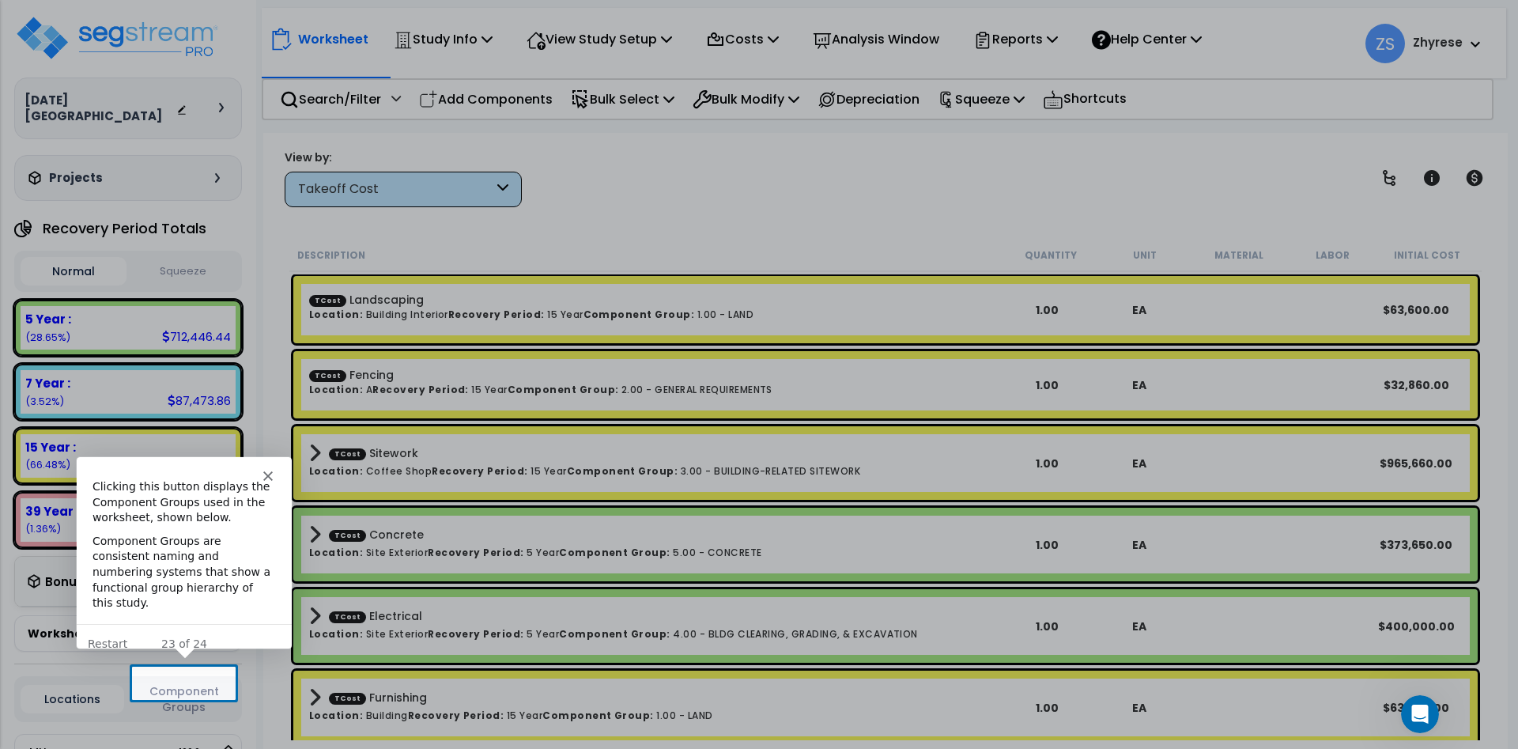
click at [170, 682] on button "Component Groups" at bounding box center [184, 698] width 104 height 33
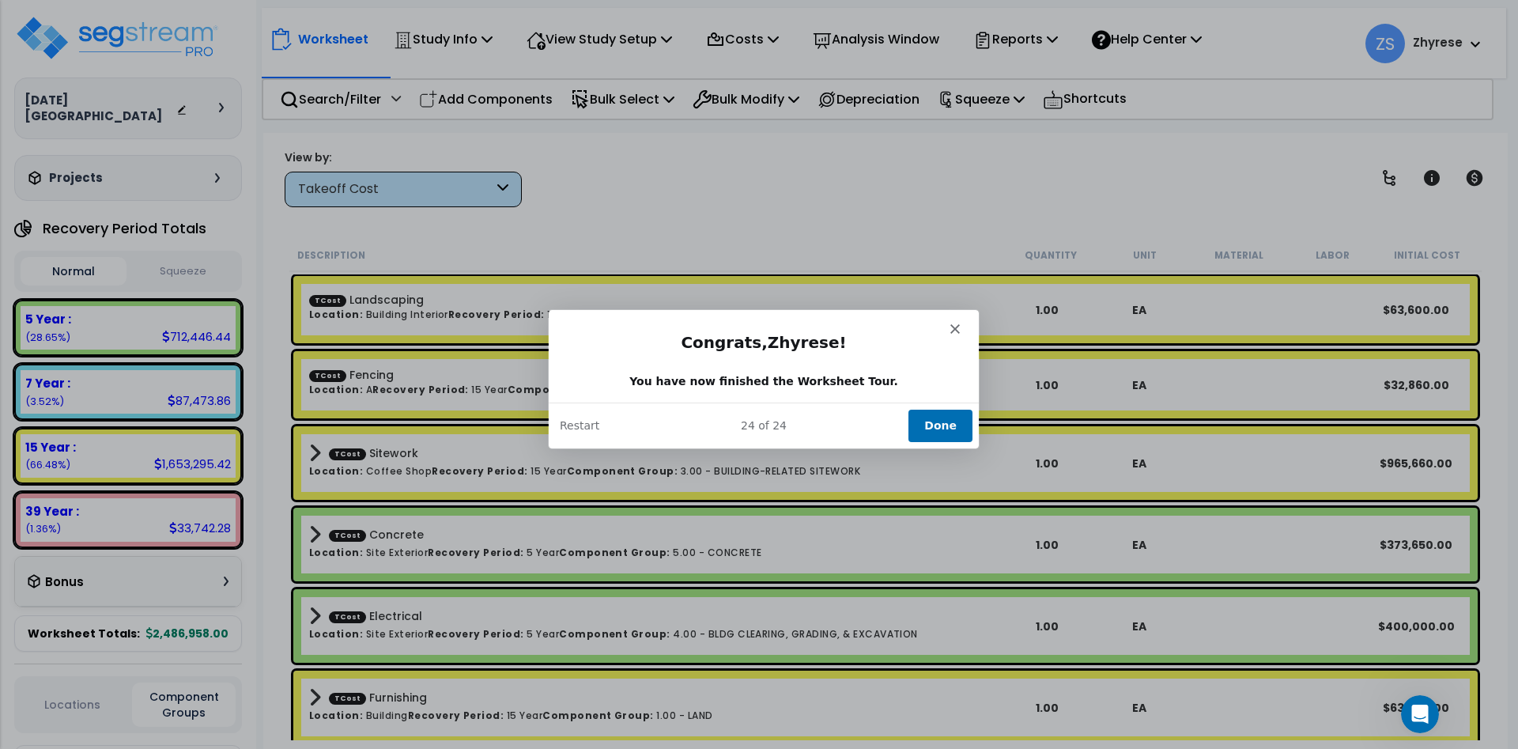
click at [934, 417] on button "Done" at bounding box center [940, 425] width 64 height 32
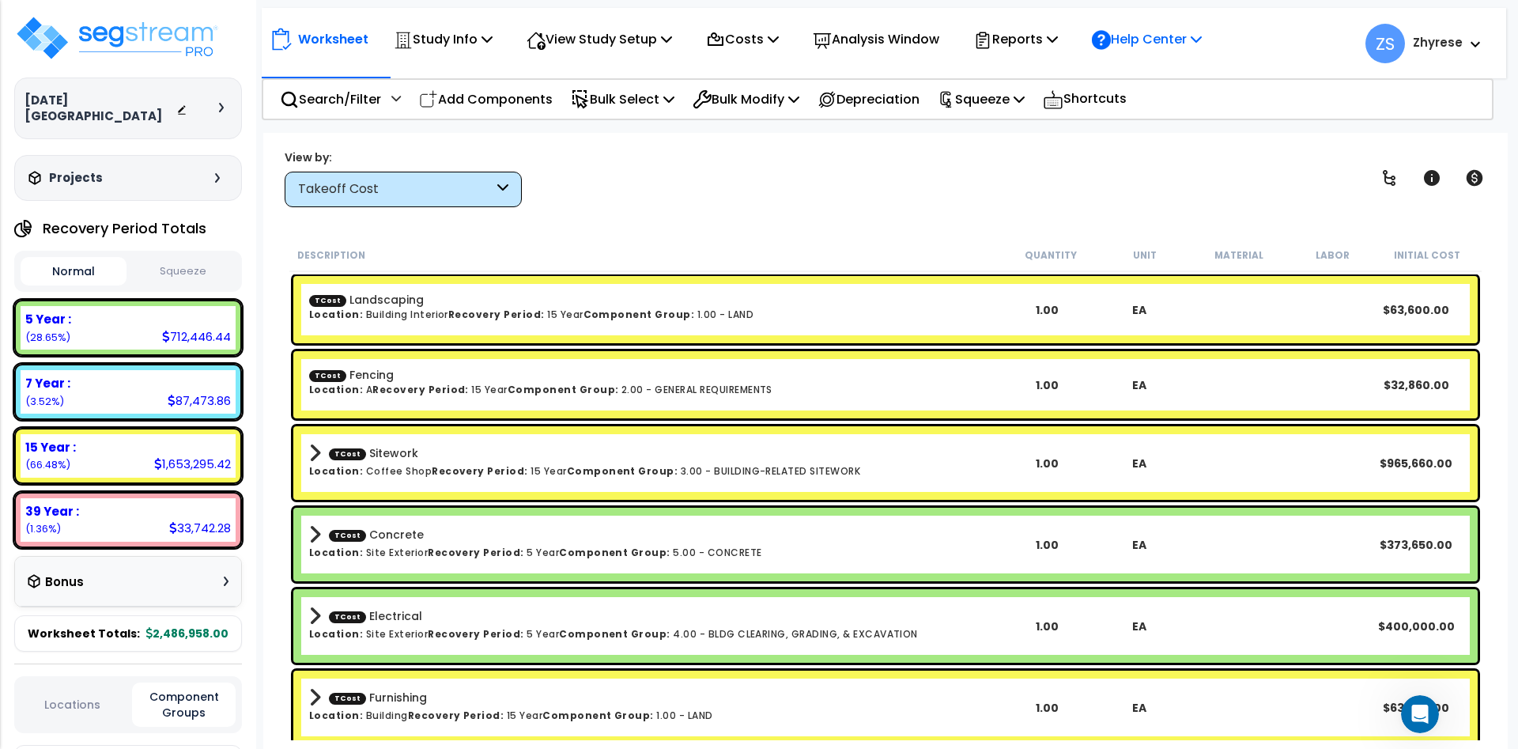
click at [1160, 36] on p "Help Center" at bounding box center [1147, 38] width 110 height 21
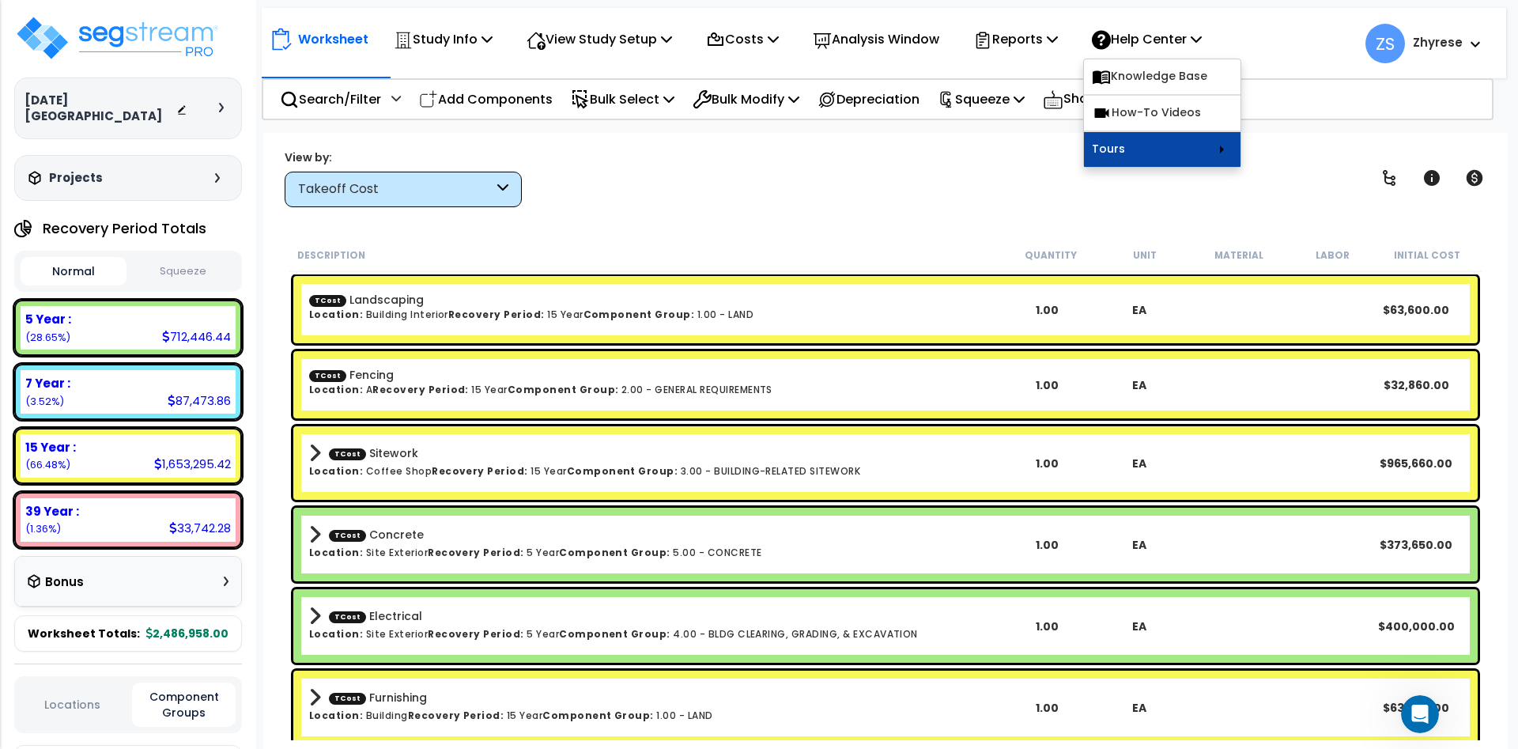
click at [1163, 146] on link "Tours" at bounding box center [1162, 149] width 157 height 35
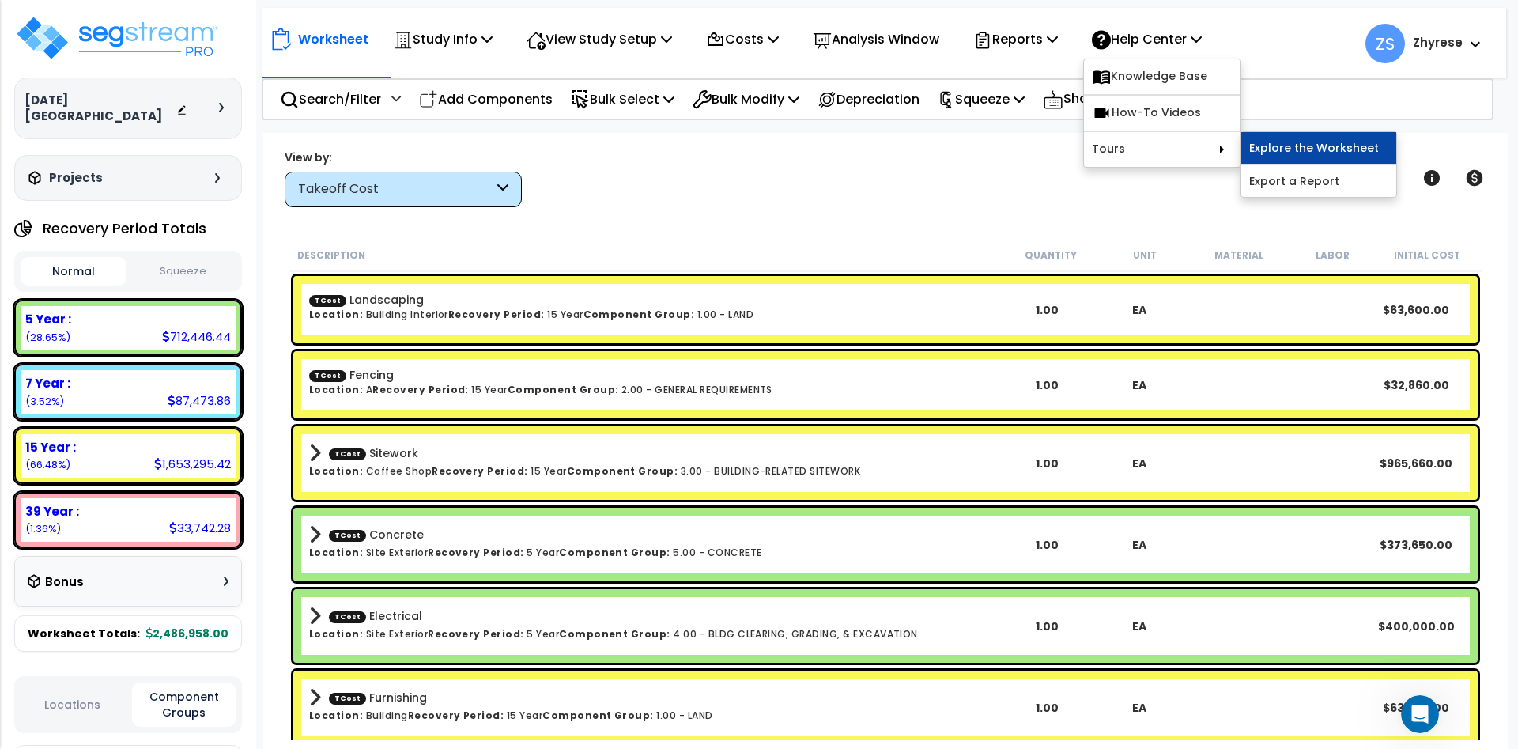
click at [1322, 157] on link "Explore the Worksheet" at bounding box center [1319, 148] width 155 height 32
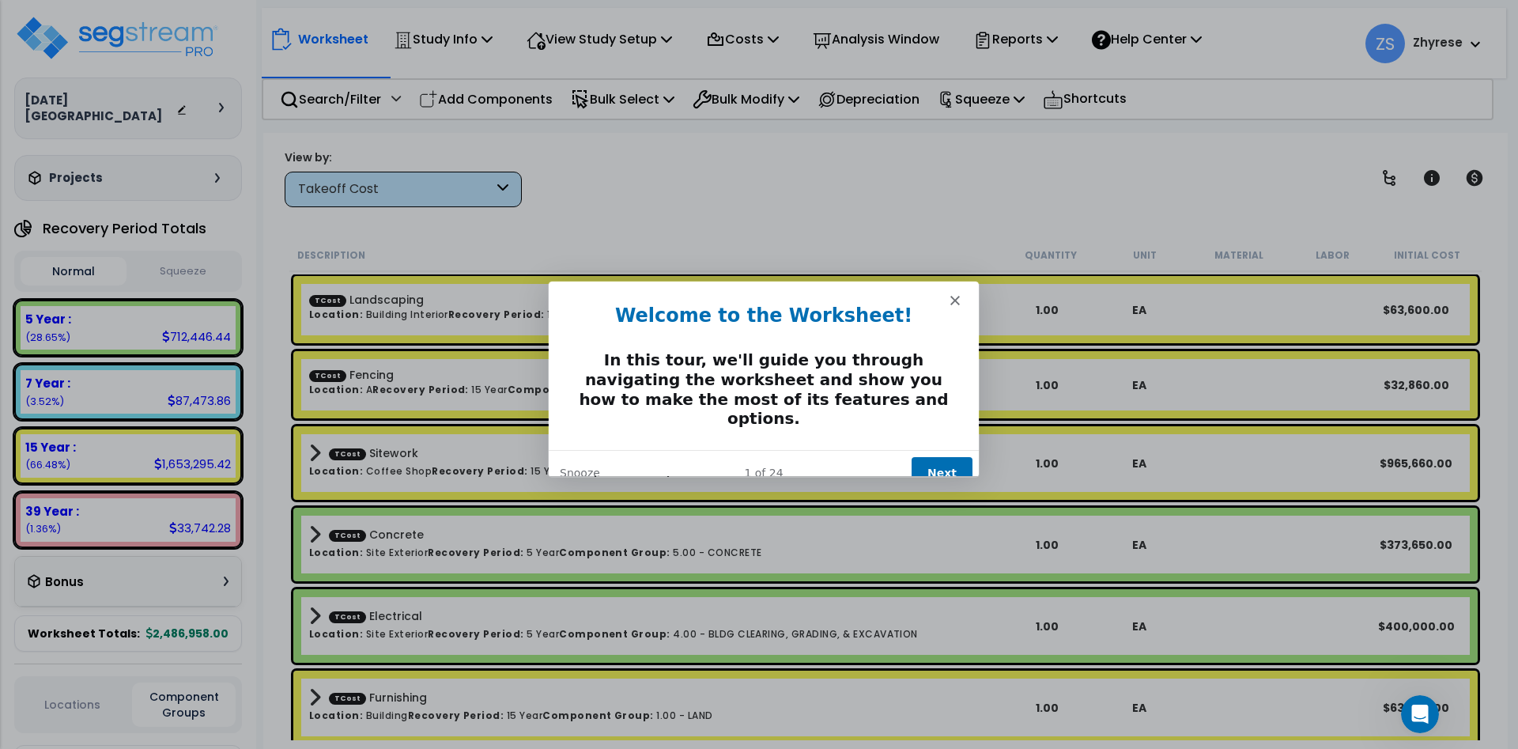
click at [936, 456] on button "Next" at bounding box center [941, 472] width 61 height 32
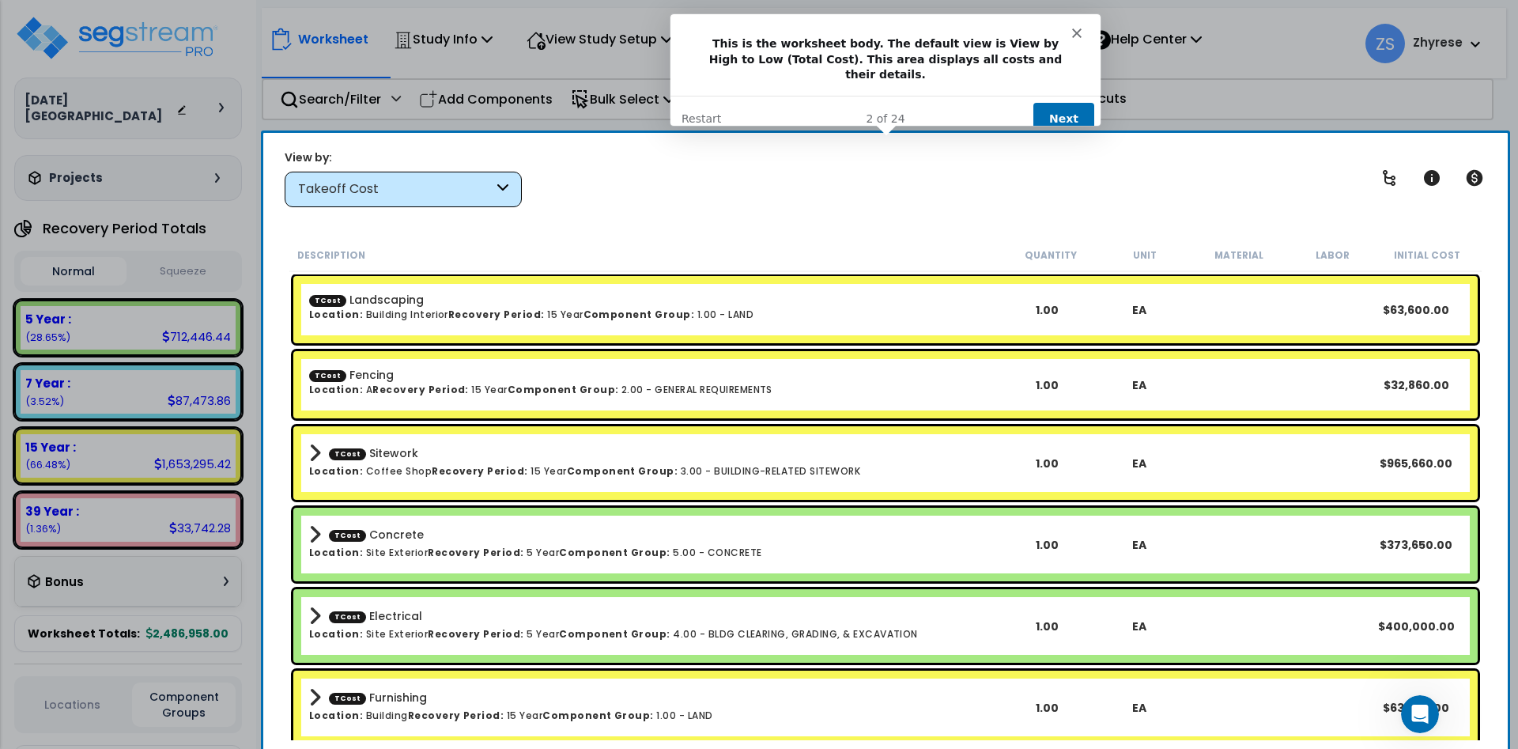
click at [1060, 109] on button "Next" at bounding box center [1063, 118] width 61 height 32
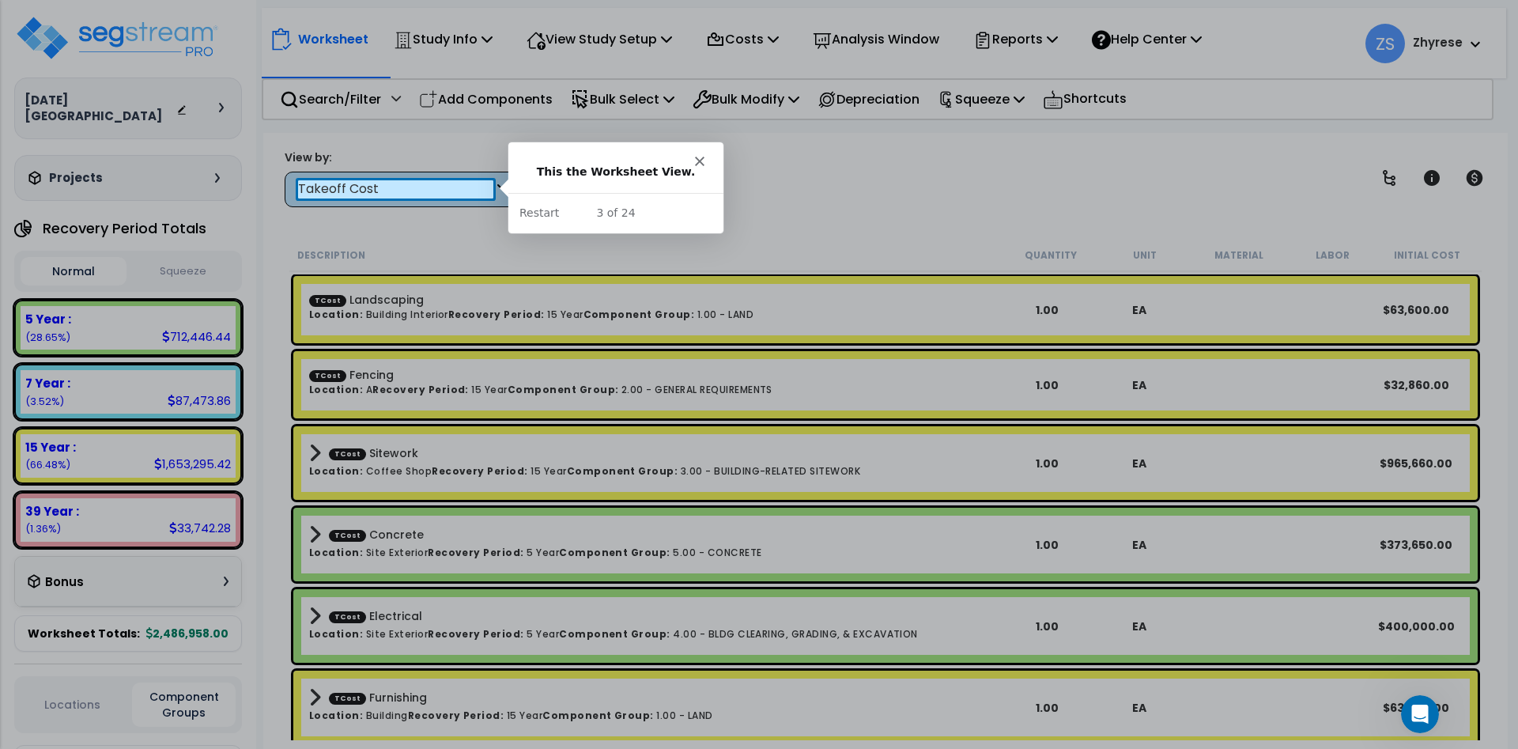
click at [413, 189] on div "Takeoff Cost" at bounding box center [395, 189] width 195 height 18
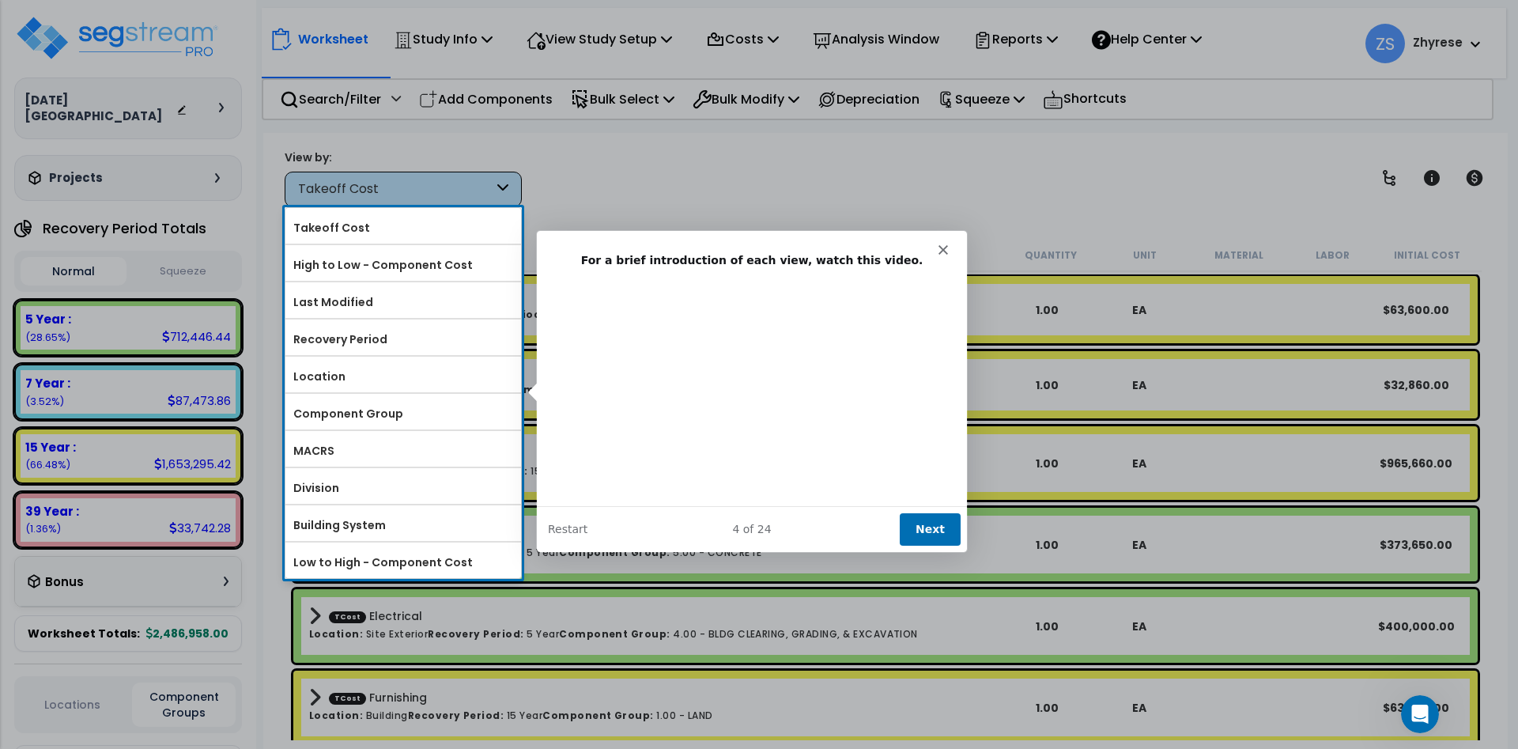
click at [932, 539] on button "Next" at bounding box center [929, 528] width 61 height 32
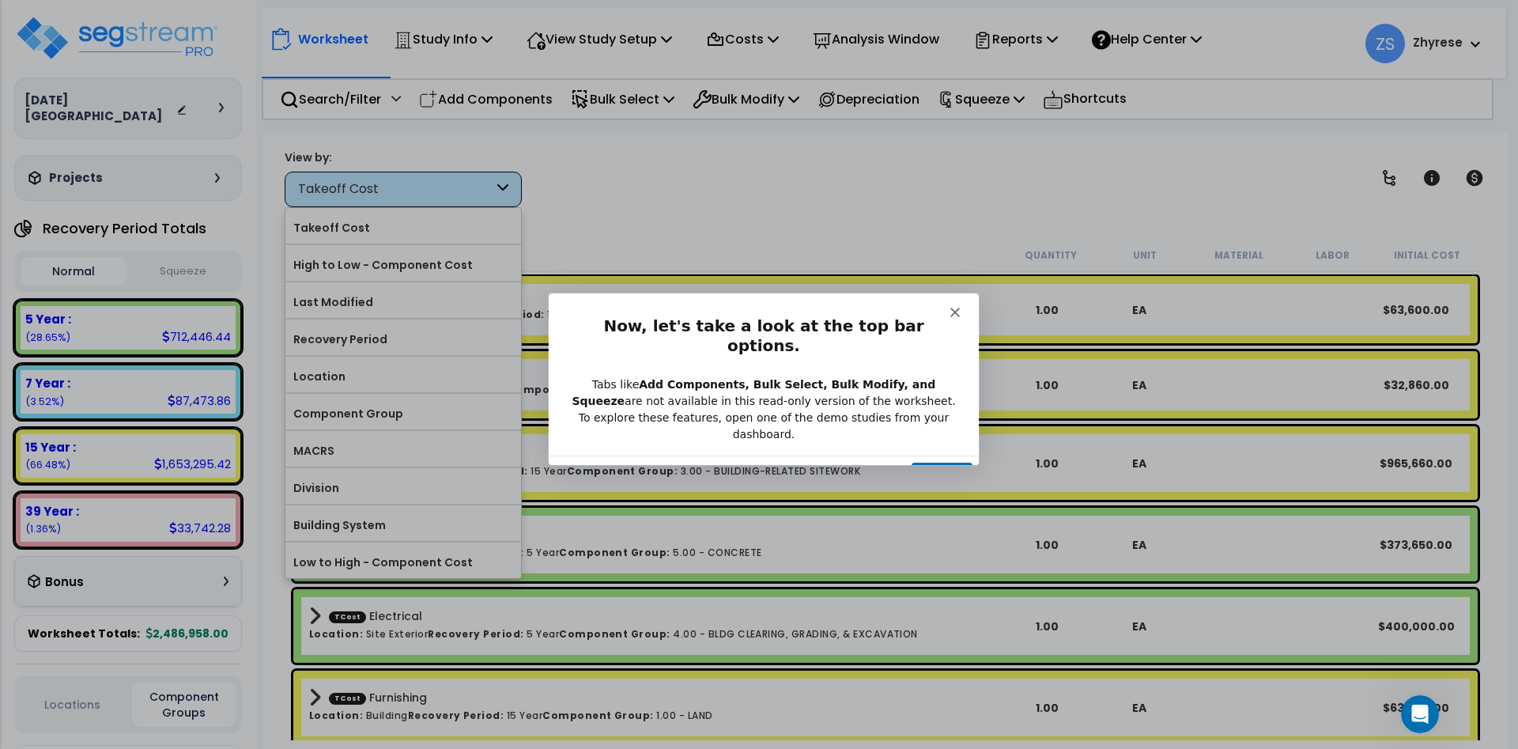
click at [935, 462] on button "Next" at bounding box center [941, 478] width 61 height 32
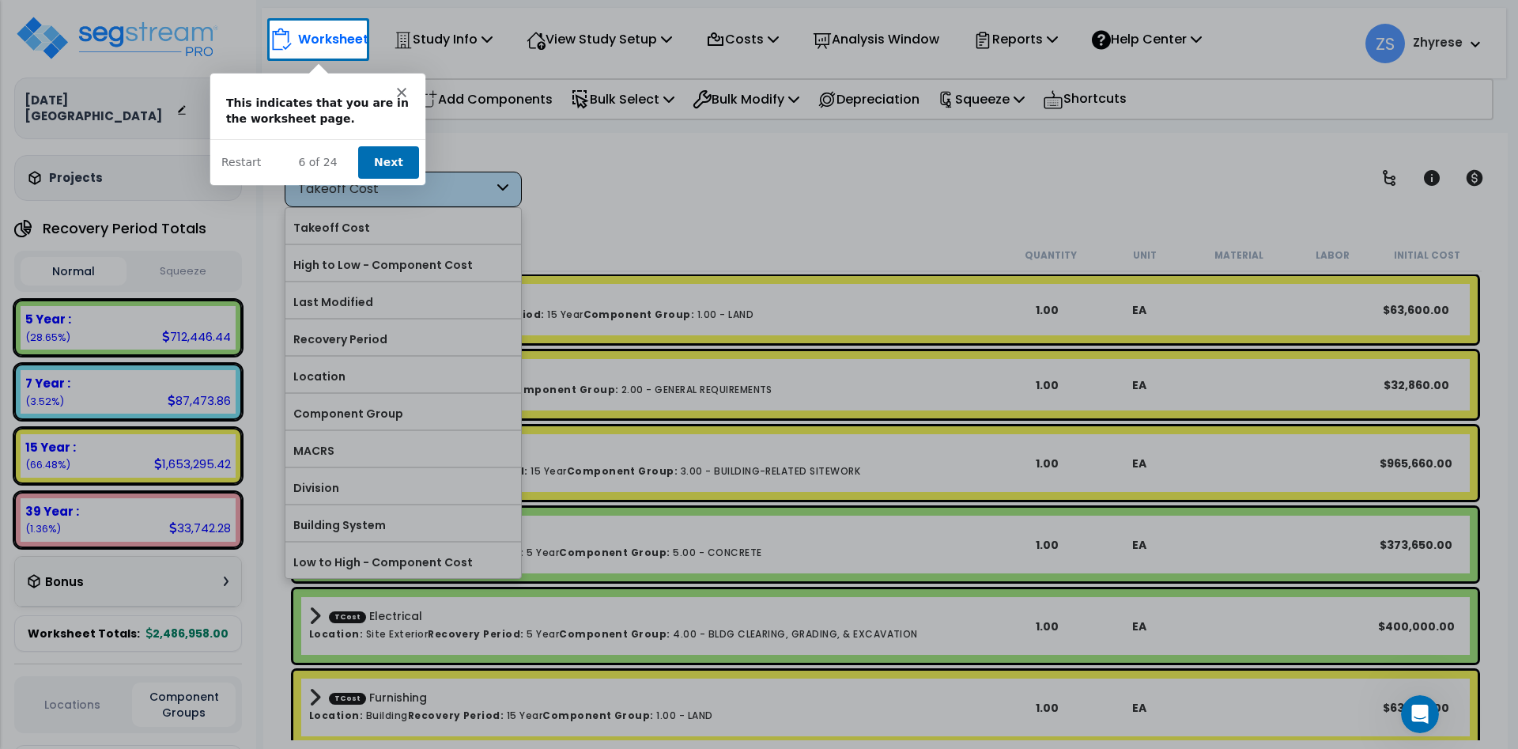
click at [391, 158] on button "Next" at bounding box center [387, 161] width 61 height 32
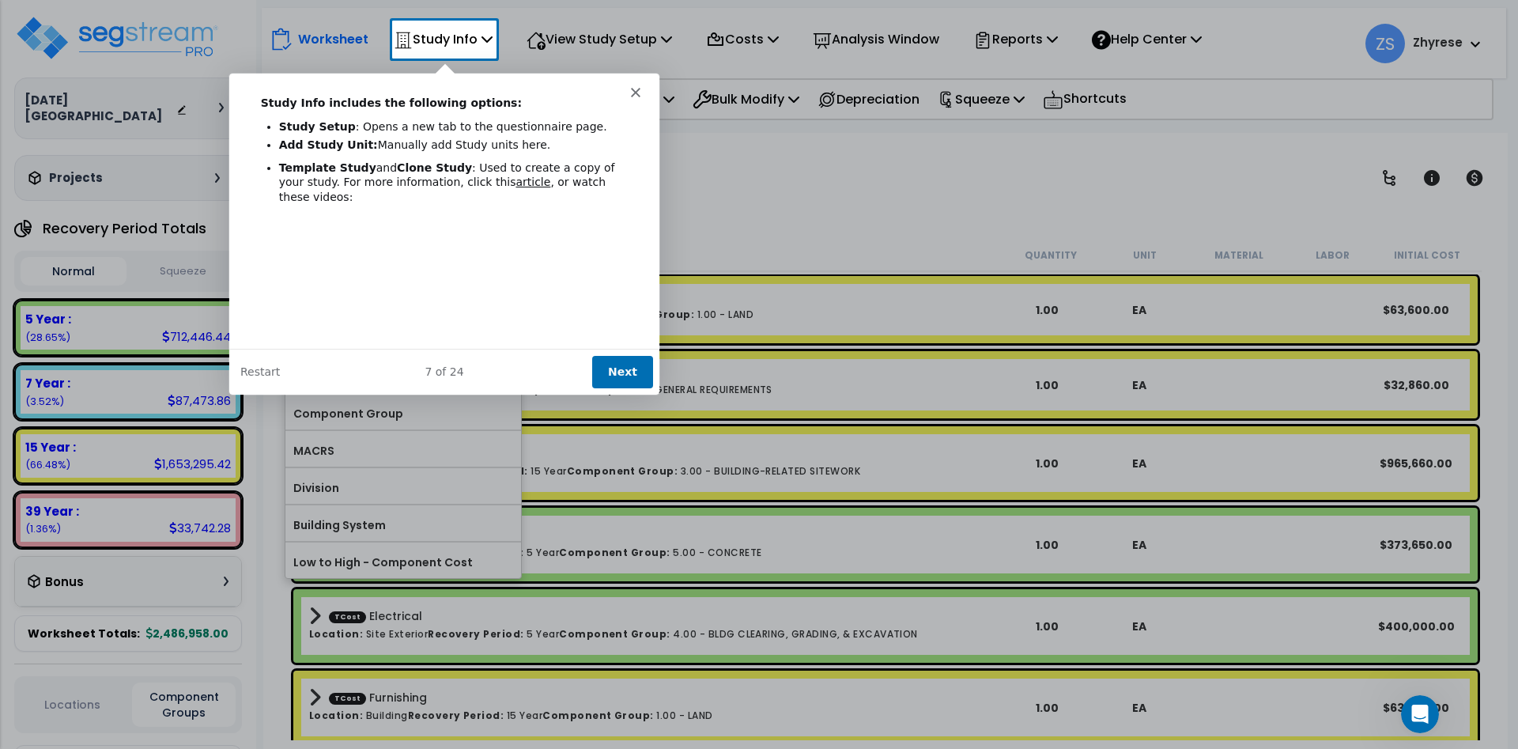
click at [617, 375] on button "Next" at bounding box center [622, 370] width 61 height 32
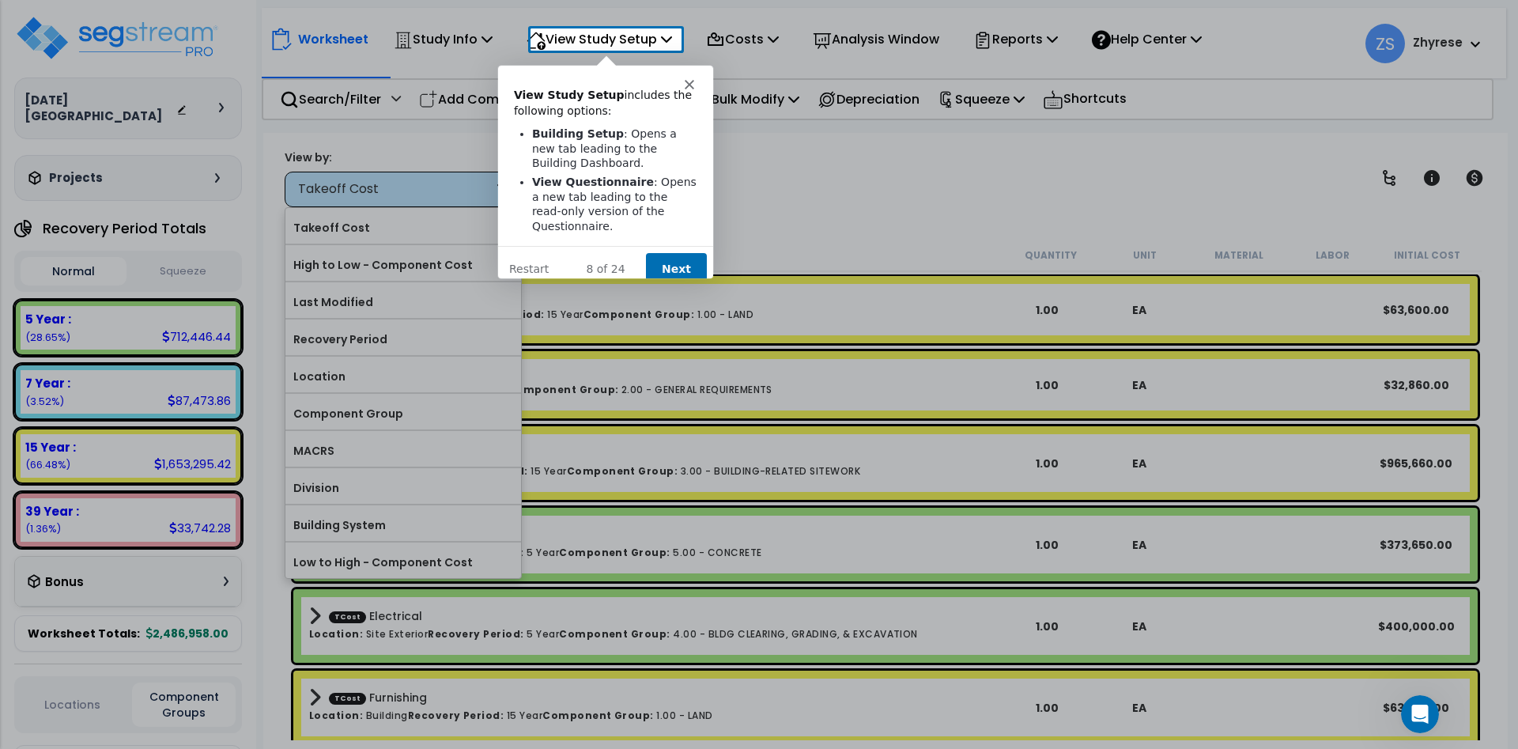
click at [679, 265] on button "Next" at bounding box center [675, 267] width 61 height 32
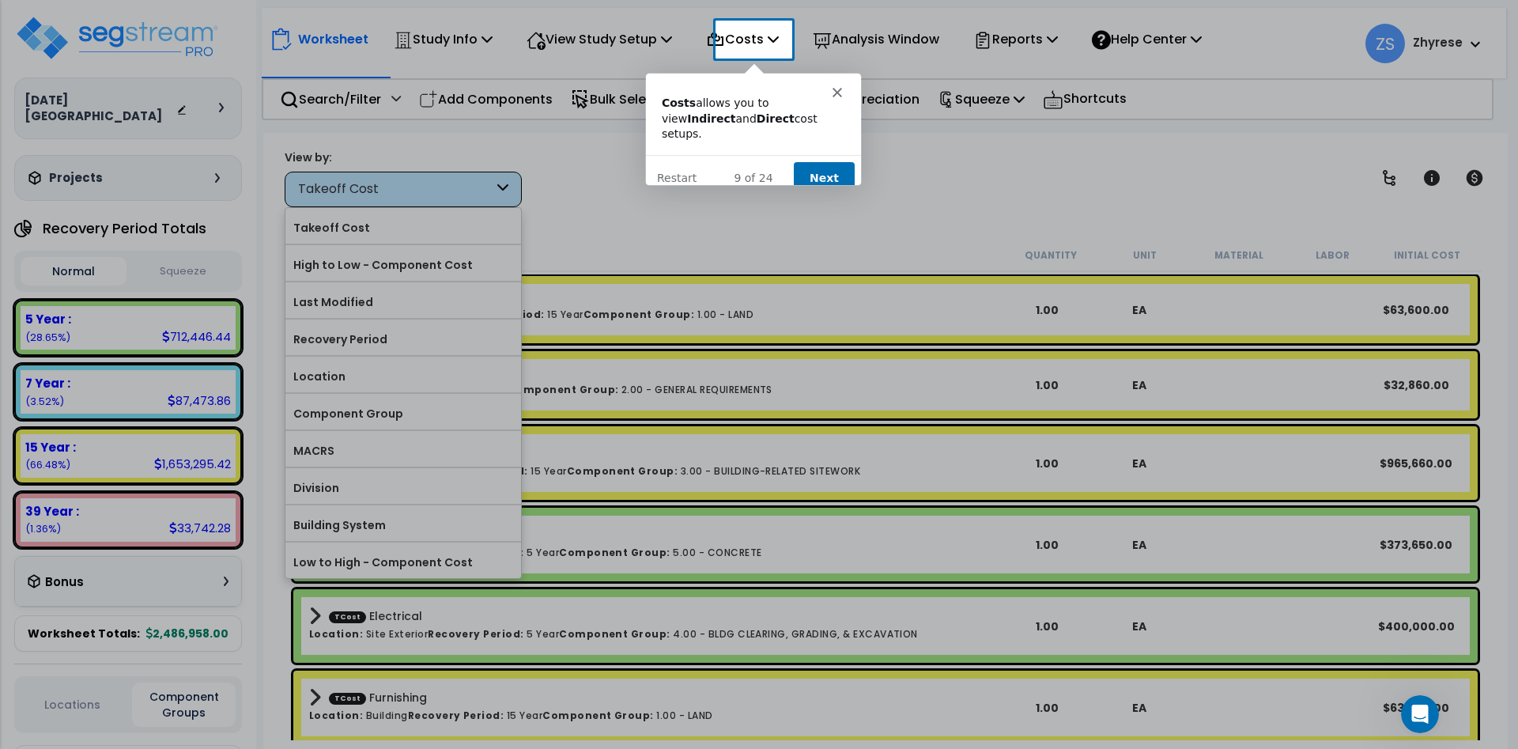
click at [819, 161] on button "Next" at bounding box center [823, 177] width 61 height 32
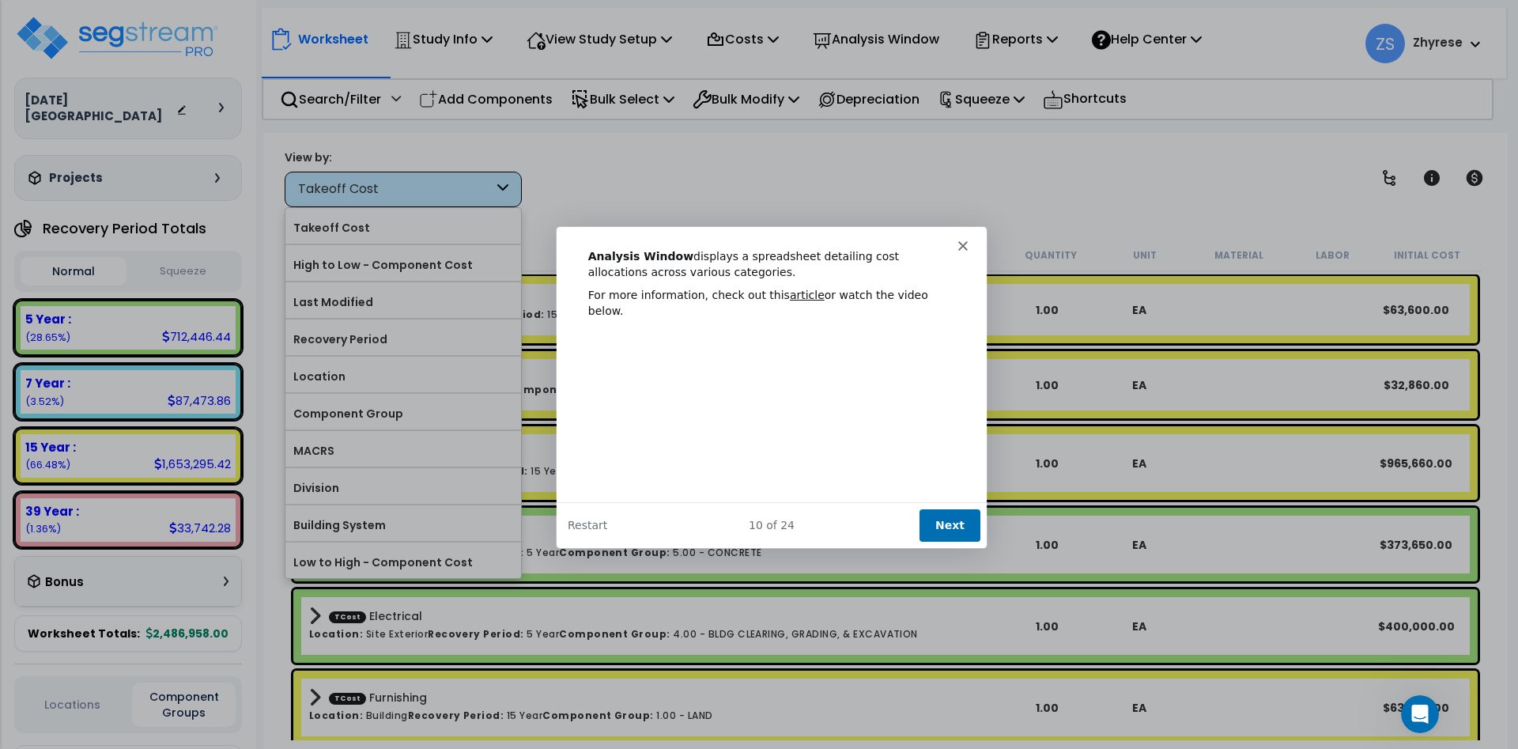
click at [963, 533] on button "Next" at bounding box center [949, 524] width 61 height 32
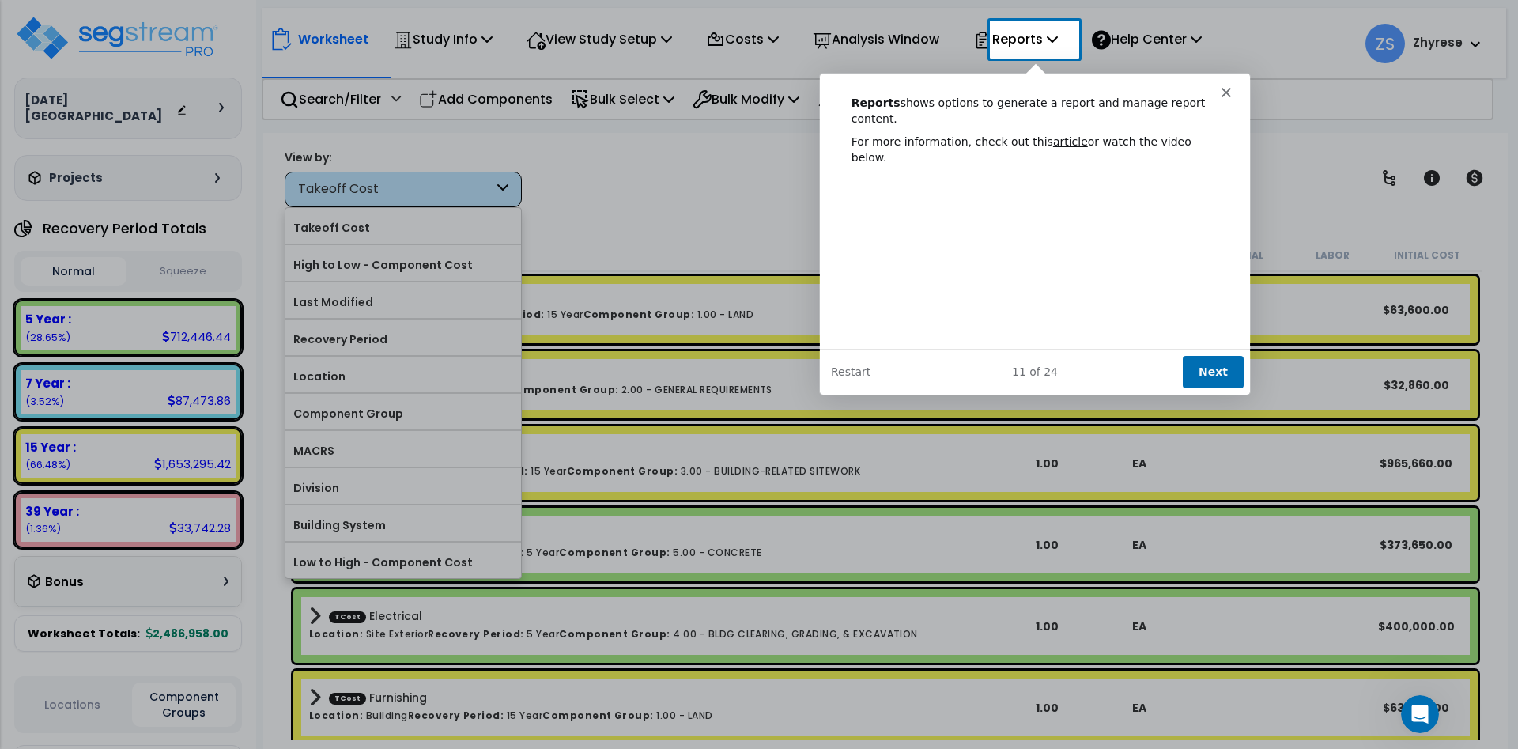
click at [1200, 363] on button "Next" at bounding box center [1211, 370] width 61 height 32
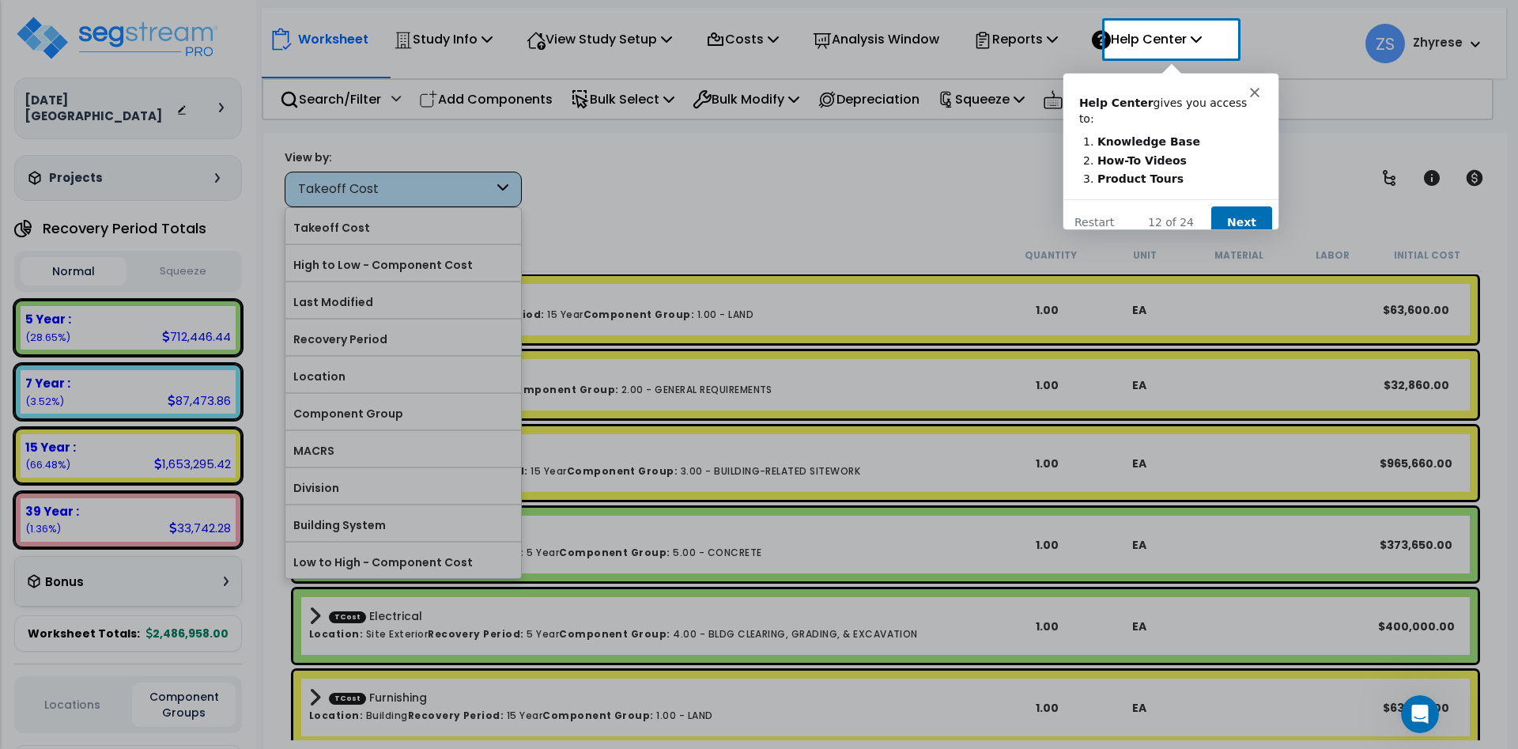
click at [1247, 206] on button "Next" at bounding box center [1241, 221] width 61 height 32
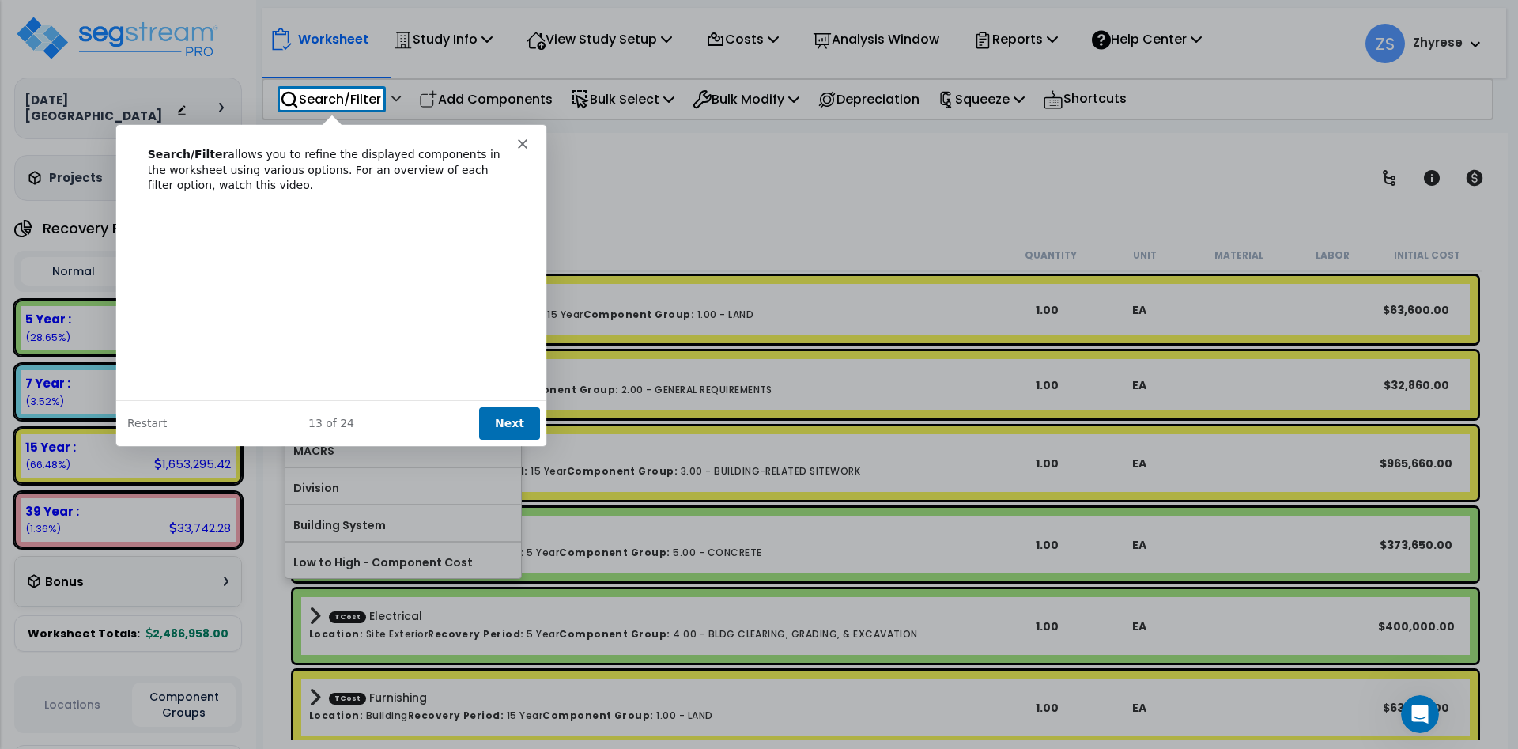
click at [494, 420] on button "Next" at bounding box center [508, 422] width 61 height 32
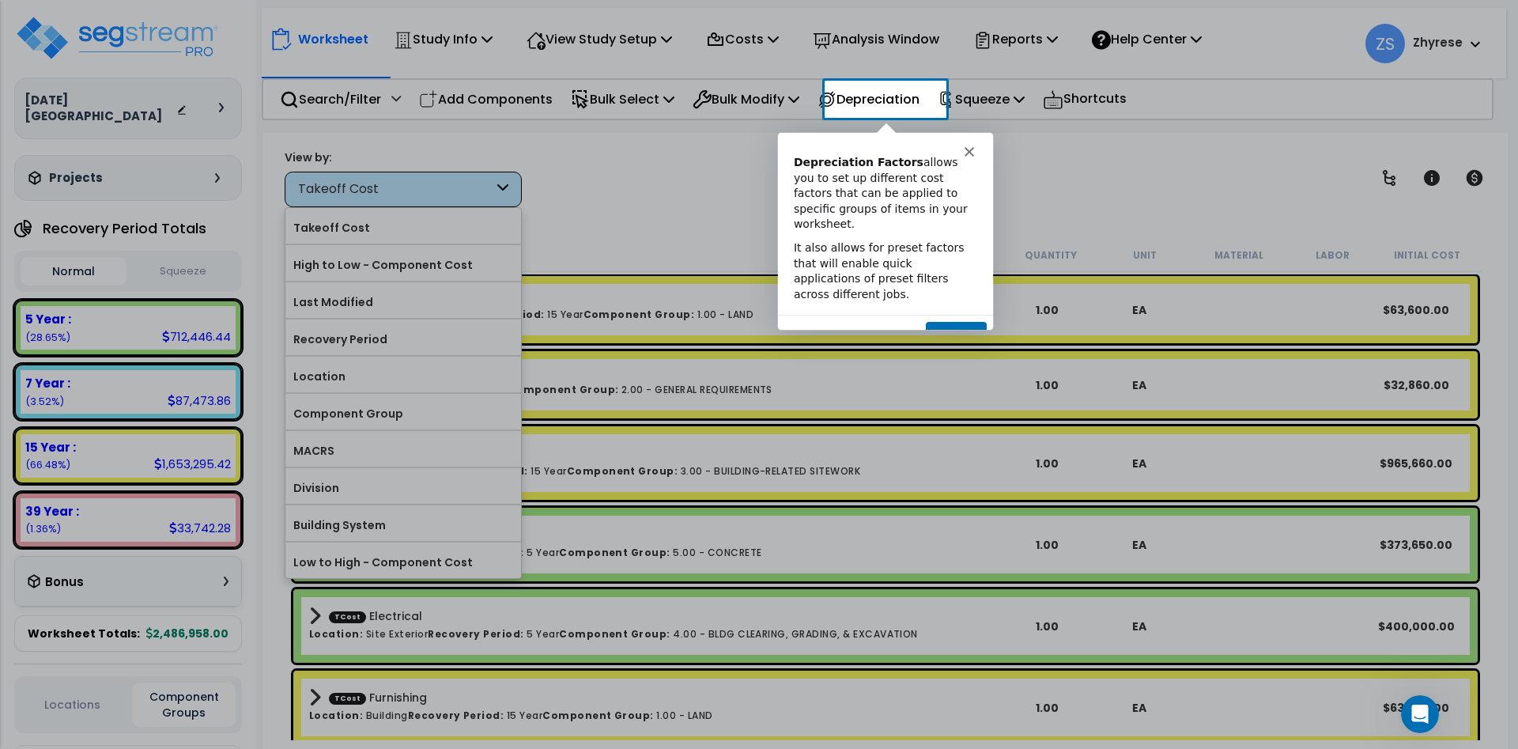
click at [943, 320] on button "Next" at bounding box center [955, 336] width 61 height 32
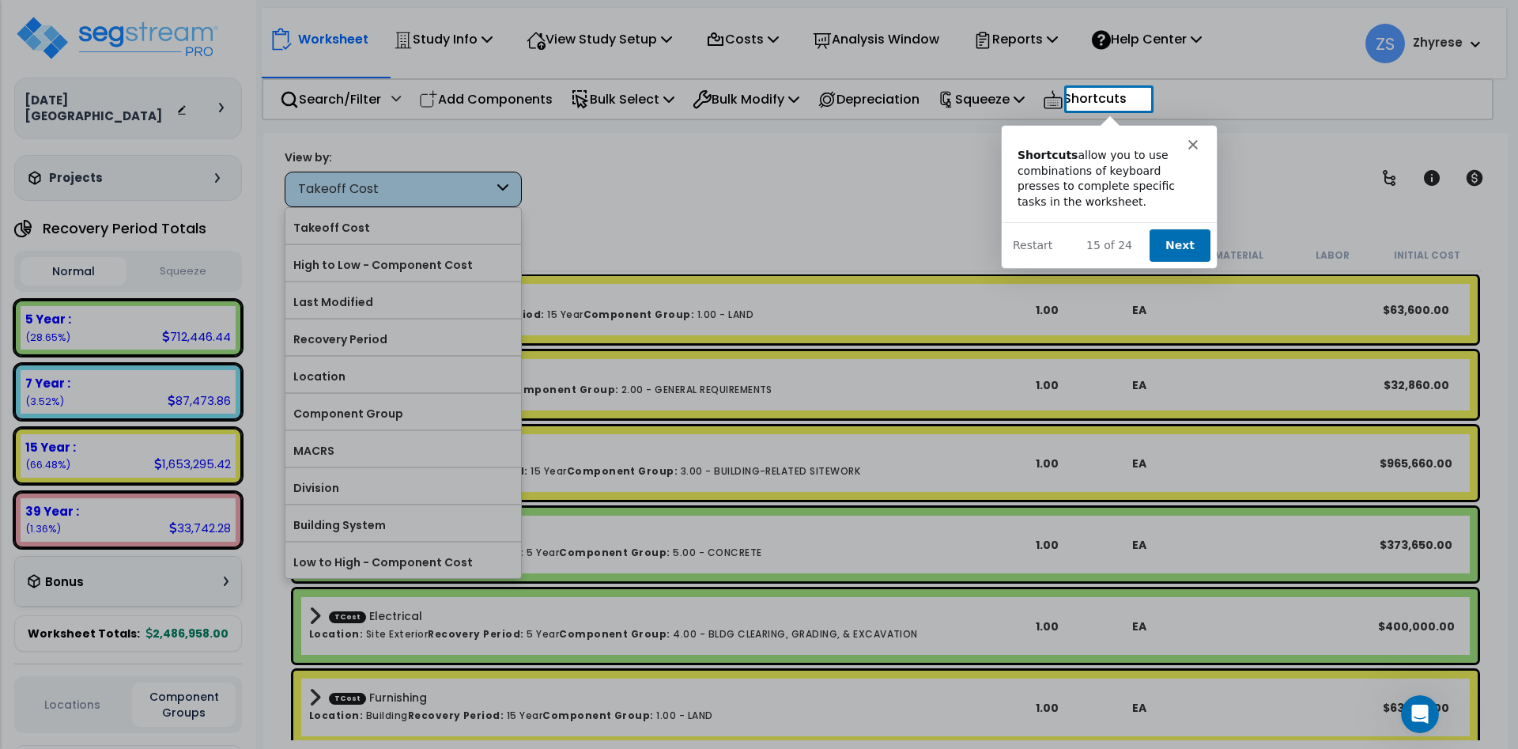
click at [1193, 251] on button "Next" at bounding box center [1178, 244] width 61 height 32
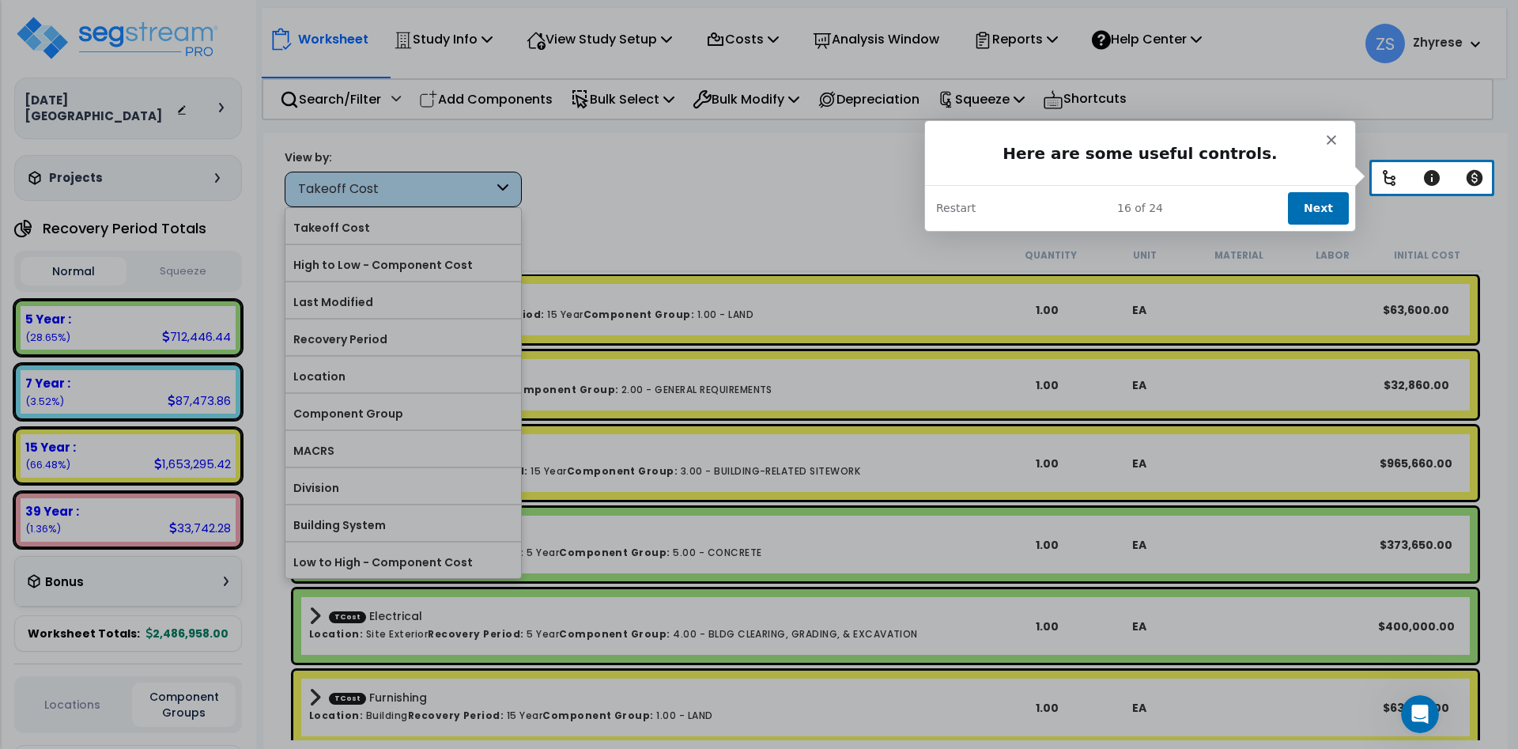
click at [1310, 213] on button "Next" at bounding box center [1317, 207] width 61 height 32
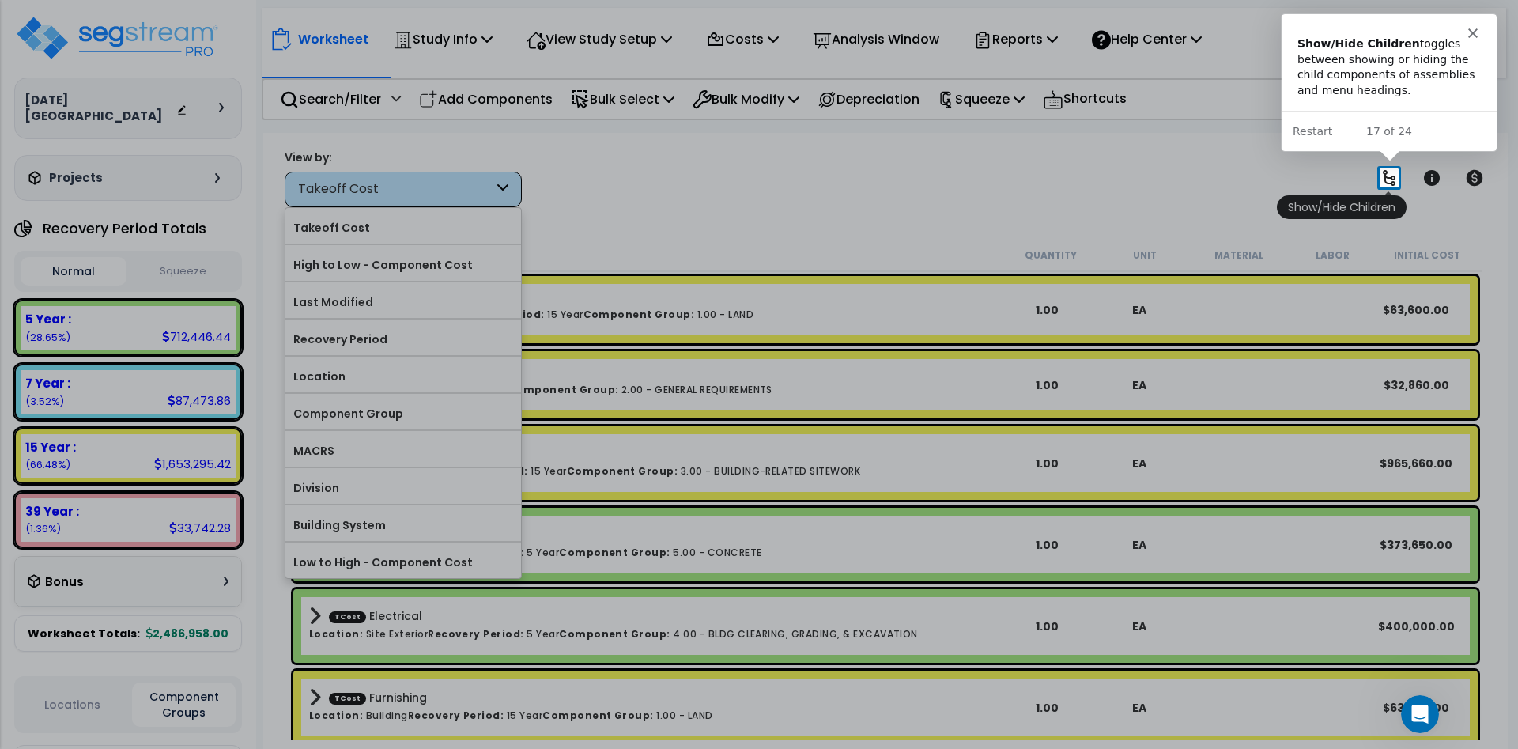
click at [1390, 176] on icon at bounding box center [1389, 177] width 19 height 19
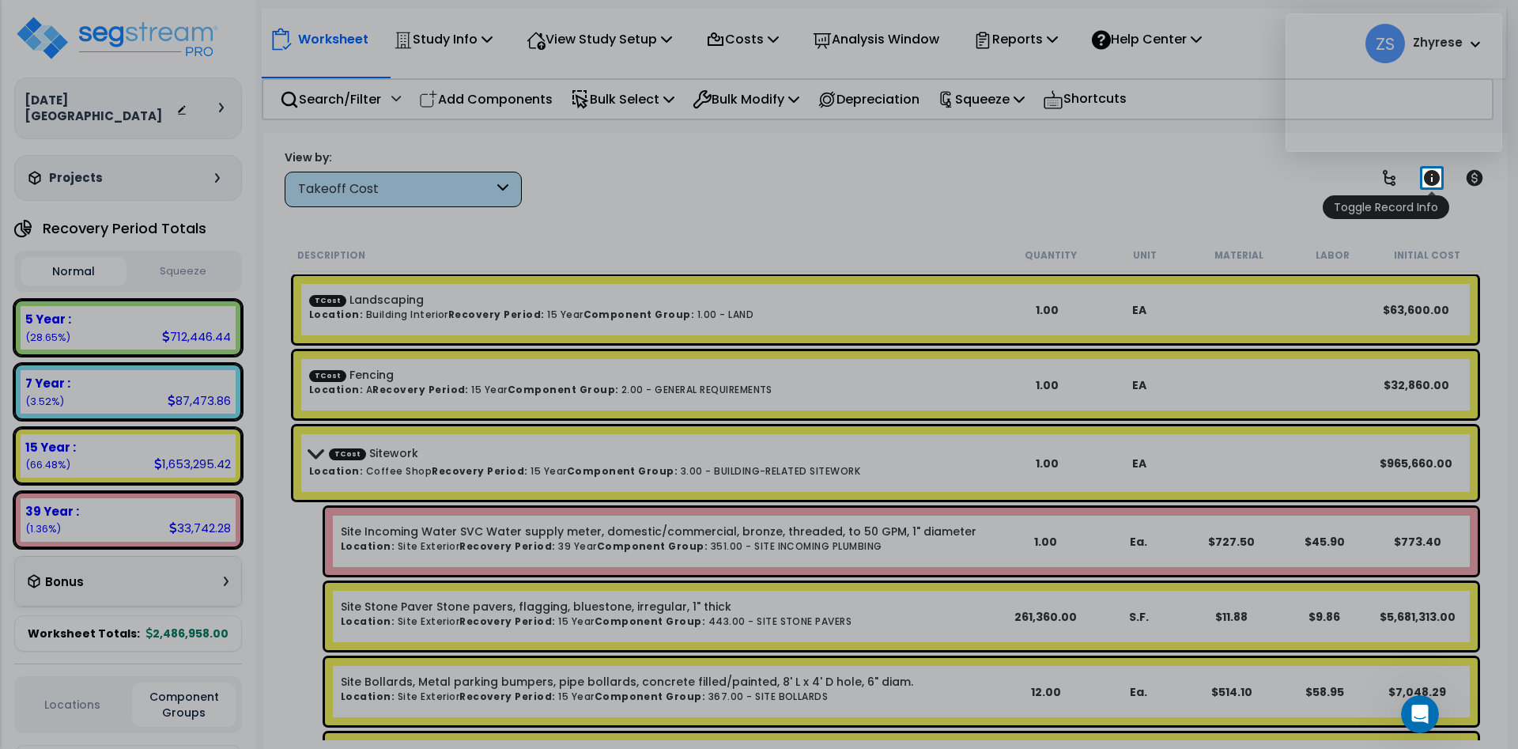
click at [1432, 183] on icon at bounding box center [1432, 178] width 16 height 16
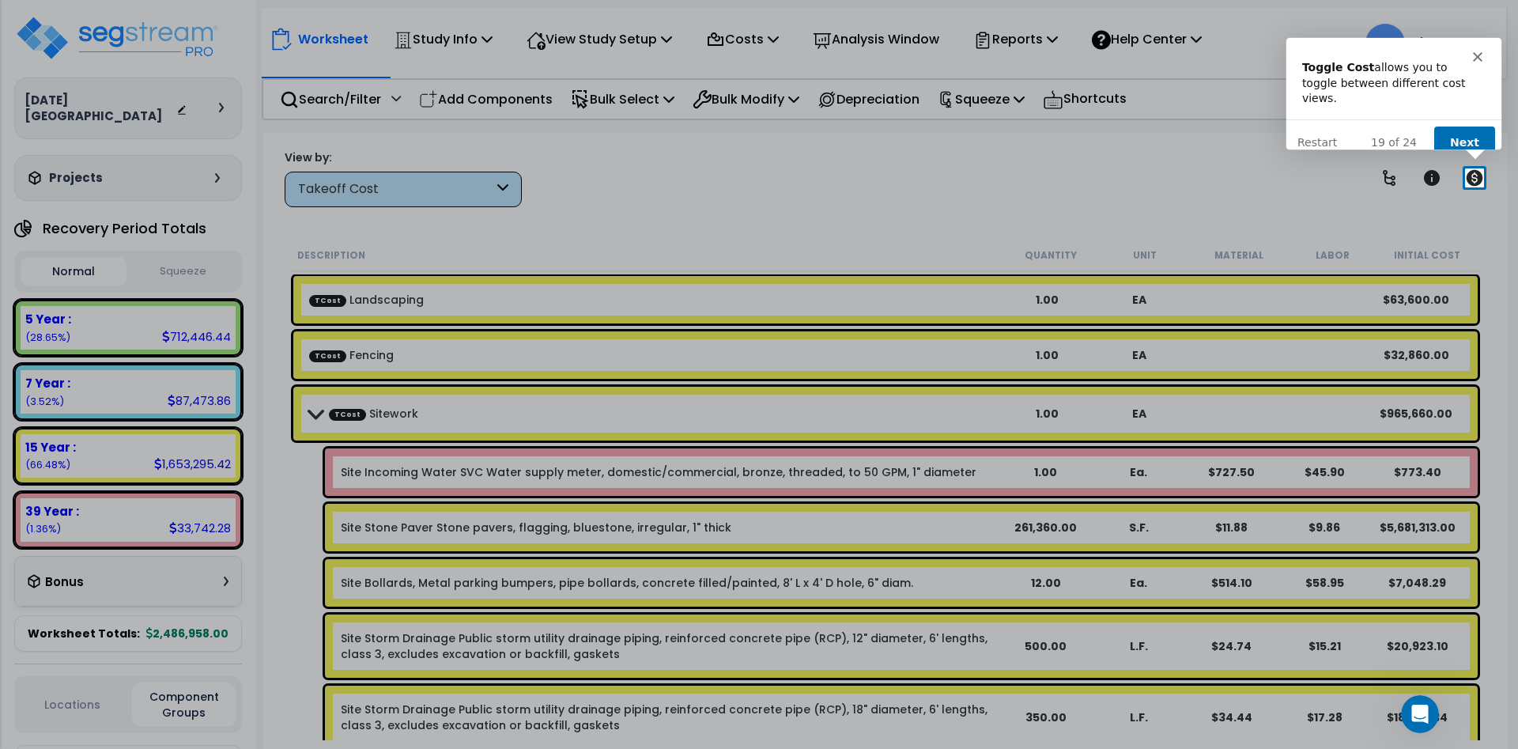
click at [1471, 126] on button "Next" at bounding box center [1464, 142] width 61 height 32
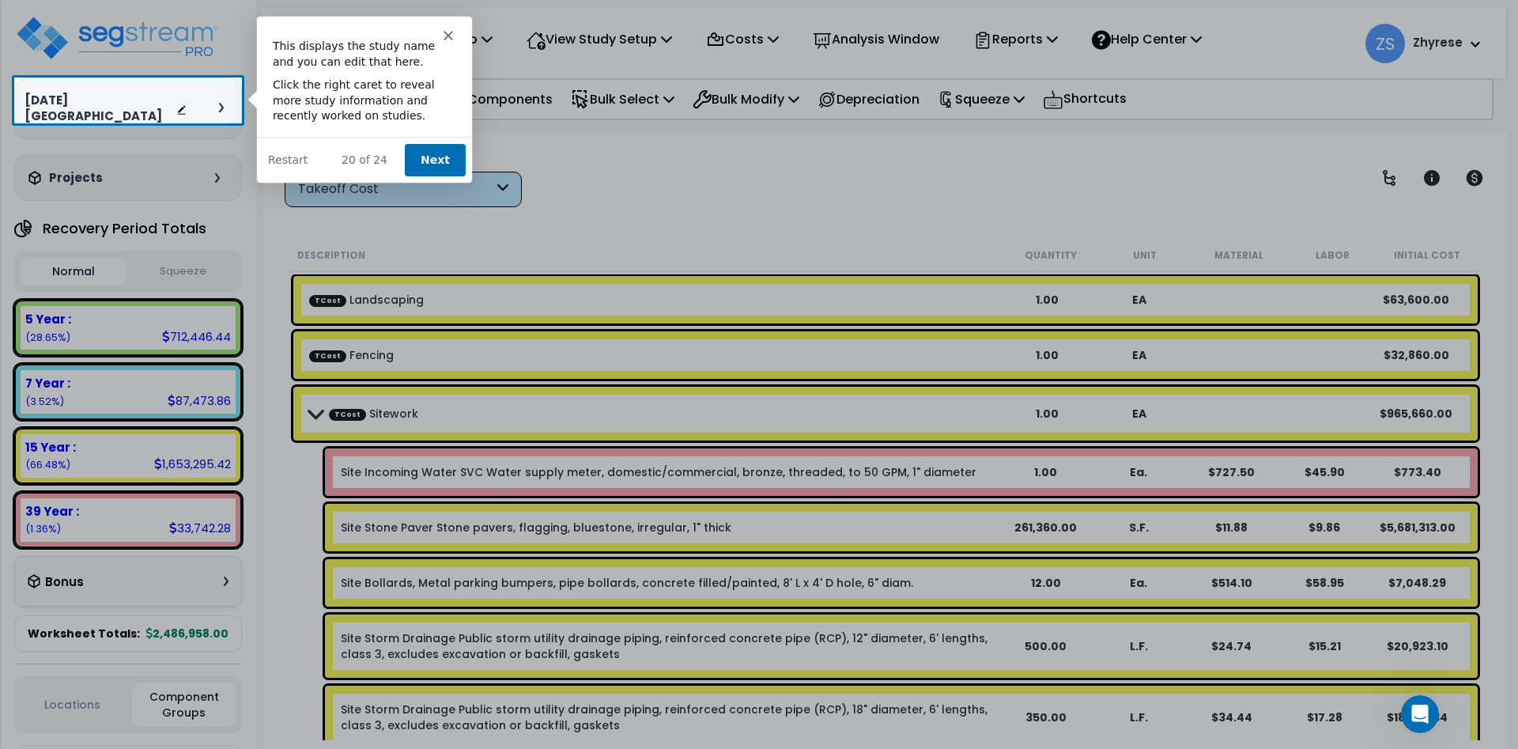
click at [447, 145] on button "Next" at bounding box center [434, 159] width 61 height 32
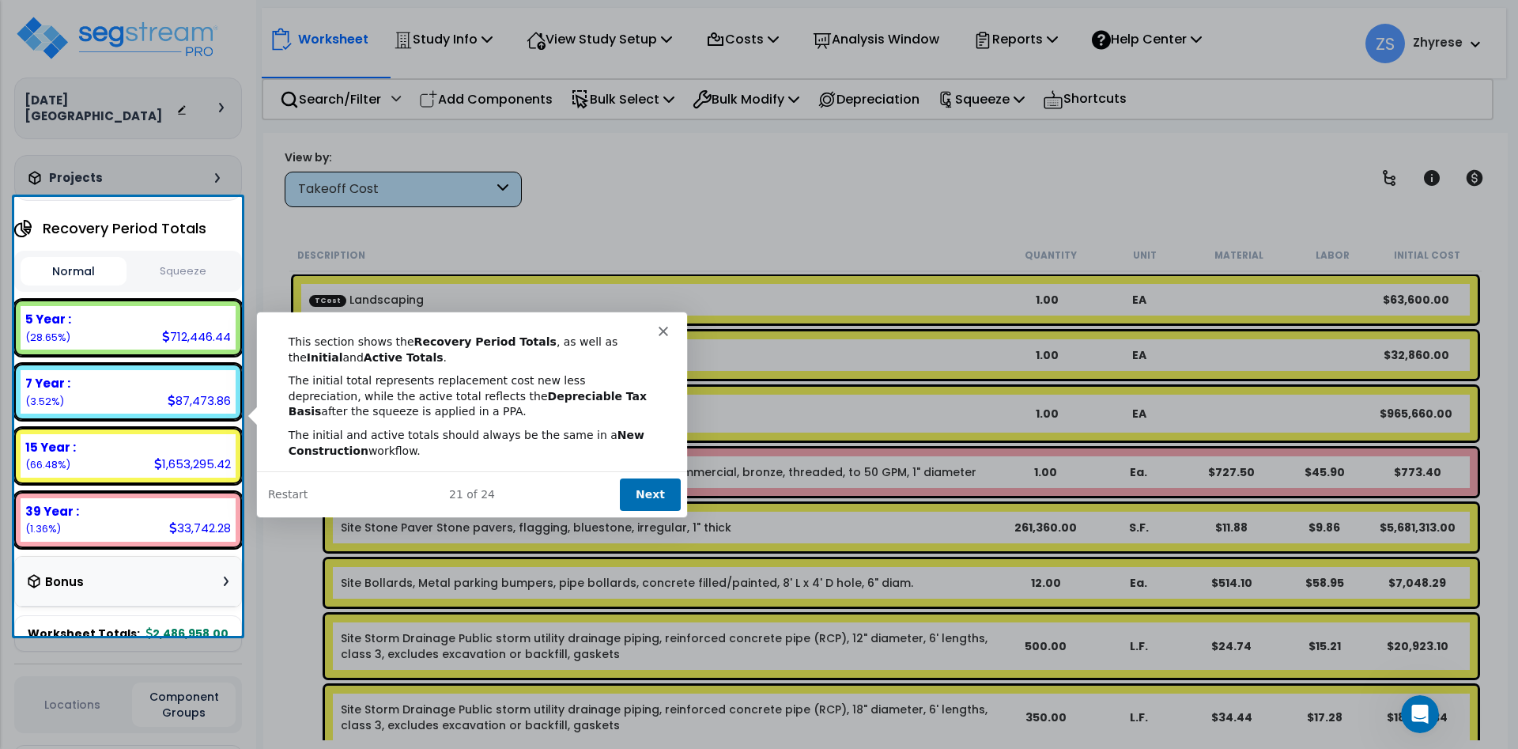
click at [658, 483] on button "Next" at bounding box center [649, 493] width 61 height 32
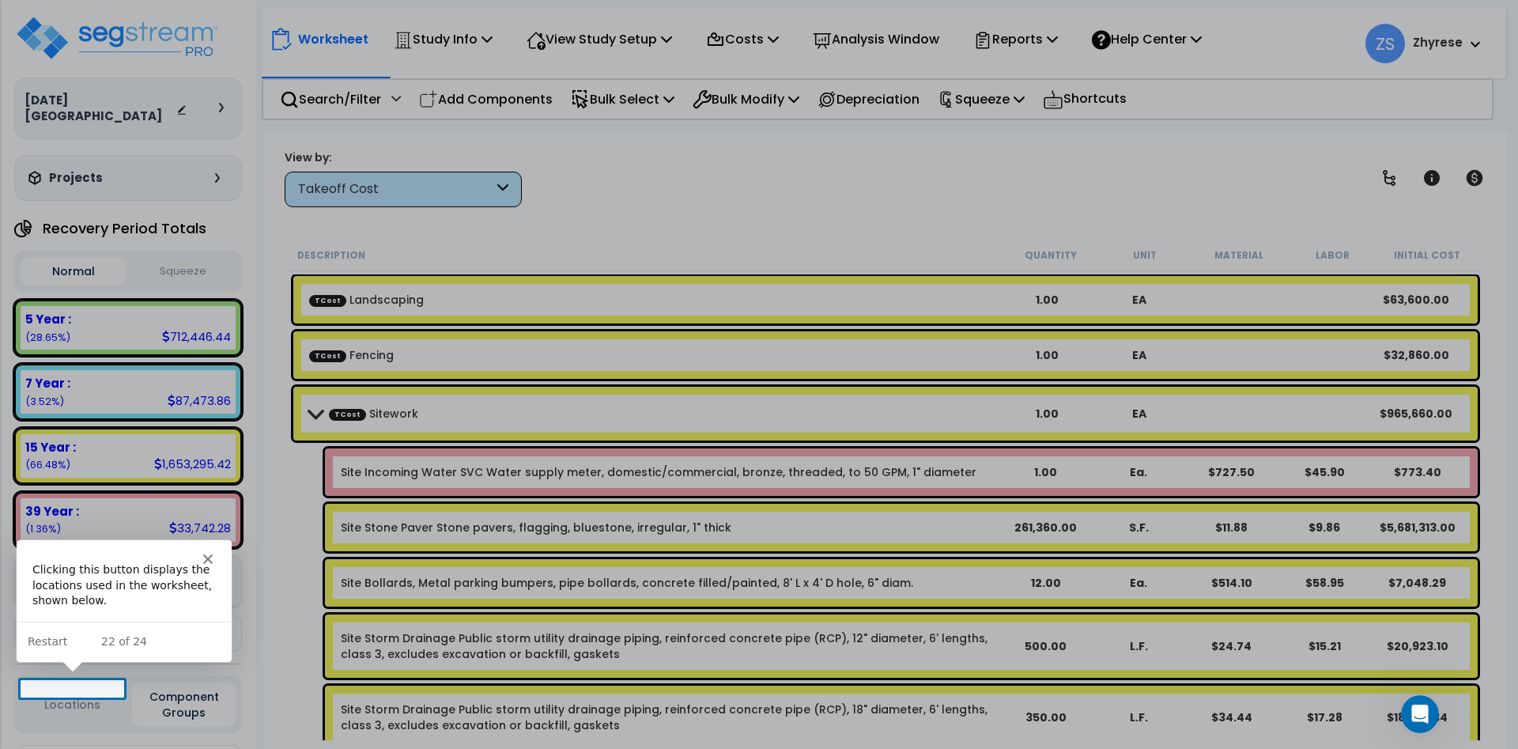
click at [96, 680] on div at bounding box center [759, 305] width 1518 height 750
click at [66, 696] on button "Locations" at bounding box center [73, 704] width 104 height 17
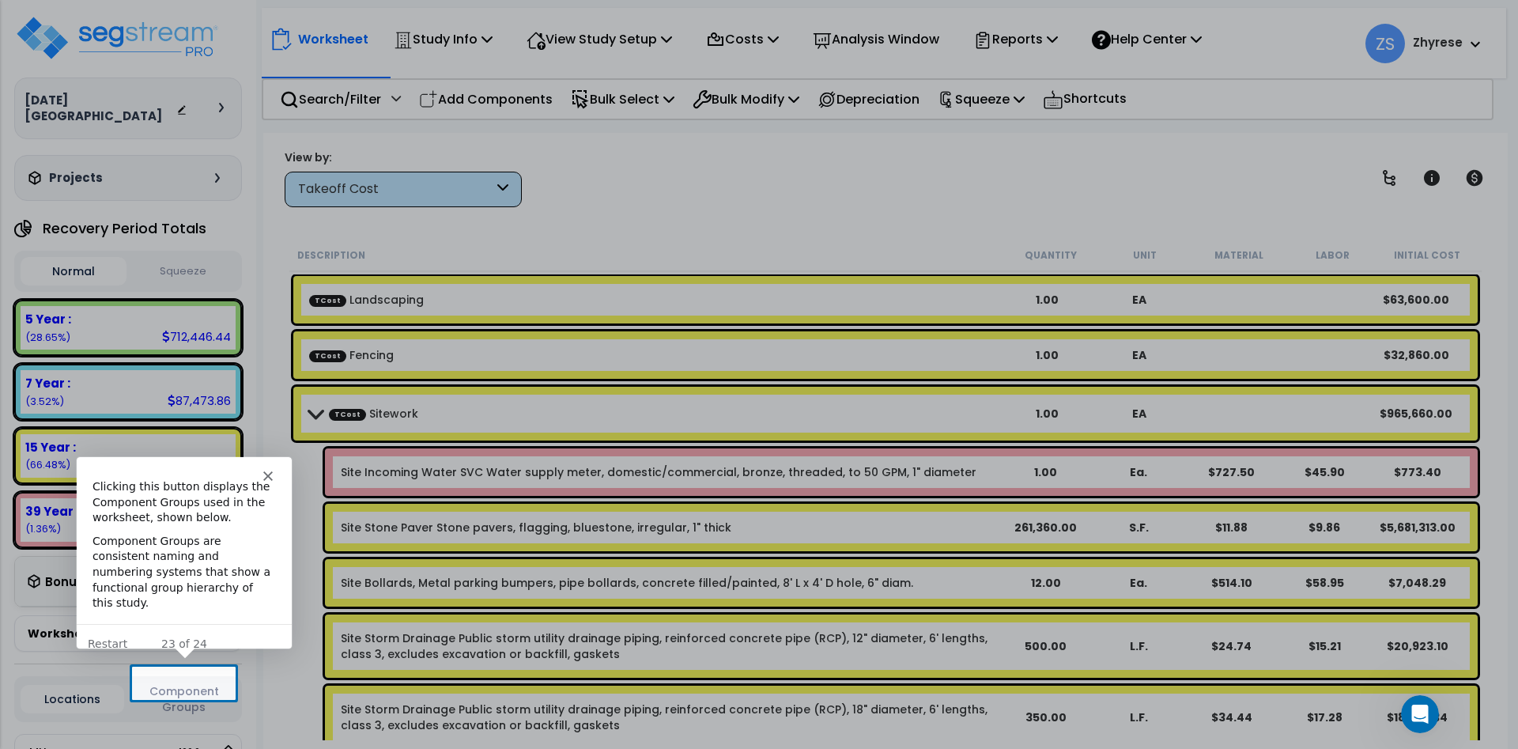
click at [204, 686] on button "Component Groups" at bounding box center [184, 698] width 104 height 33
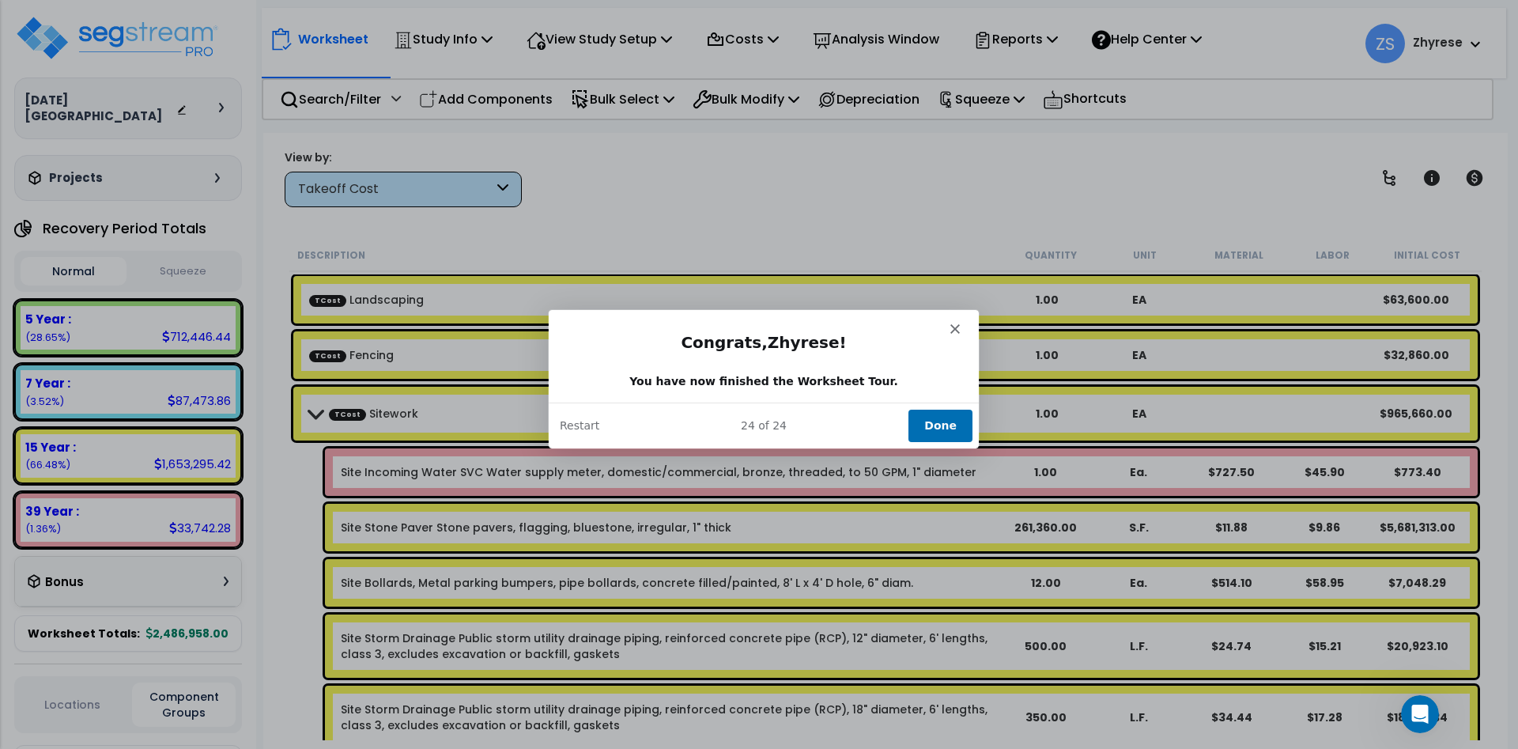
click at [939, 423] on button "Done" at bounding box center [940, 425] width 64 height 32
